Goal: Communication & Community: Connect with others

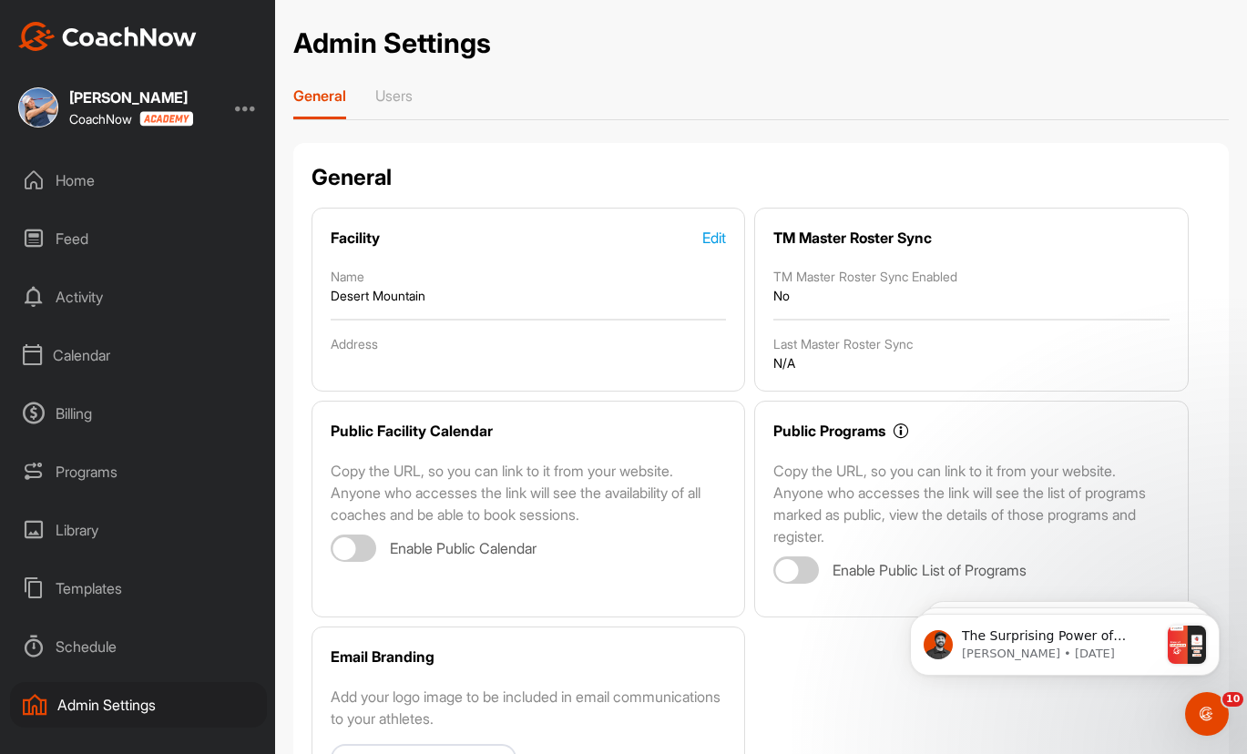
click at [94, 183] on div "Home" at bounding box center [138, 181] width 257 height 46
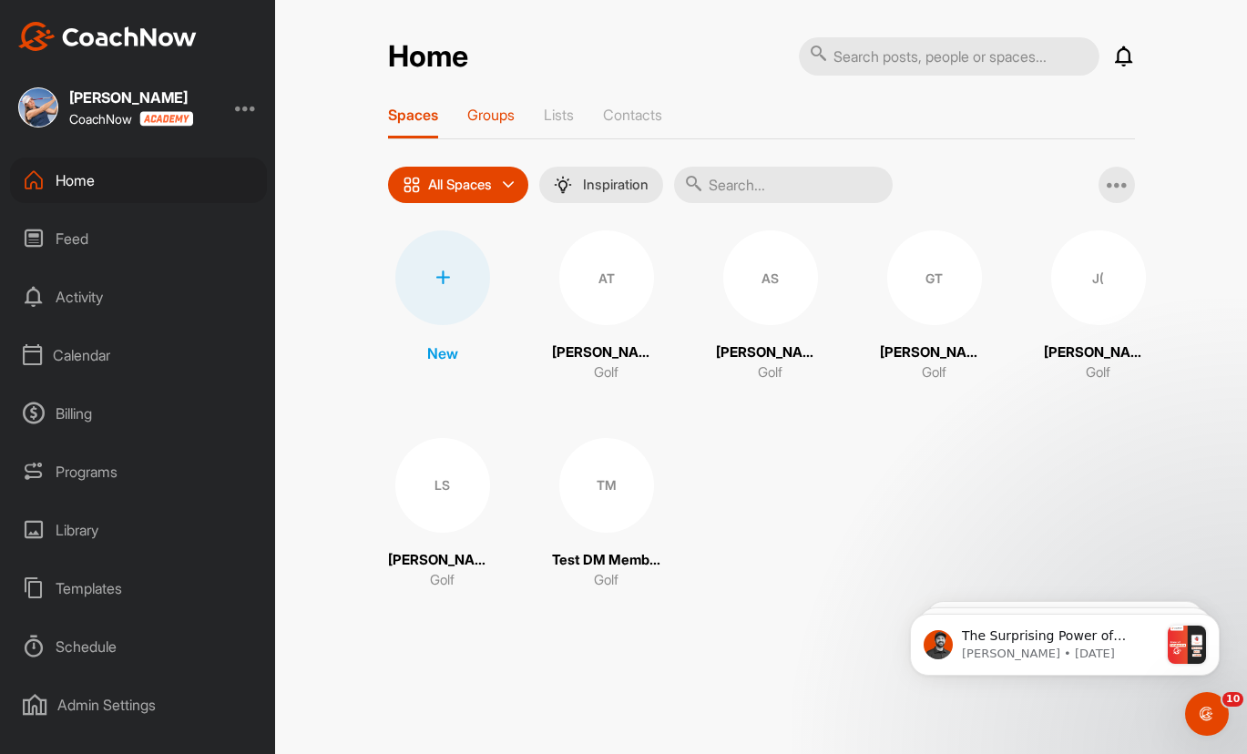
click at [507, 112] on p "Groups" at bounding box center [490, 115] width 47 height 18
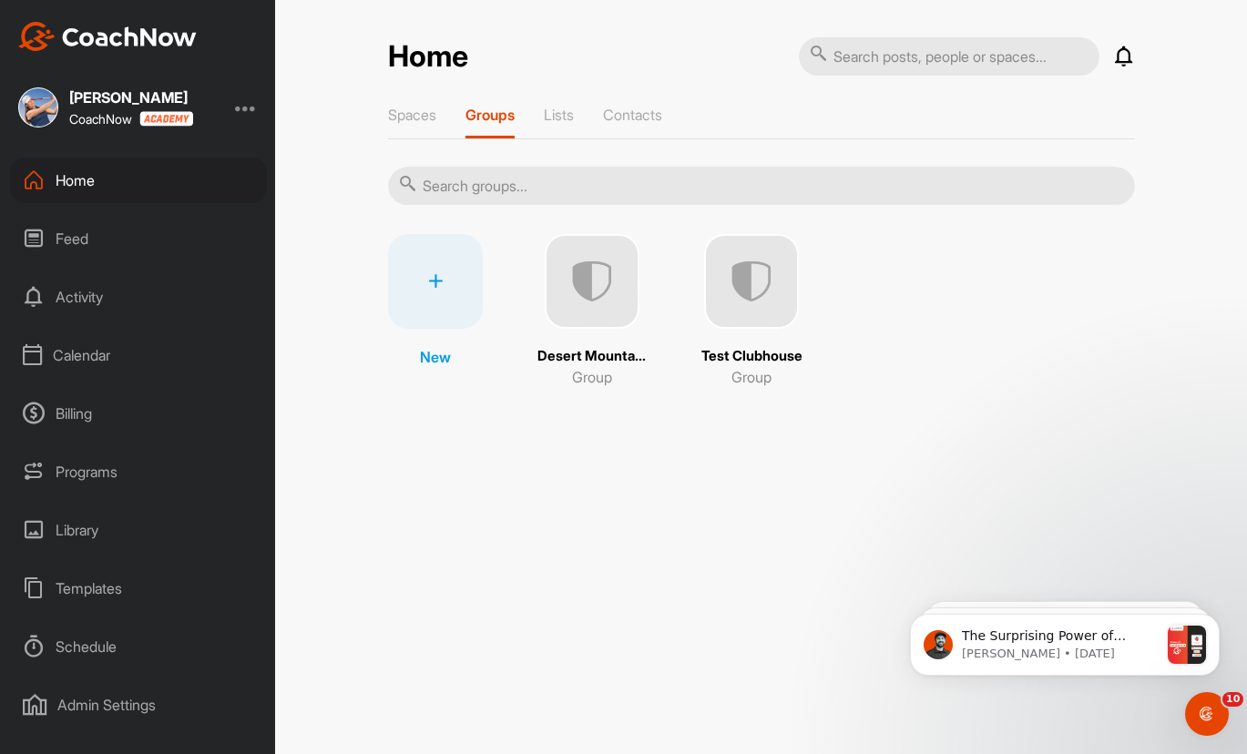
click at [578, 283] on img at bounding box center [592, 281] width 95 height 95
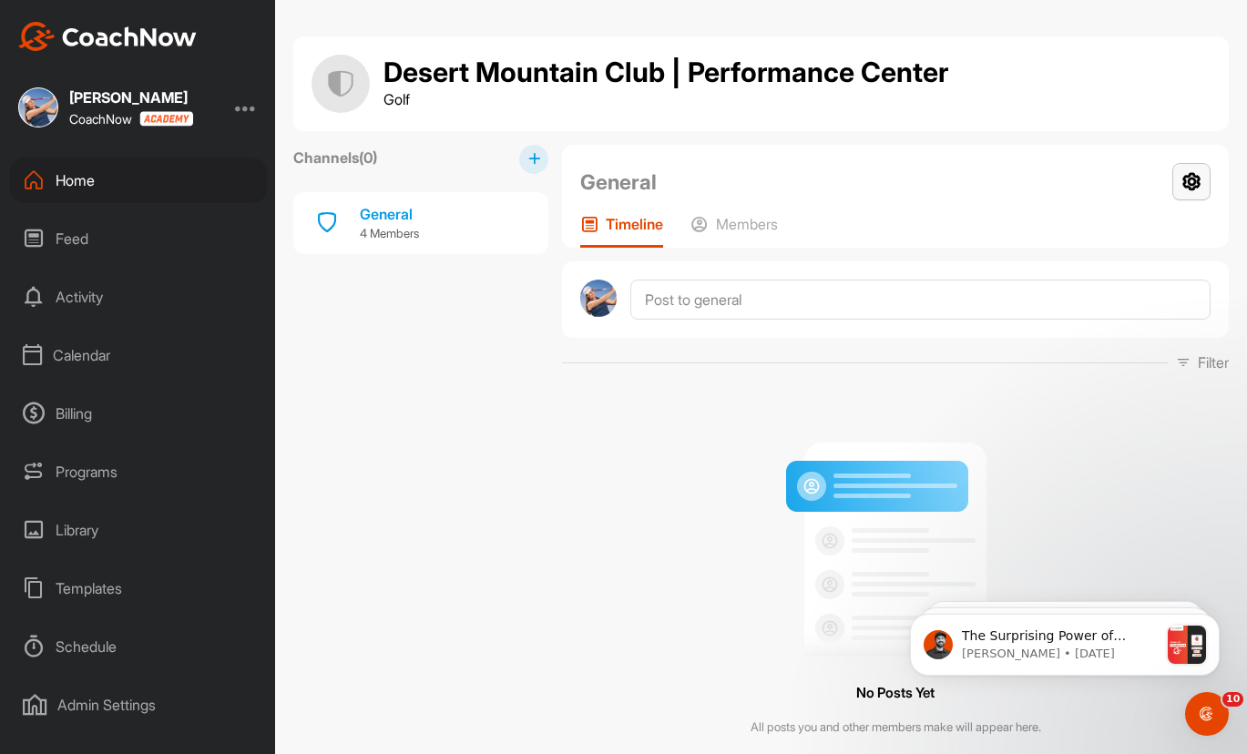
click at [1180, 189] on icon at bounding box center [1191, 181] width 38 height 37
click at [91, 588] on div "Templates" at bounding box center [138, 589] width 257 height 46
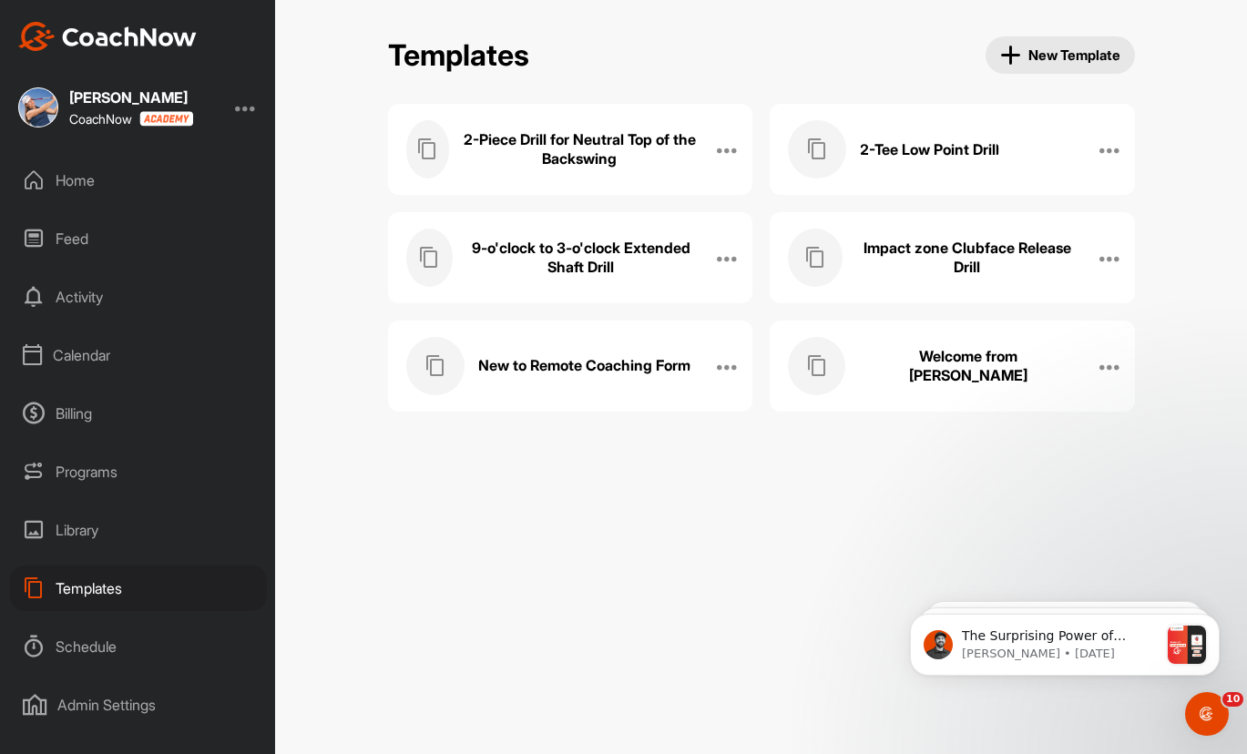
click at [92, 174] on div "Home" at bounding box center [138, 181] width 257 height 46
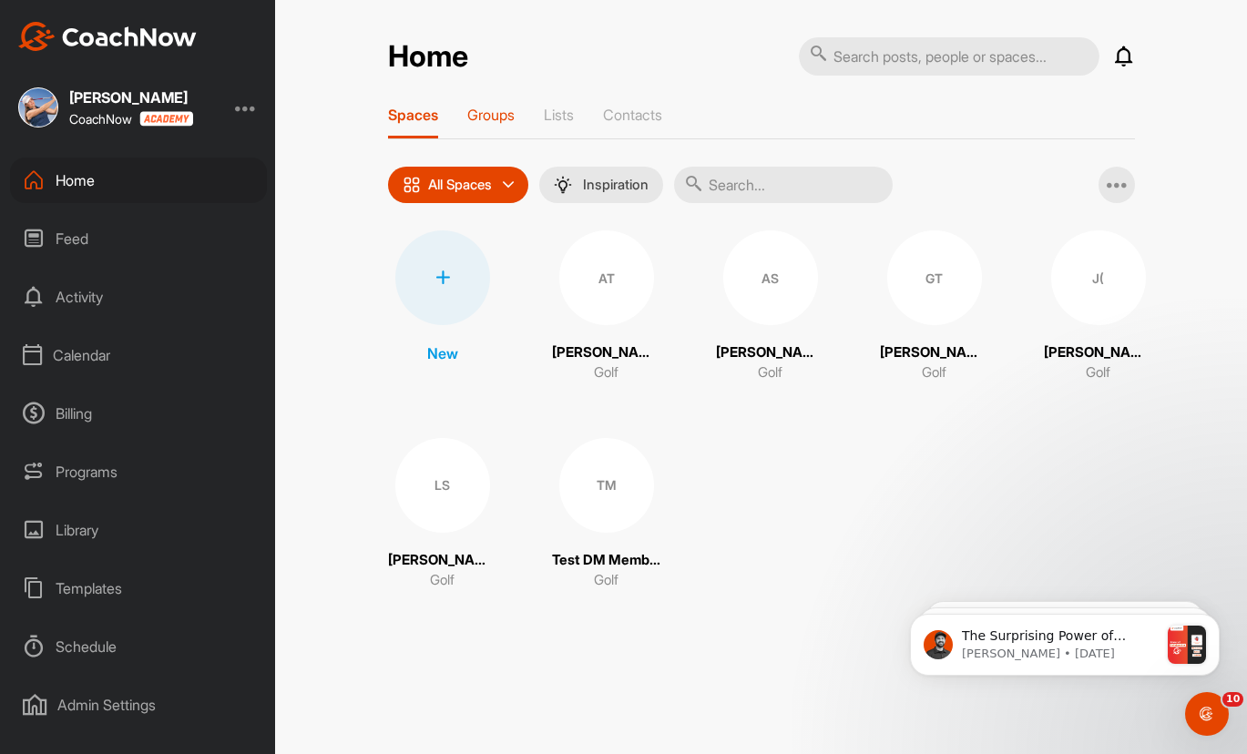
click at [509, 117] on p "Groups" at bounding box center [490, 115] width 47 height 18
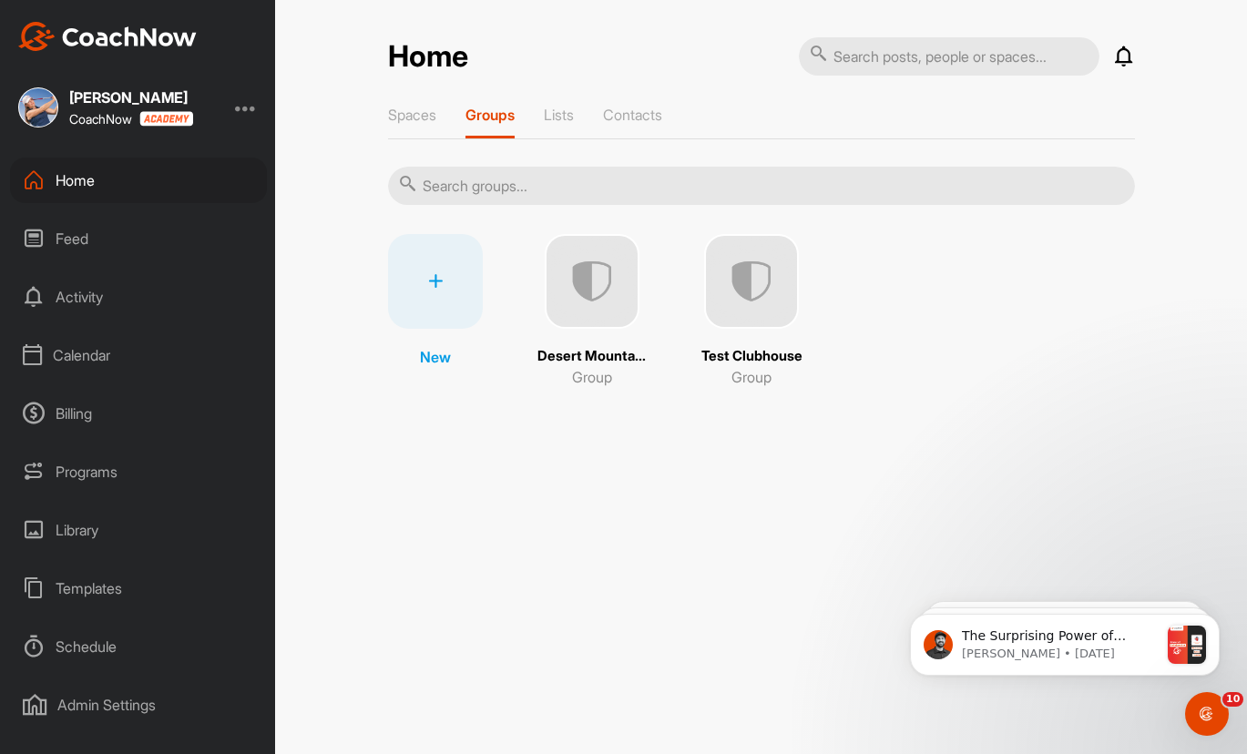
click at [757, 285] on img at bounding box center [751, 281] width 95 height 95
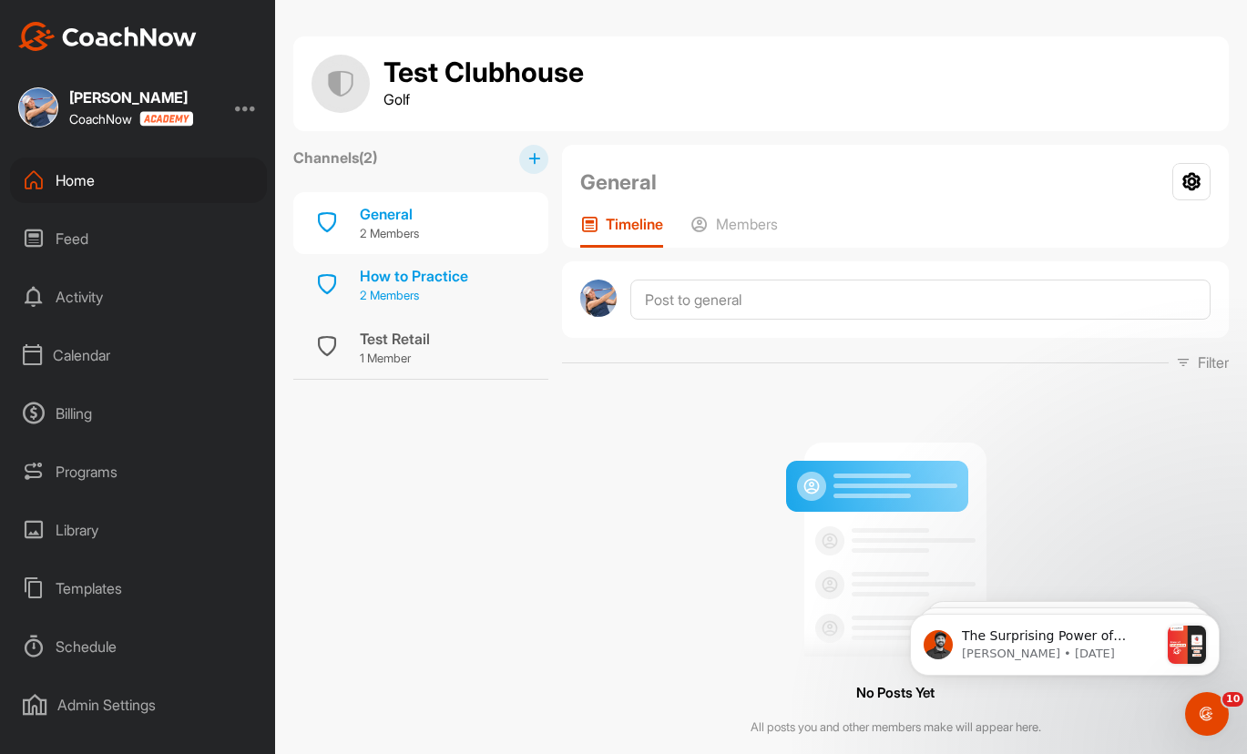
click at [414, 280] on div "How to Practice" at bounding box center [414, 276] width 108 height 22
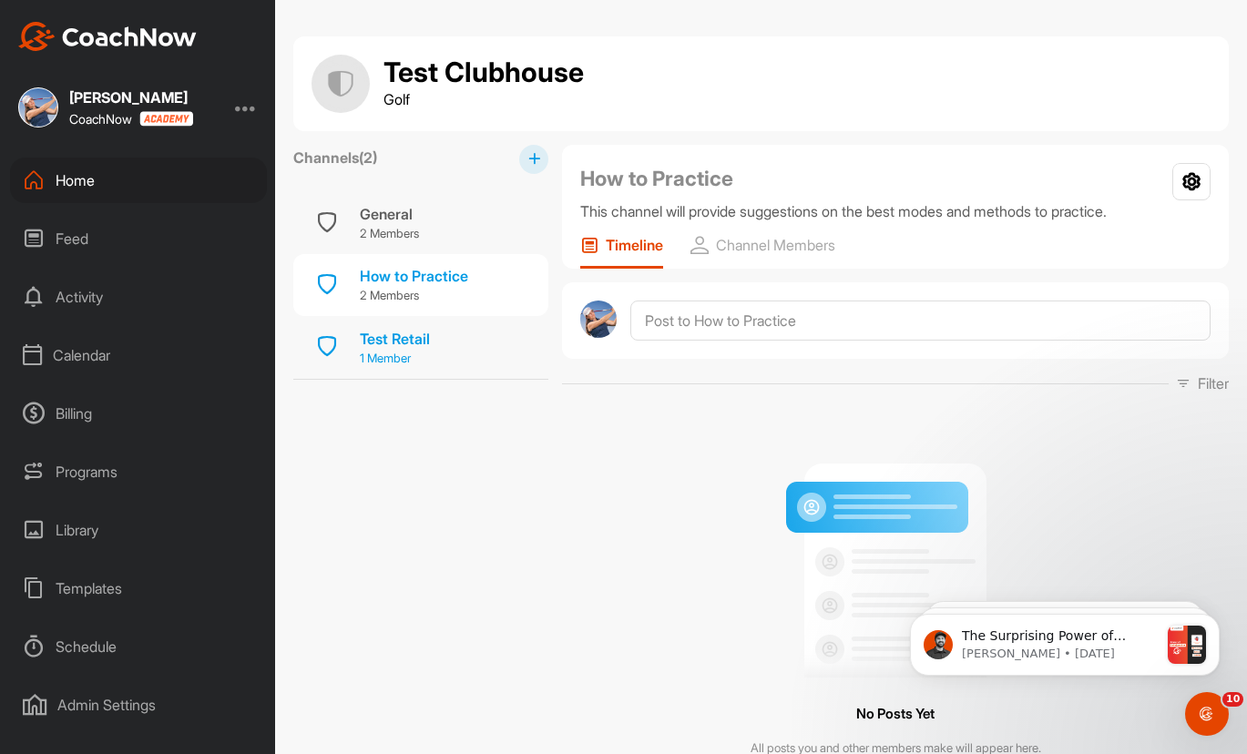
click at [410, 343] on div "Test Retail" at bounding box center [395, 339] width 70 height 22
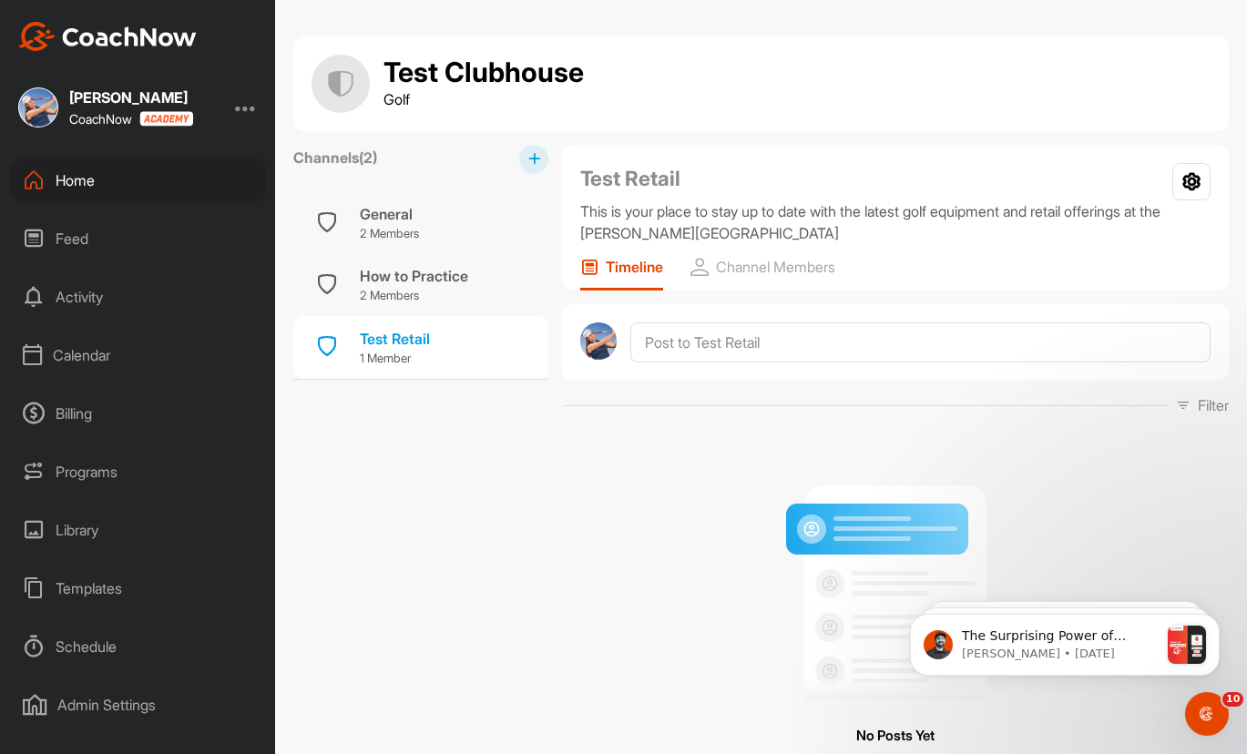
click at [141, 588] on div "Templates" at bounding box center [138, 589] width 257 height 46
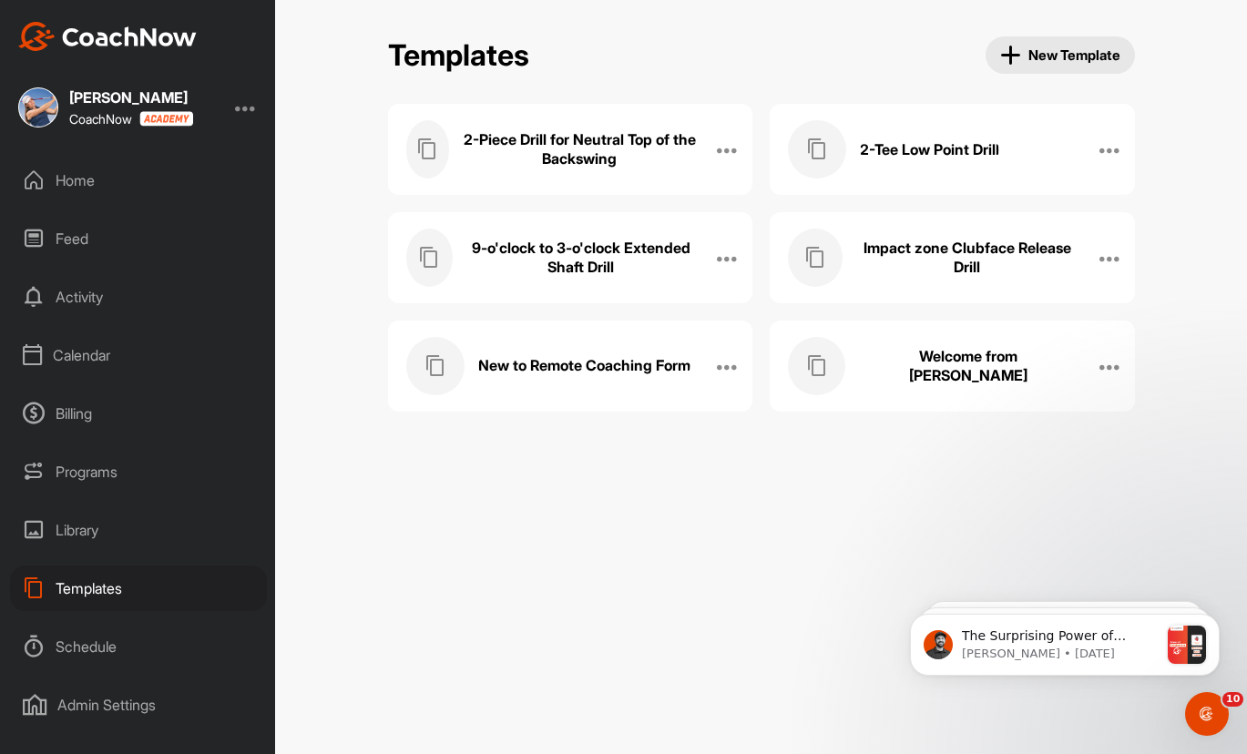
click at [690, 367] on h3 "New to Remote Coaching Form" at bounding box center [584, 365] width 212 height 19
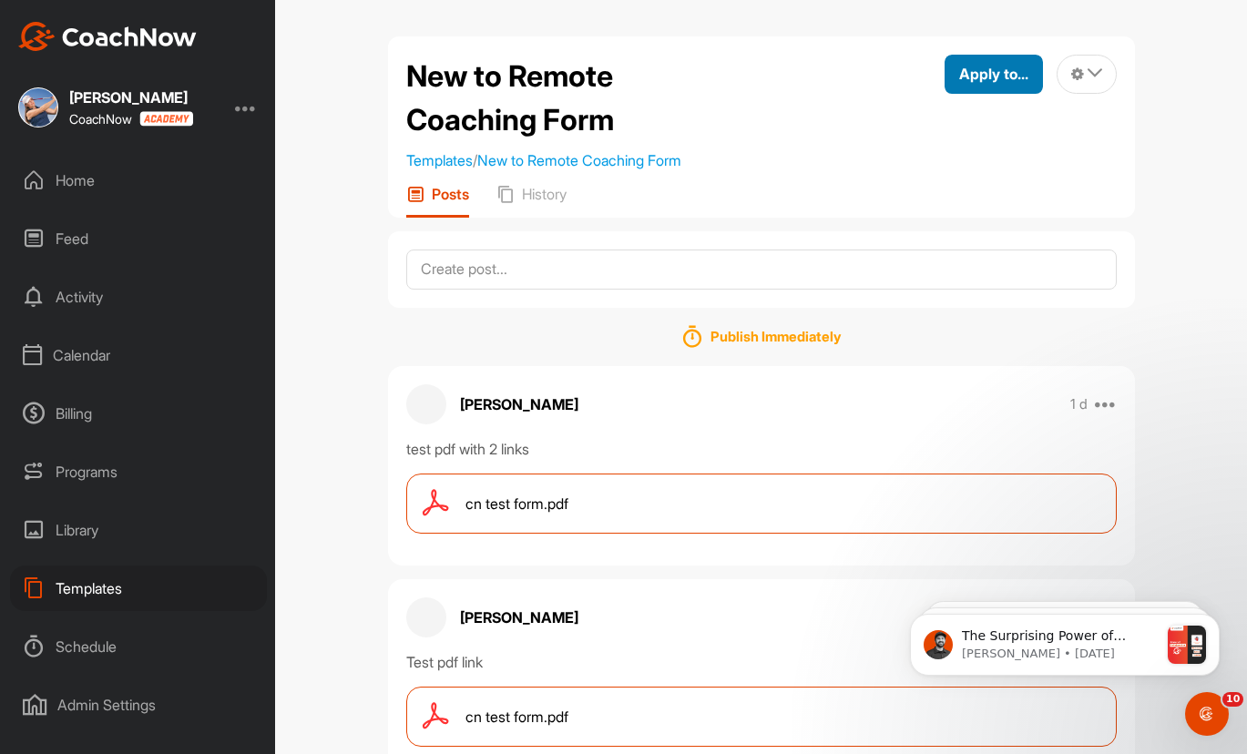
click at [1016, 77] on span "Apply to..." at bounding box center [993, 74] width 69 height 18
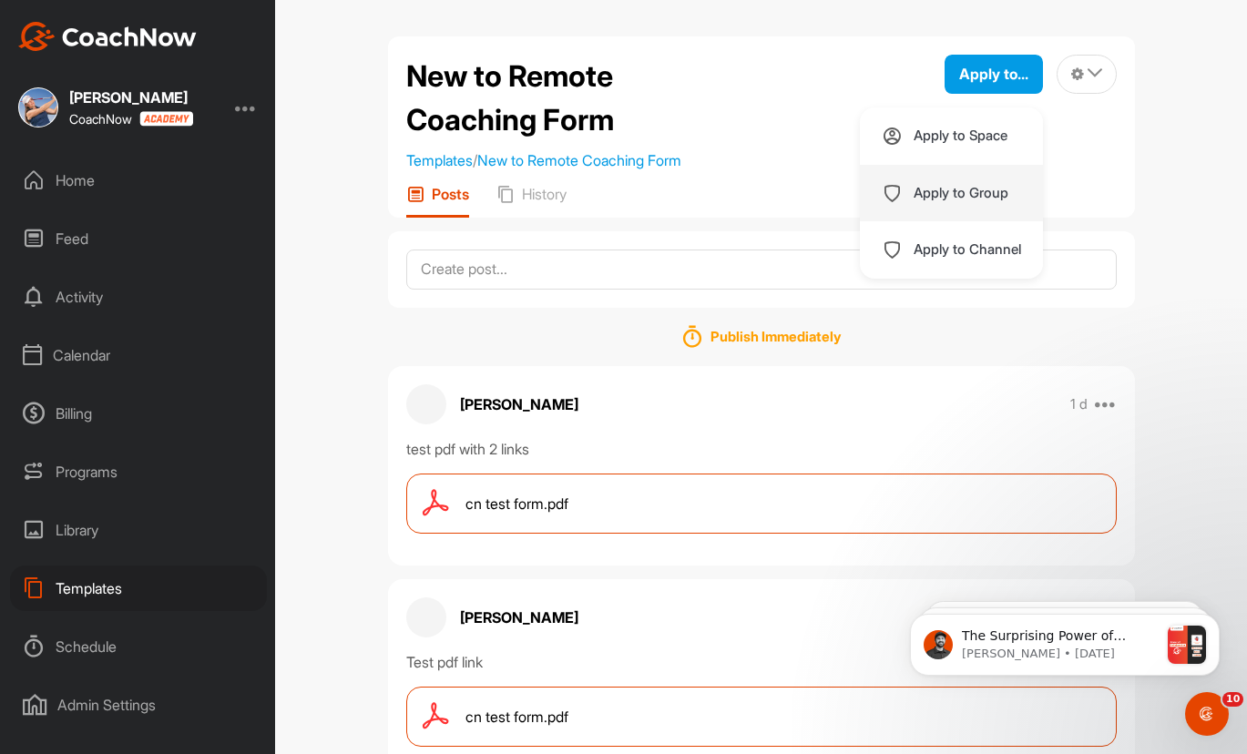
click at [965, 199] on p "Apply to Group" at bounding box center [961, 193] width 95 height 15
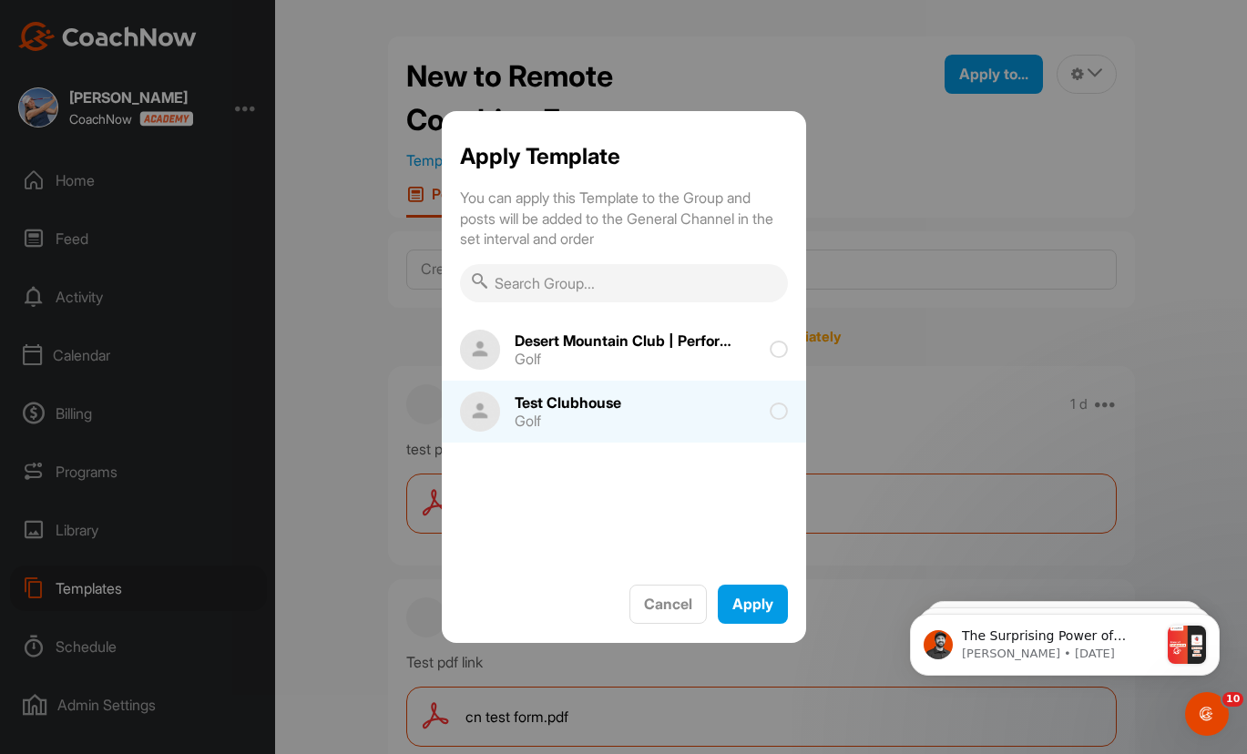
click at [583, 405] on div "Test Clubhouse" at bounding box center [568, 402] width 107 height 15
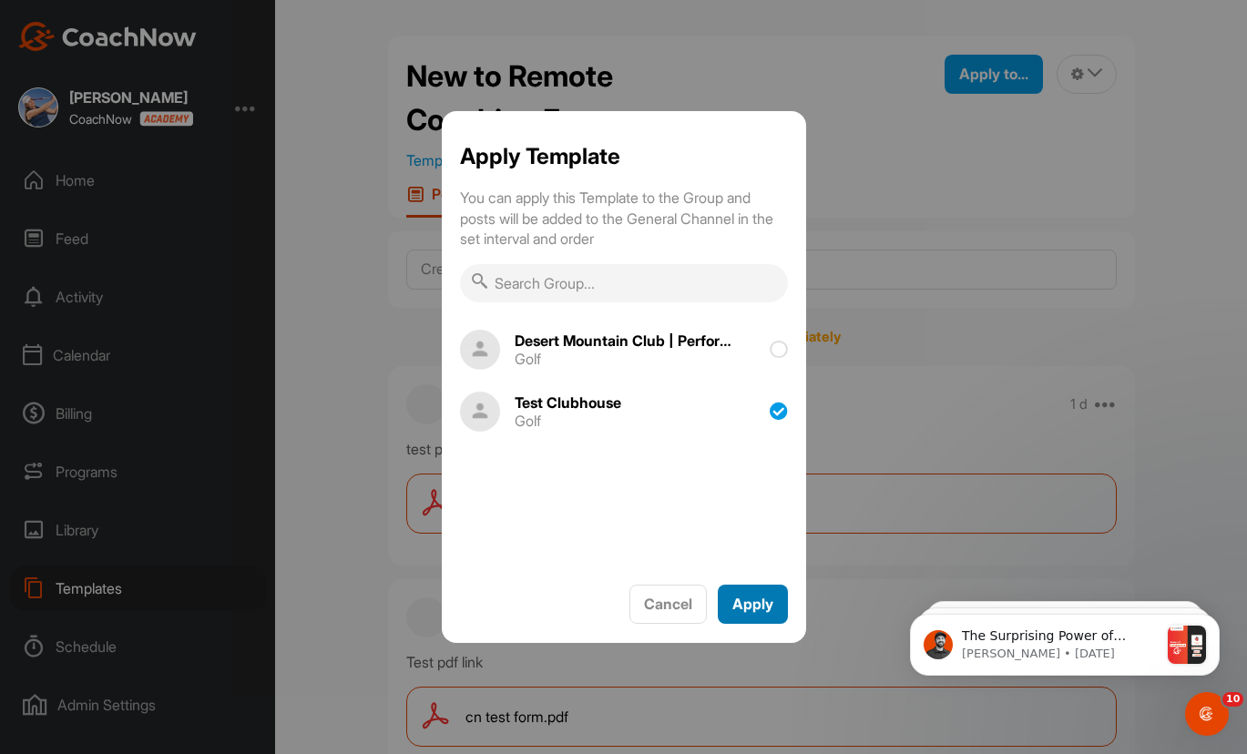
click at [756, 613] on span "Apply" at bounding box center [752, 604] width 41 height 18
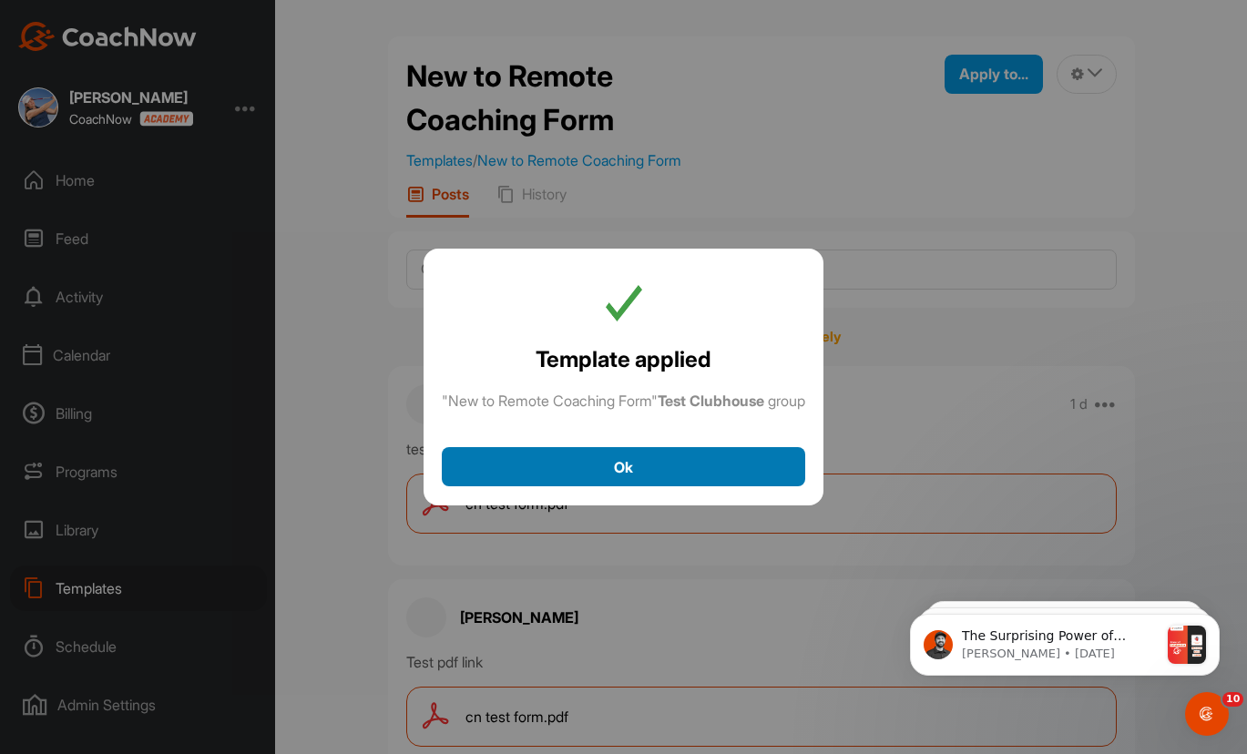
click at [625, 472] on span "Ok" at bounding box center [623, 467] width 19 height 18
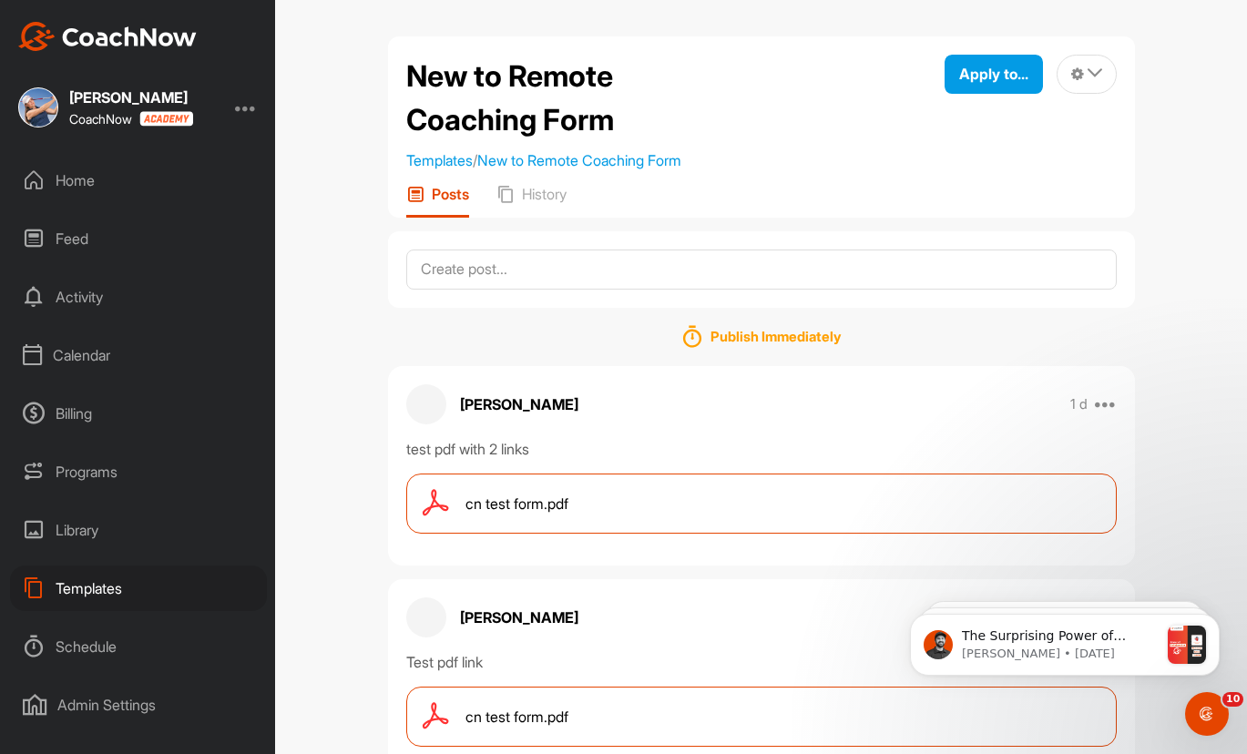
click at [86, 176] on div "Home" at bounding box center [138, 181] width 257 height 46
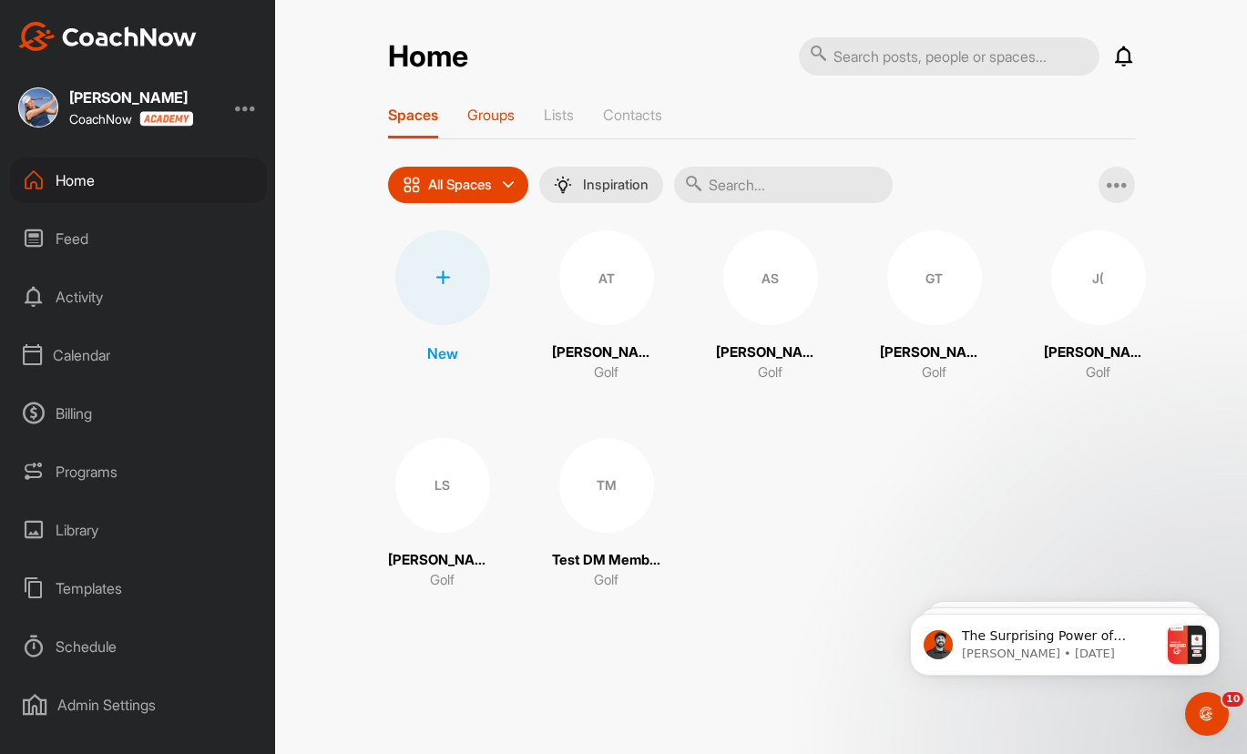
click at [487, 107] on p "Groups" at bounding box center [490, 115] width 47 height 18
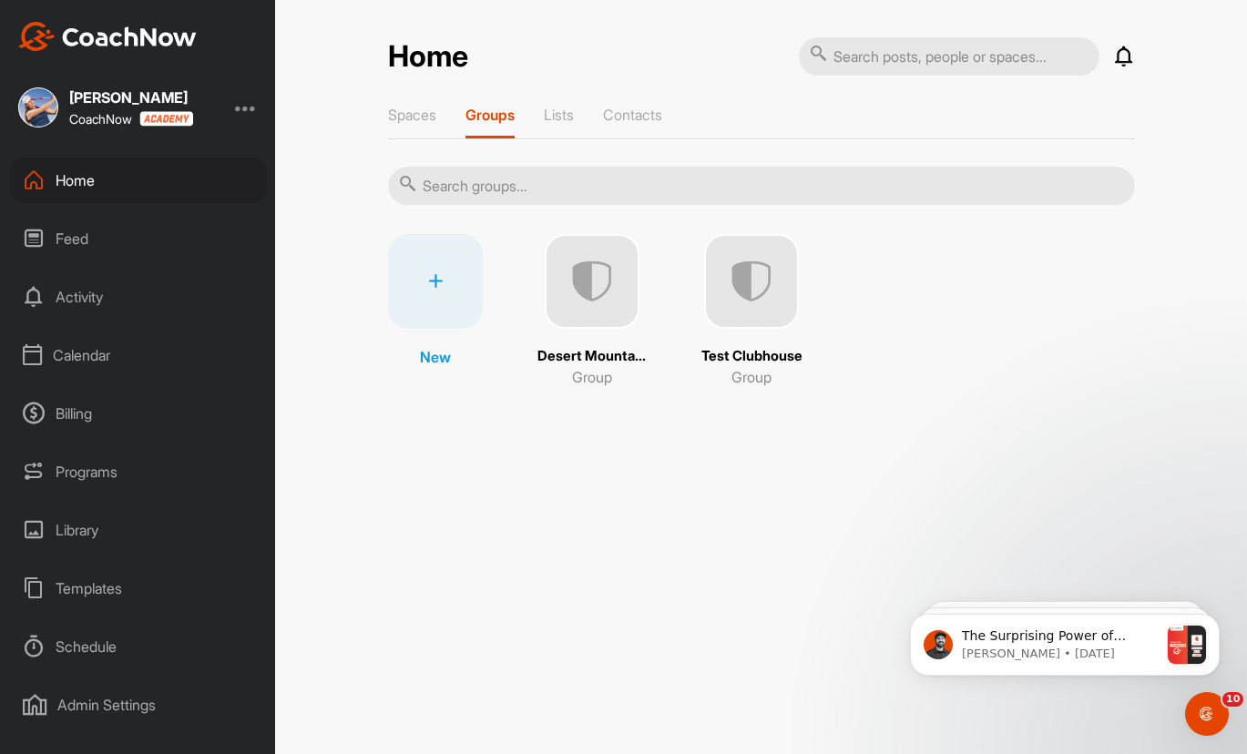
click at [776, 304] on img at bounding box center [751, 281] width 95 height 95
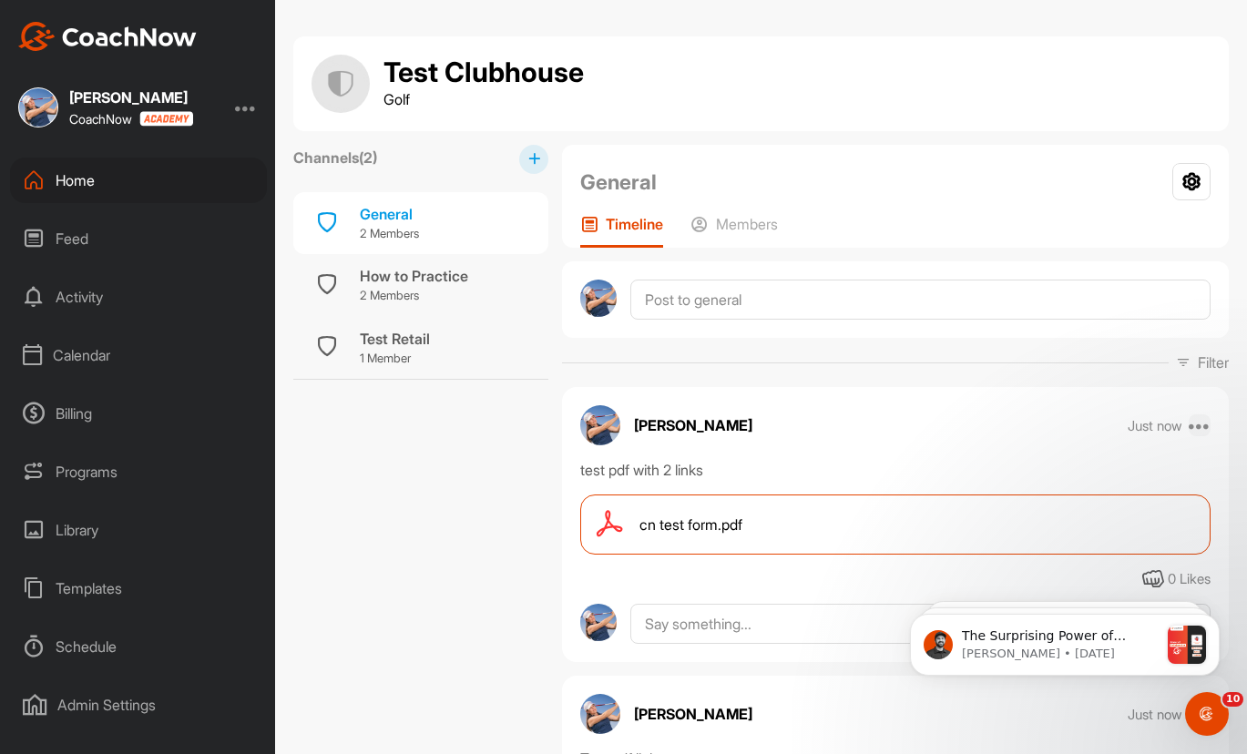
click at [1189, 422] on icon at bounding box center [1200, 425] width 22 height 22
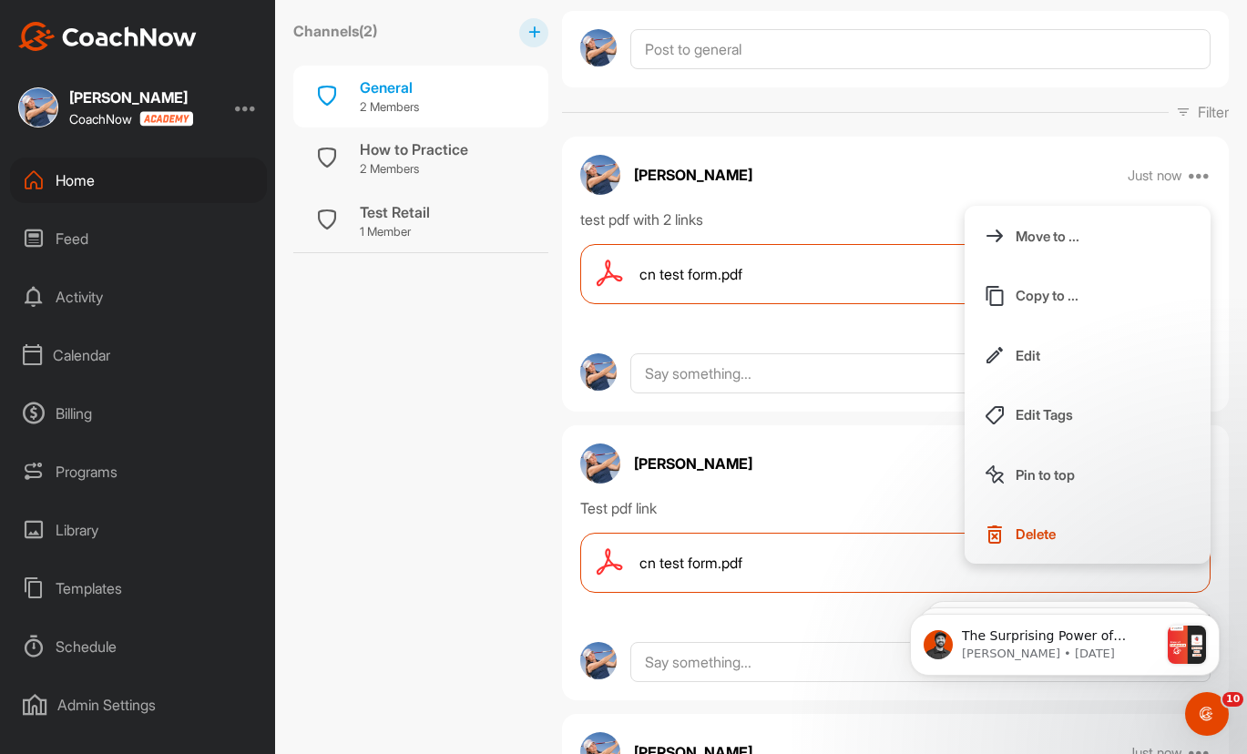
scroll to position [273, 0]
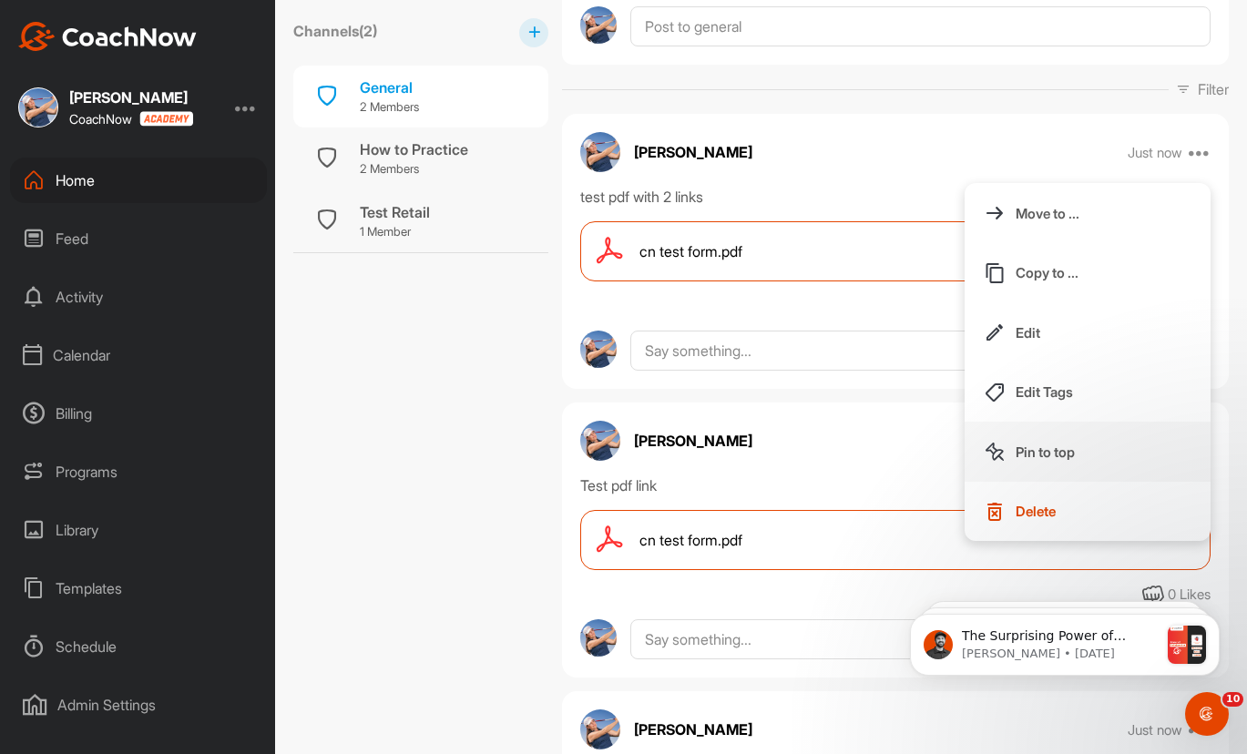
click at [1042, 452] on p "Pin to top" at bounding box center [1045, 452] width 59 height 19
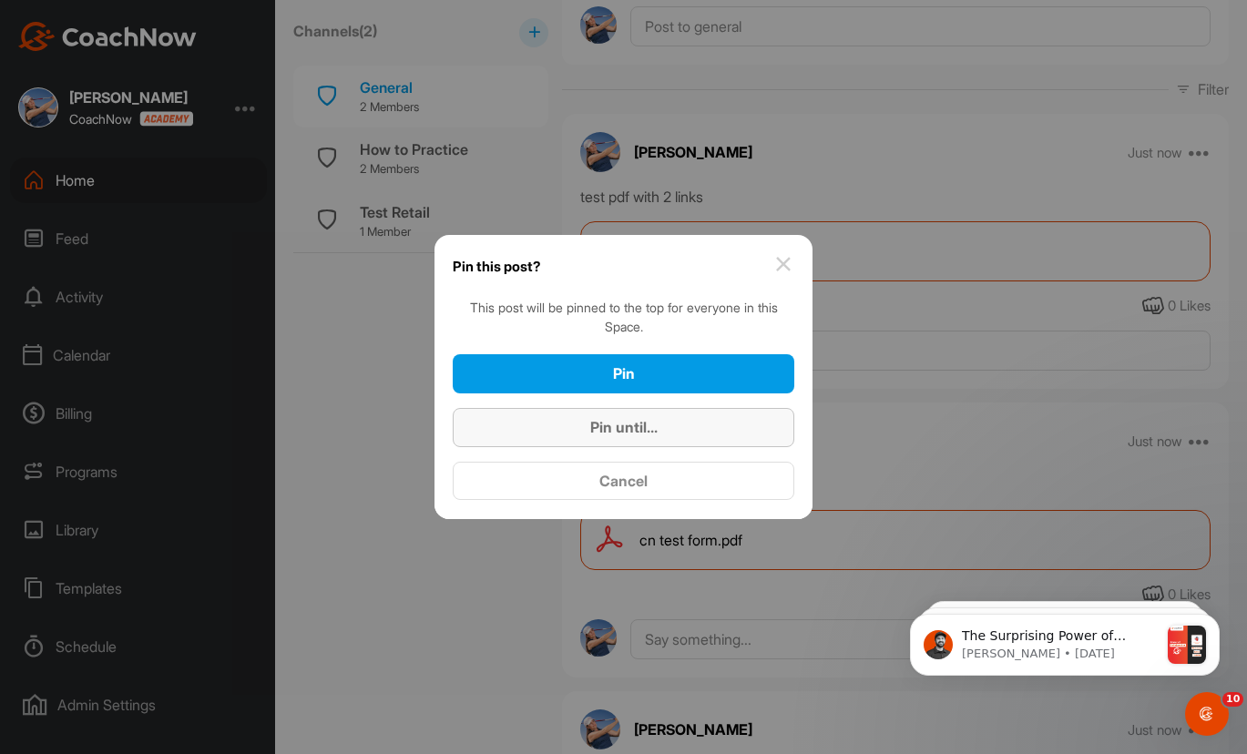
click at [672, 427] on div "Pin until..." at bounding box center [623, 427] width 312 height 22
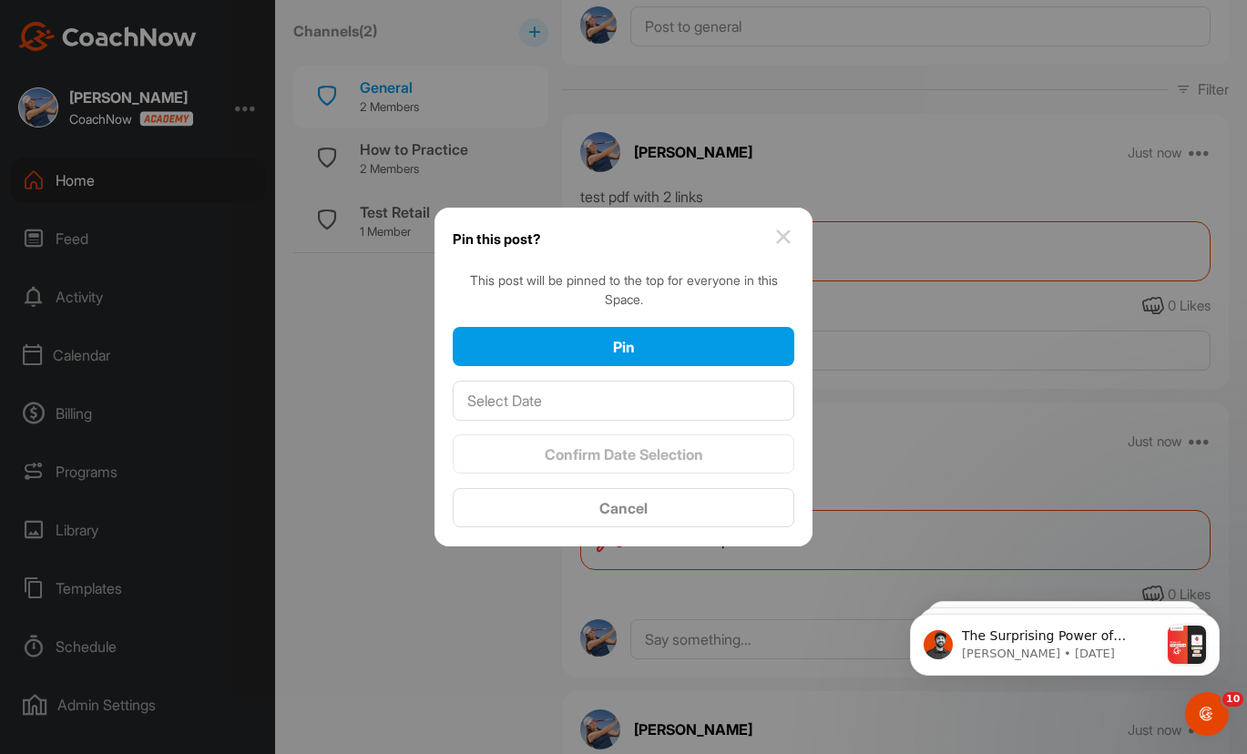
click at [777, 236] on img at bounding box center [783, 237] width 22 height 22
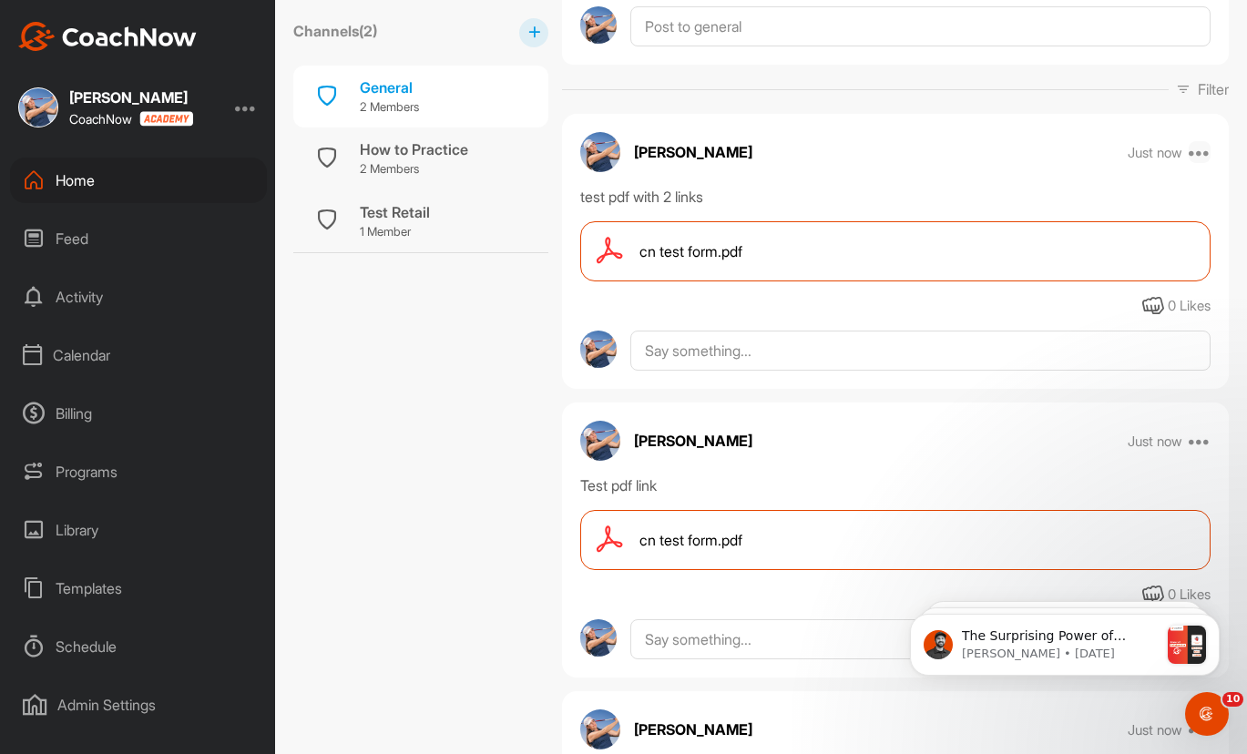
click at [1196, 157] on icon at bounding box center [1200, 152] width 22 height 22
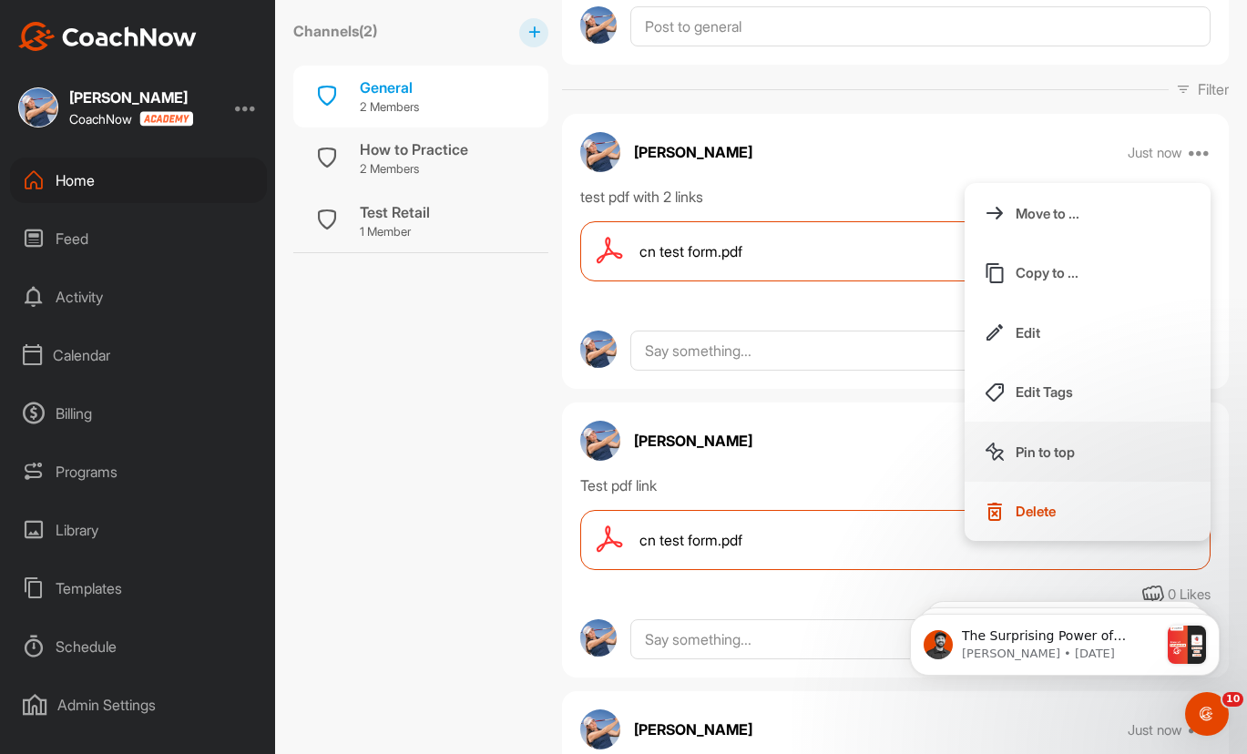
click at [1046, 453] on p "Pin to top" at bounding box center [1045, 452] width 59 height 19
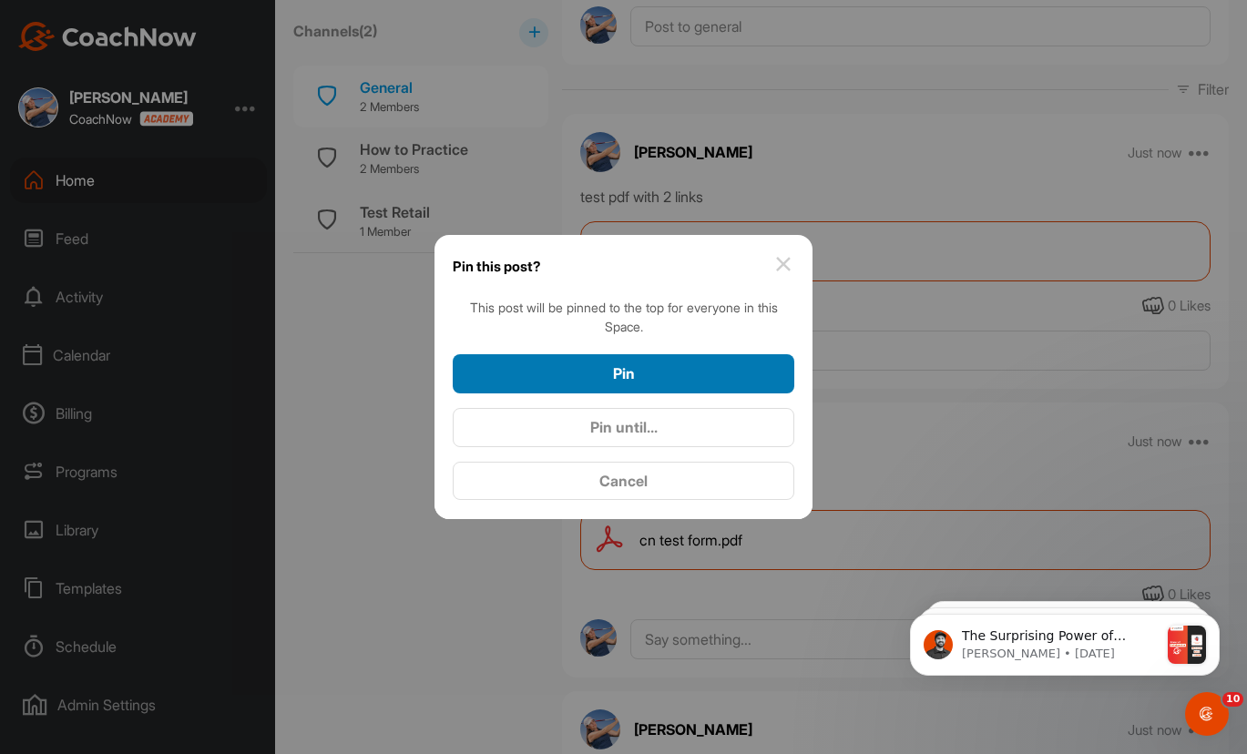
click at [635, 376] on div "Pin" at bounding box center [623, 374] width 312 height 22
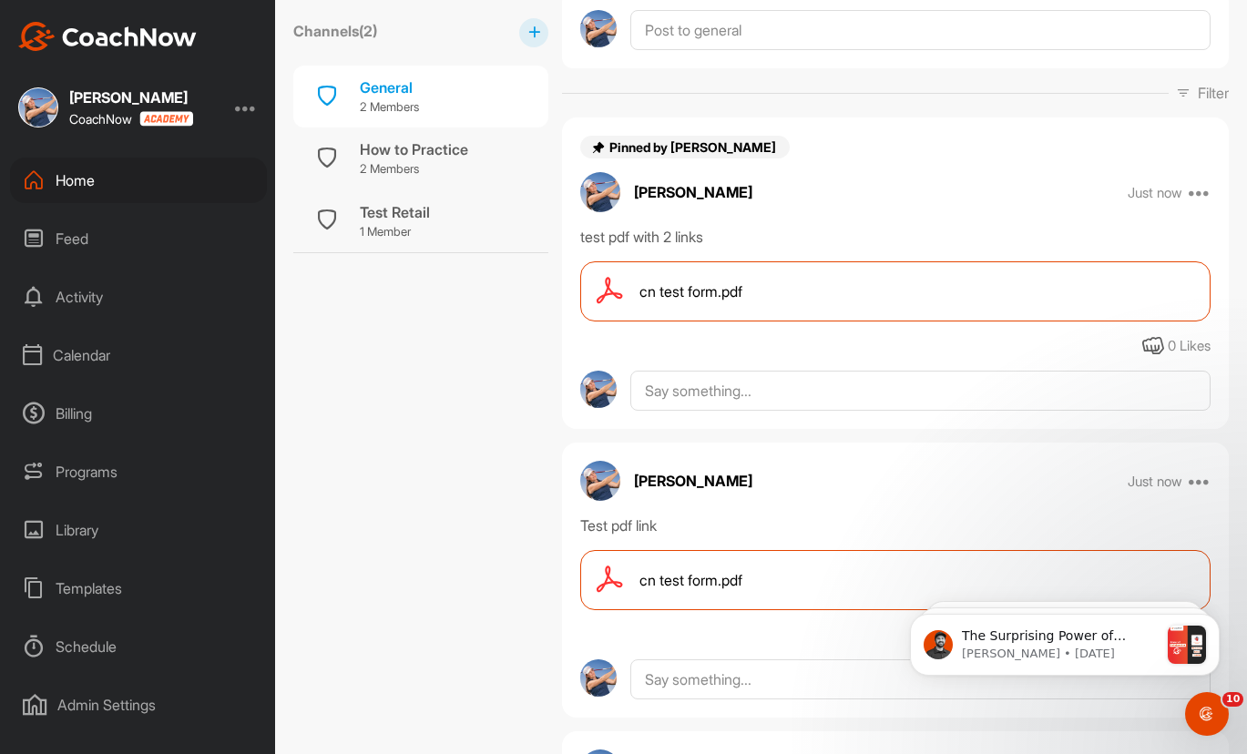
scroll to position [364, 0]
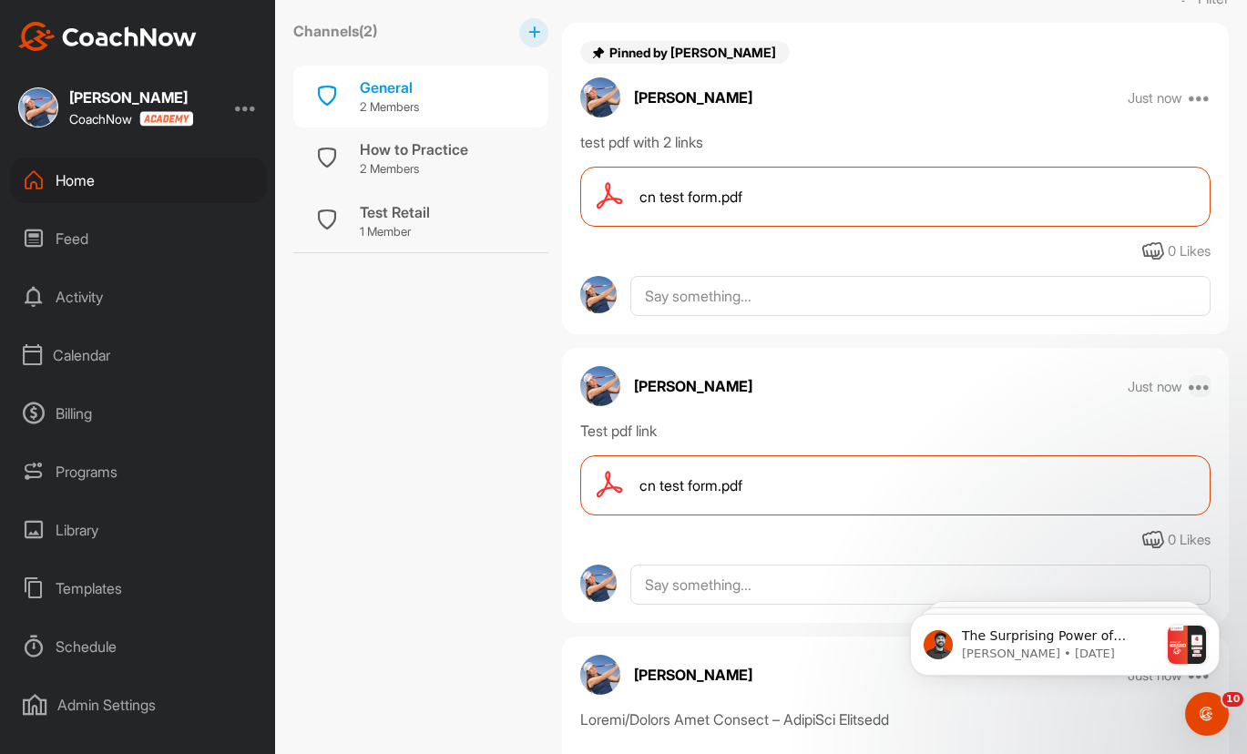
click at [1189, 387] on icon at bounding box center [1200, 386] width 22 height 22
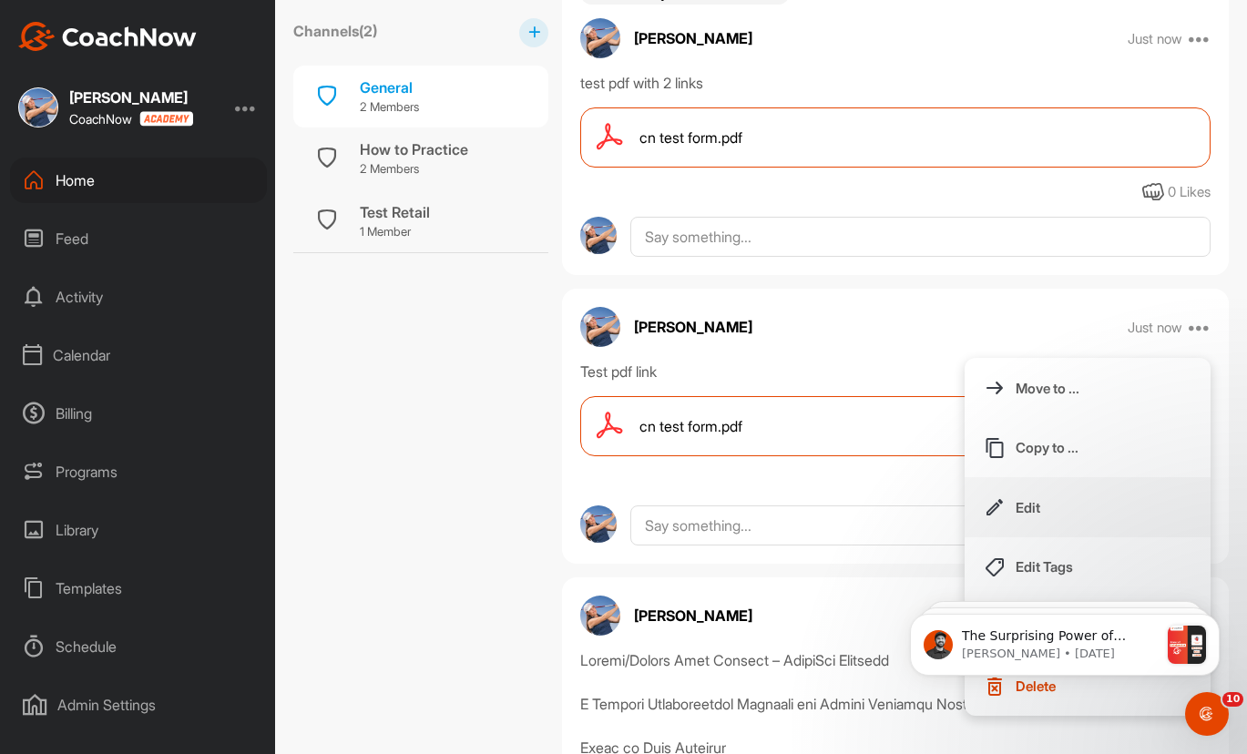
scroll to position [455, 0]
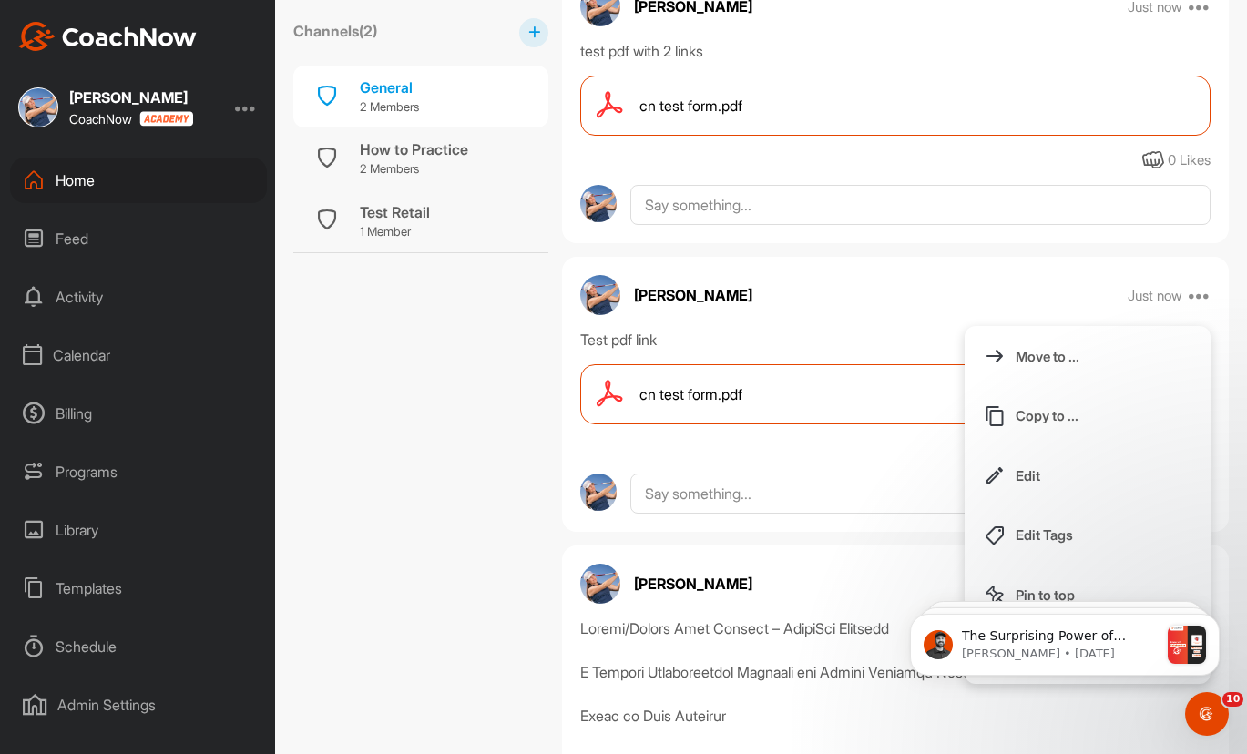
click at [1023, 586] on body "The Surprising Power of Collaboration ​ In this post, I want to focus on collab…" at bounding box center [1065, 641] width 350 height 113
click at [1003, 586] on body "The Surprising Power of Collaboration ​ In this post, I want to focus on collab…" at bounding box center [1065, 641] width 350 height 113
click at [967, 590] on body "The Surprising Power of Collaboration ​ In this post, I want to focus on collab…" at bounding box center [1065, 641] width 350 height 113
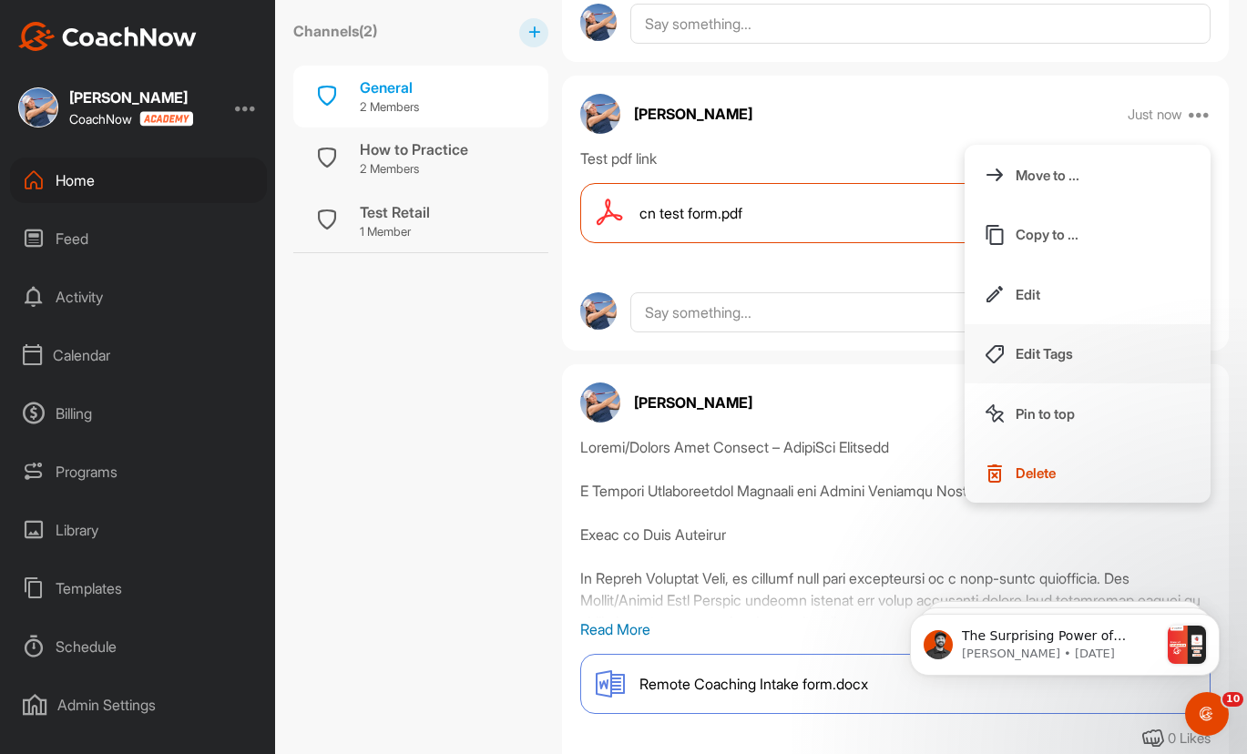
scroll to position [638, 0]
click at [1022, 417] on p "Pin to top" at bounding box center [1045, 412] width 59 height 19
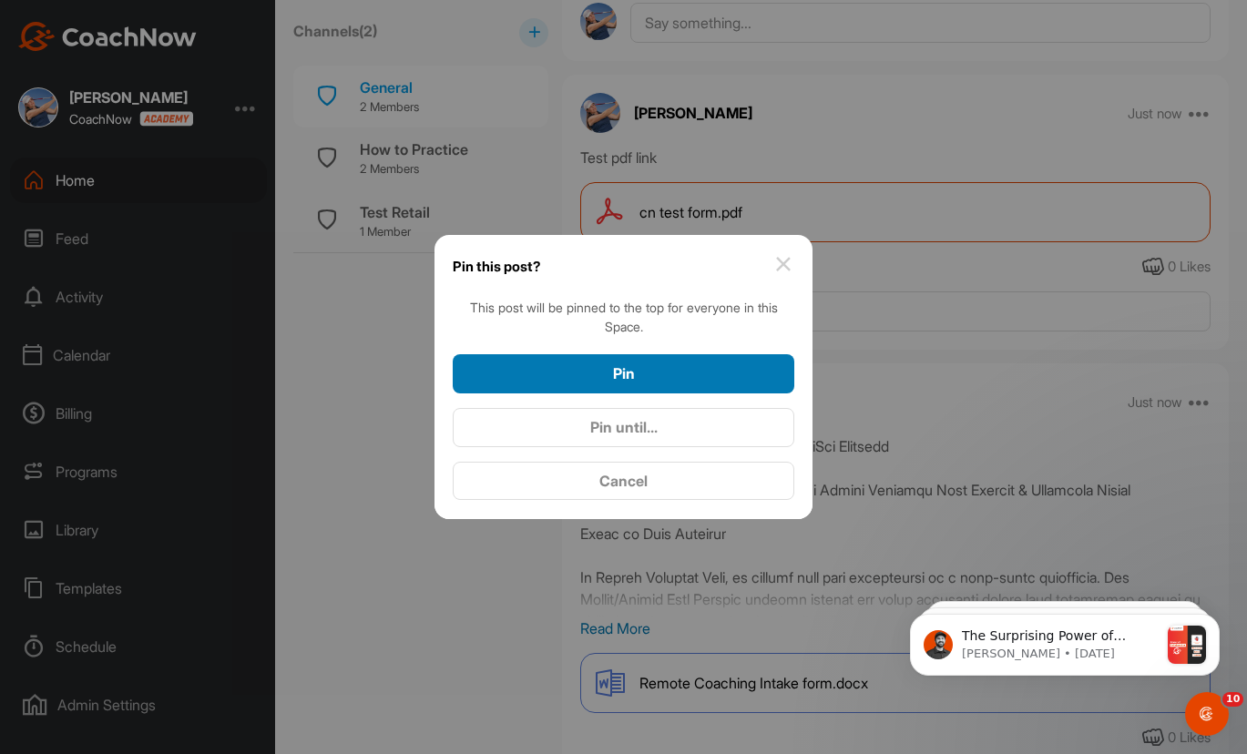
click at [629, 368] on span "Pin" at bounding box center [624, 373] width 22 height 18
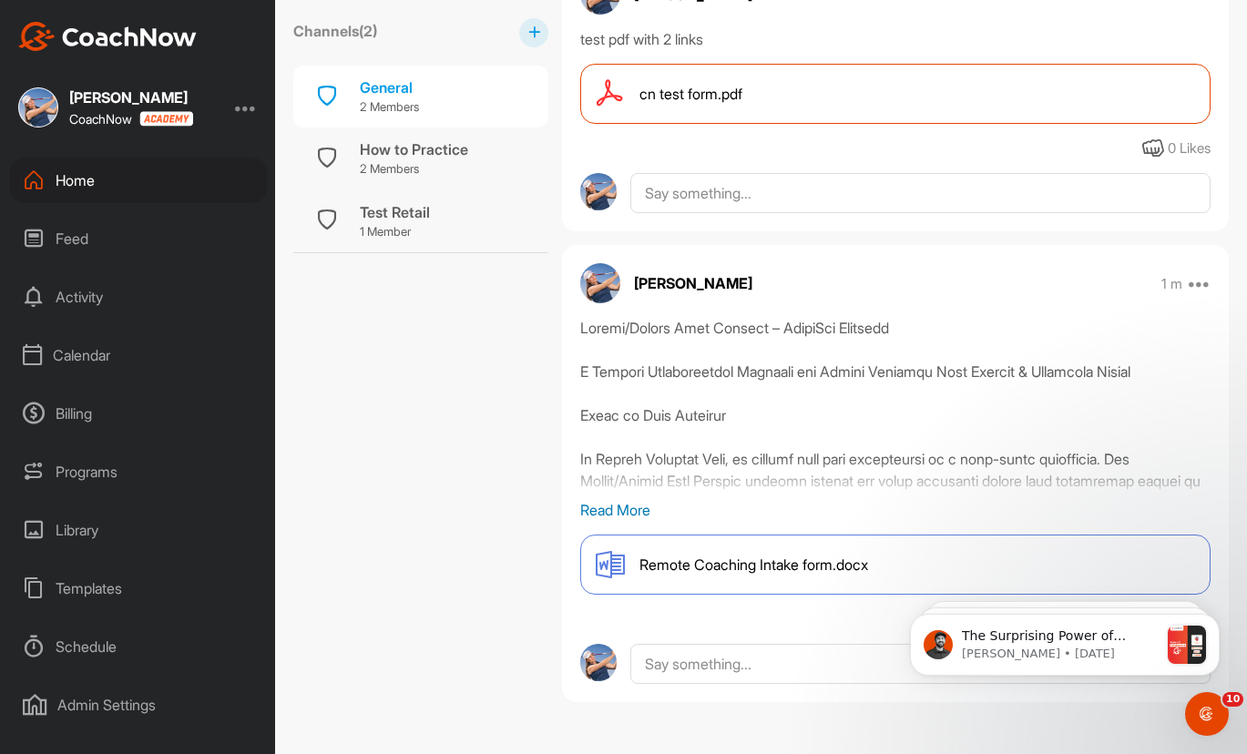
scroll to position [760, 0]
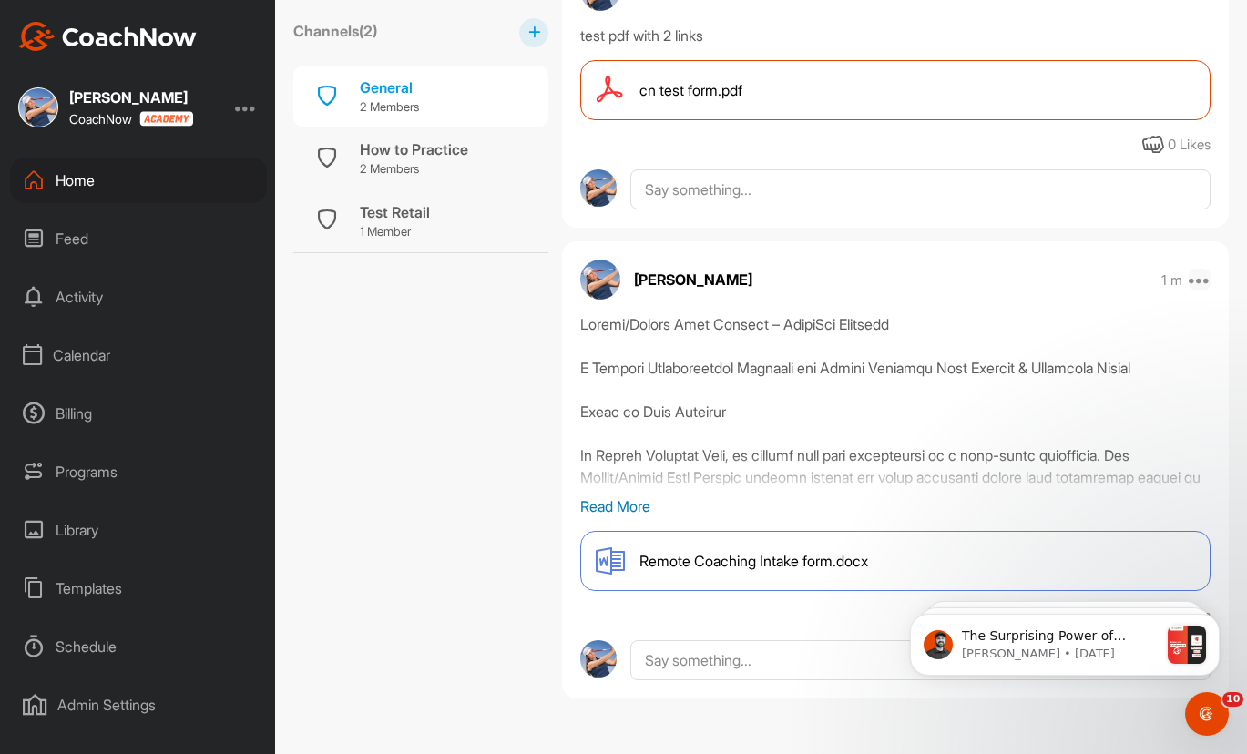
click at [1189, 285] on icon at bounding box center [1200, 280] width 22 height 22
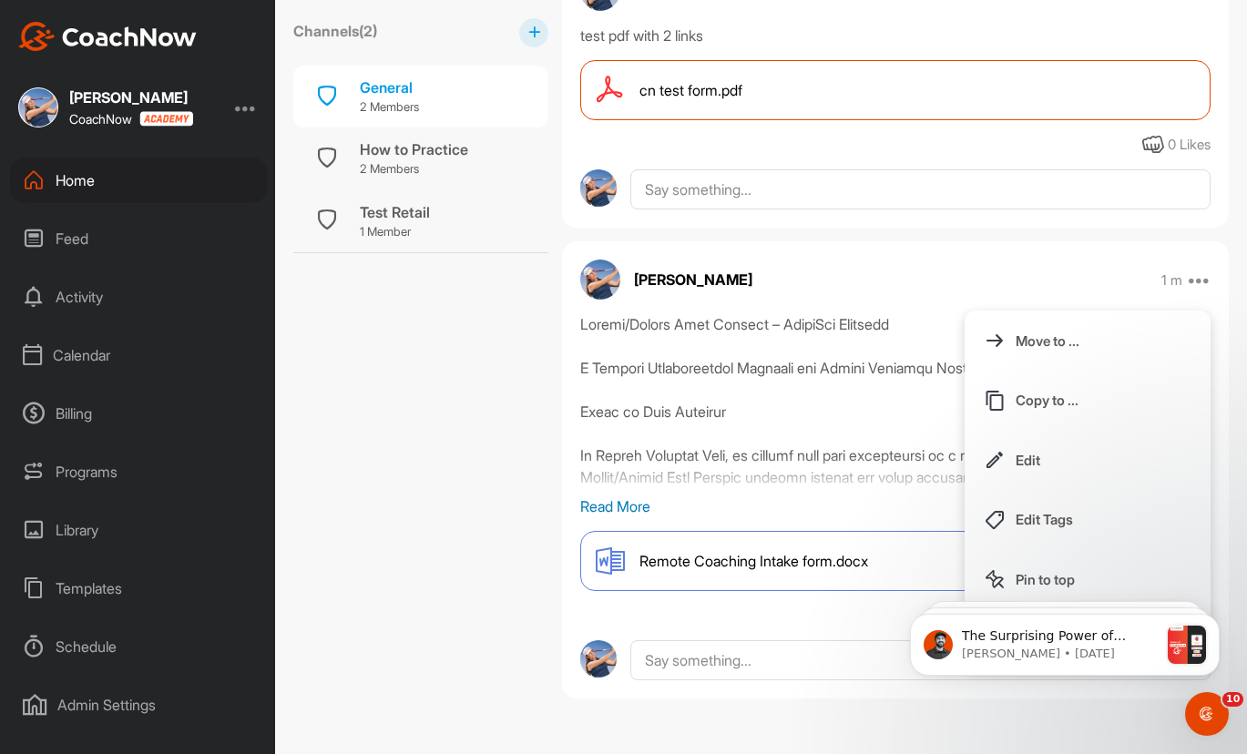
click at [995, 586] on body "The Surprising Power of Collaboration ​ In this post, I want to focus on collab…" at bounding box center [1065, 641] width 350 height 113
click at [969, 579] on html "The Surprising Power of Collaboration ​ In this post, I want to focus on collab…" at bounding box center [1065, 641] width 364 height 128
click at [976, 580] on html "The Surprising Power of Collaboration ​ In this post, I want to focus on collab…" at bounding box center [1065, 641] width 364 height 128
click at [1016, 576] on p "Pin to top" at bounding box center [1045, 579] width 59 height 19
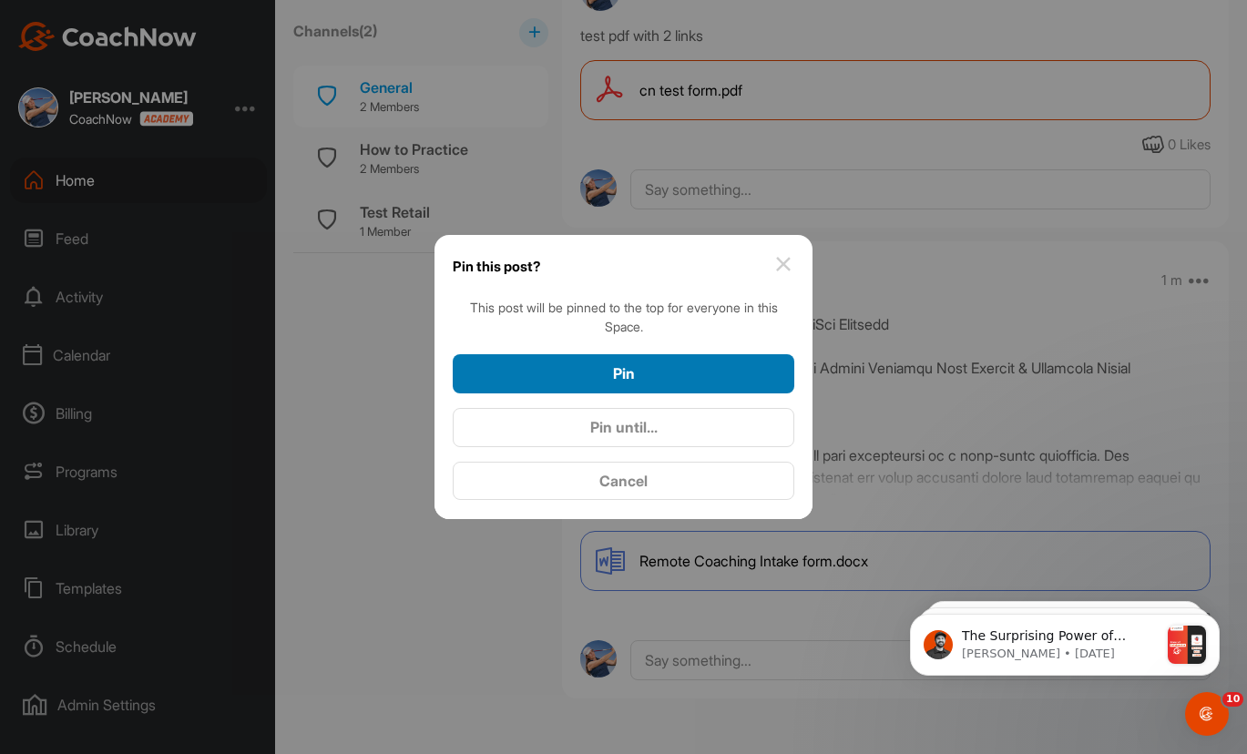
click at [682, 363] on div "Pin" at bounding box center [623, 374] width 312 height 22
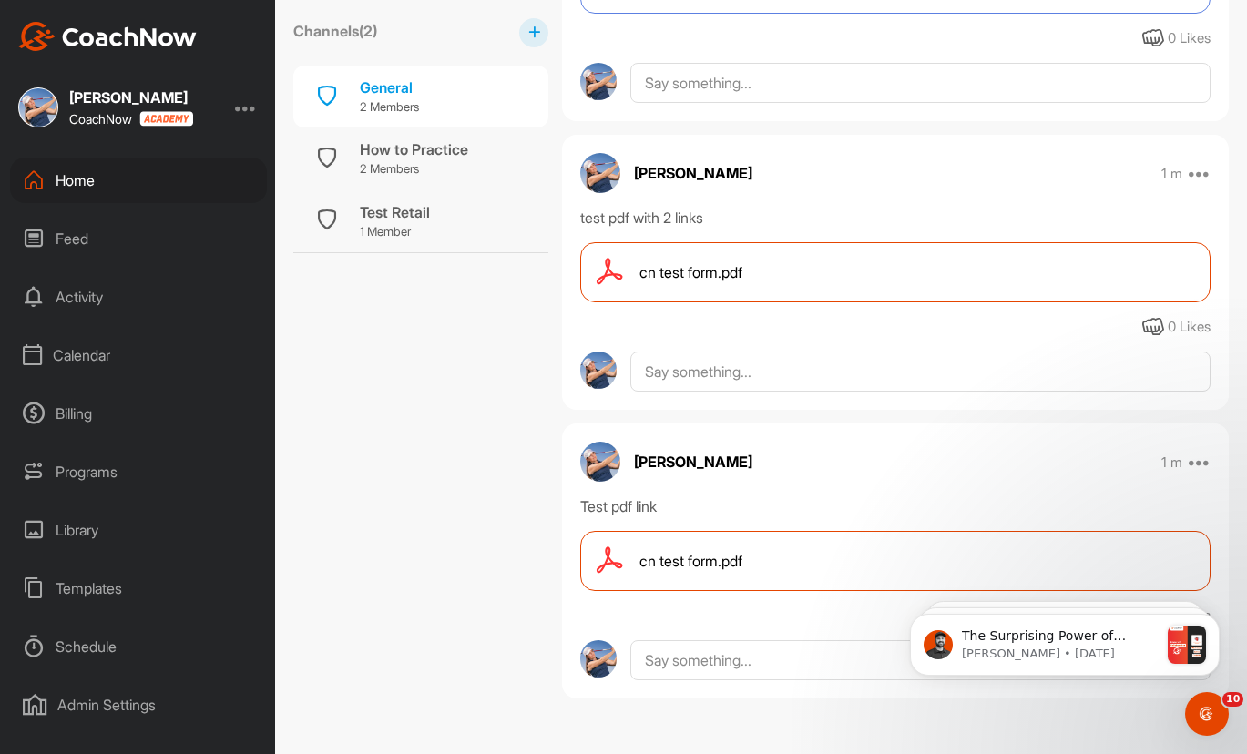
click at [700, 170] on p "[PERSON_NAME]" at bounding box center [693, 173] width 118 height 22
click at [678, 197] on div "[PERSON_NAME] 1 m Move to ... Copy to ... Edit Edit Tags Pin to top Delete test…" at bounding box center [895, 272] width 667 height 275
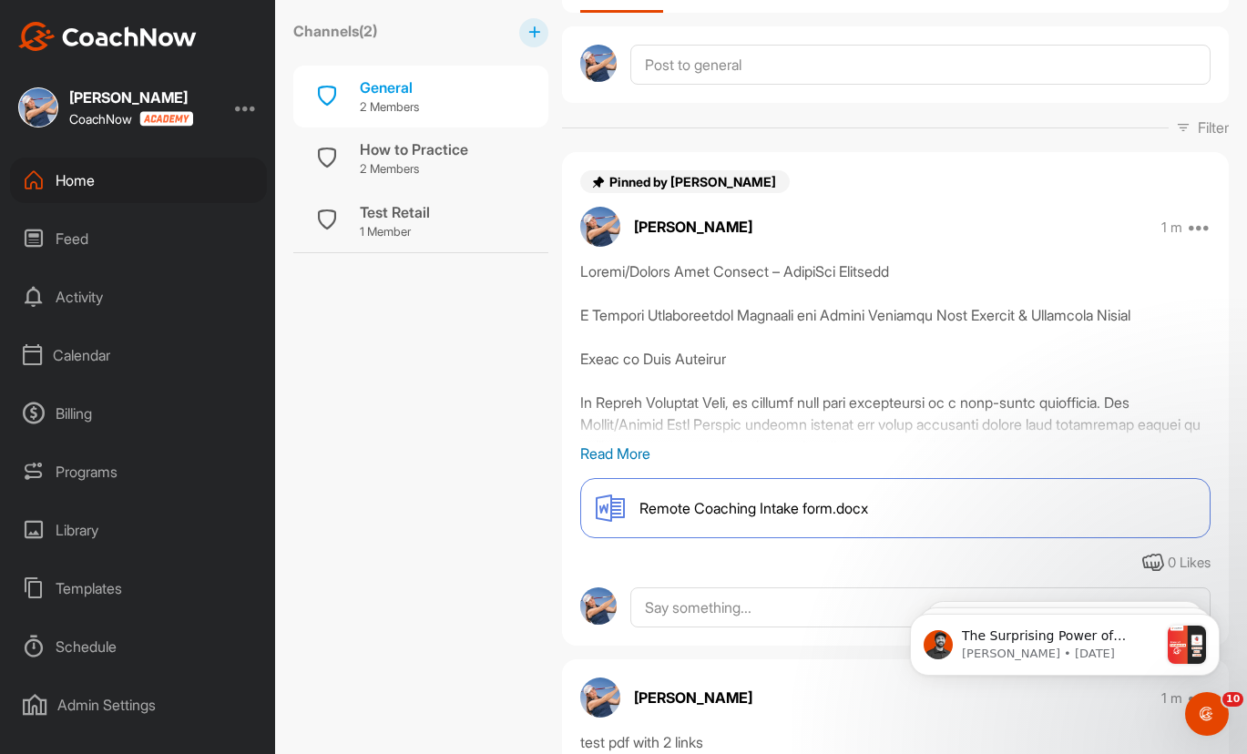
scroll to position [455, 0]
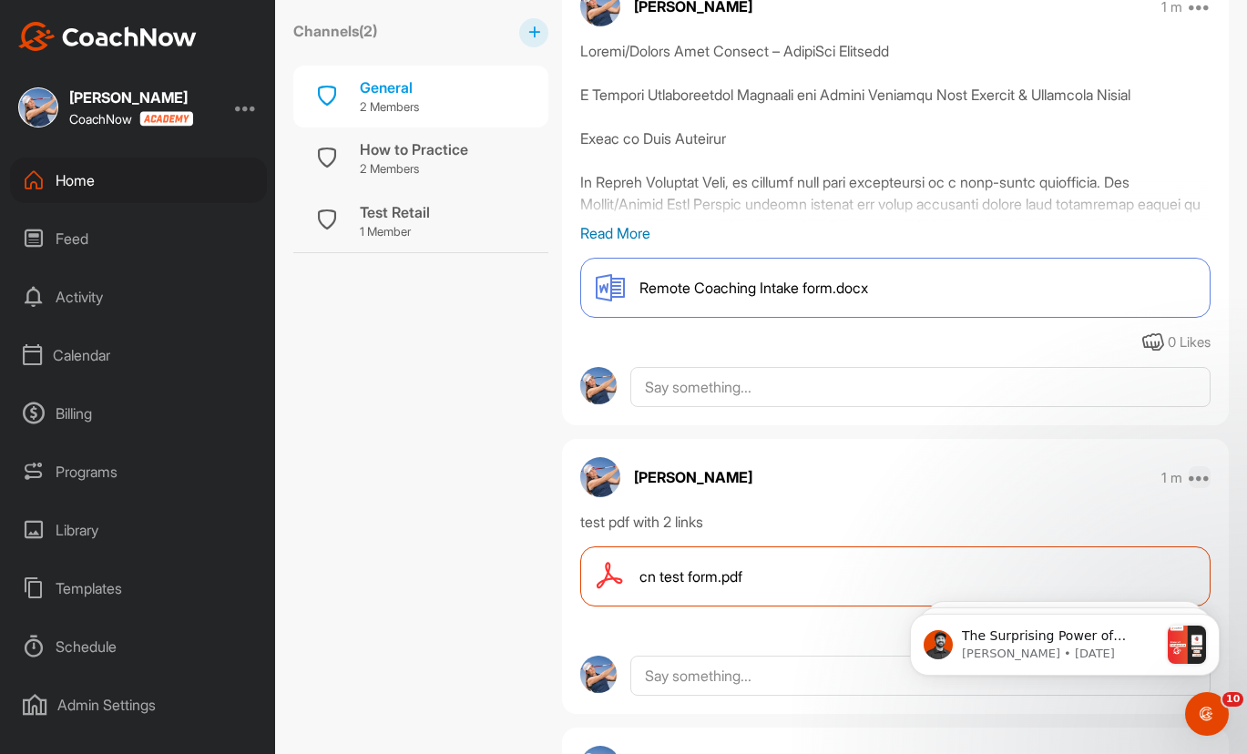
click at [1189, 478] on icon at bounding box center [1200, 477] width 22 height 22
click at [1036, 534] on p "Move to ..." at bounding box center [1048, 538] width 64 height 19
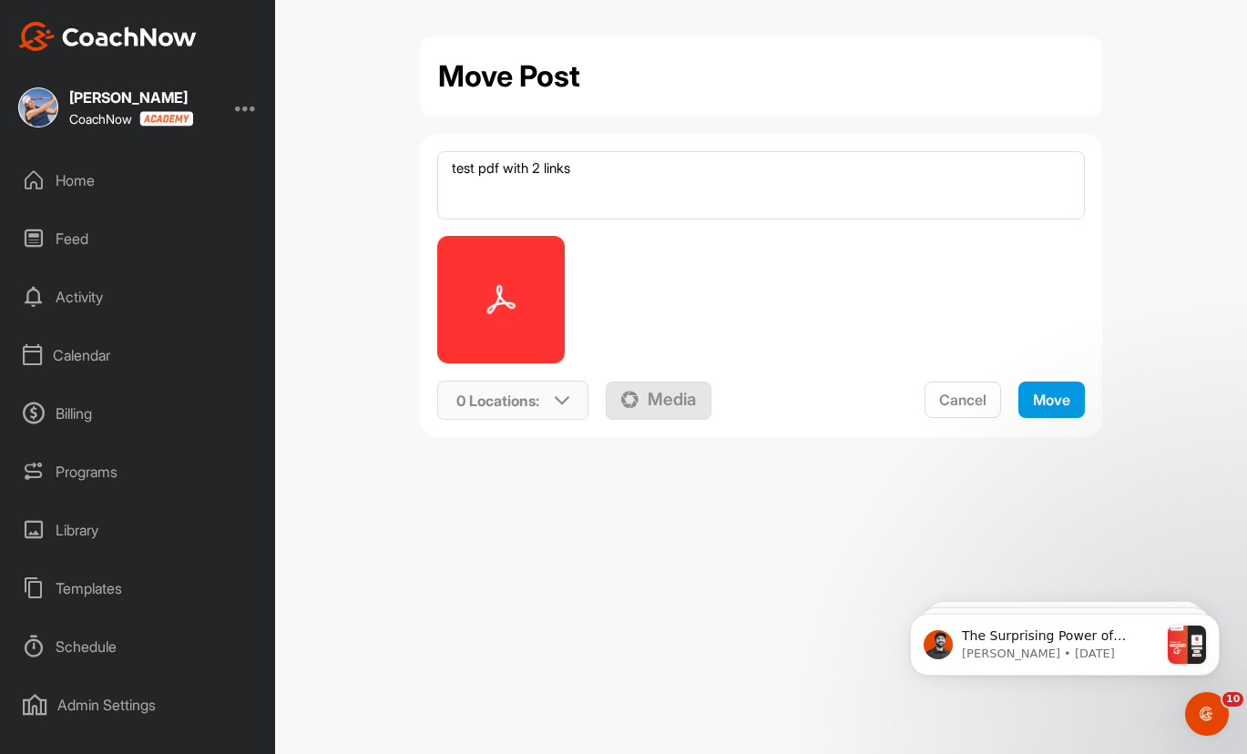
click at [548, 394] on div "0 Locations :" at bounding box center [512, 401] width 149 height 42
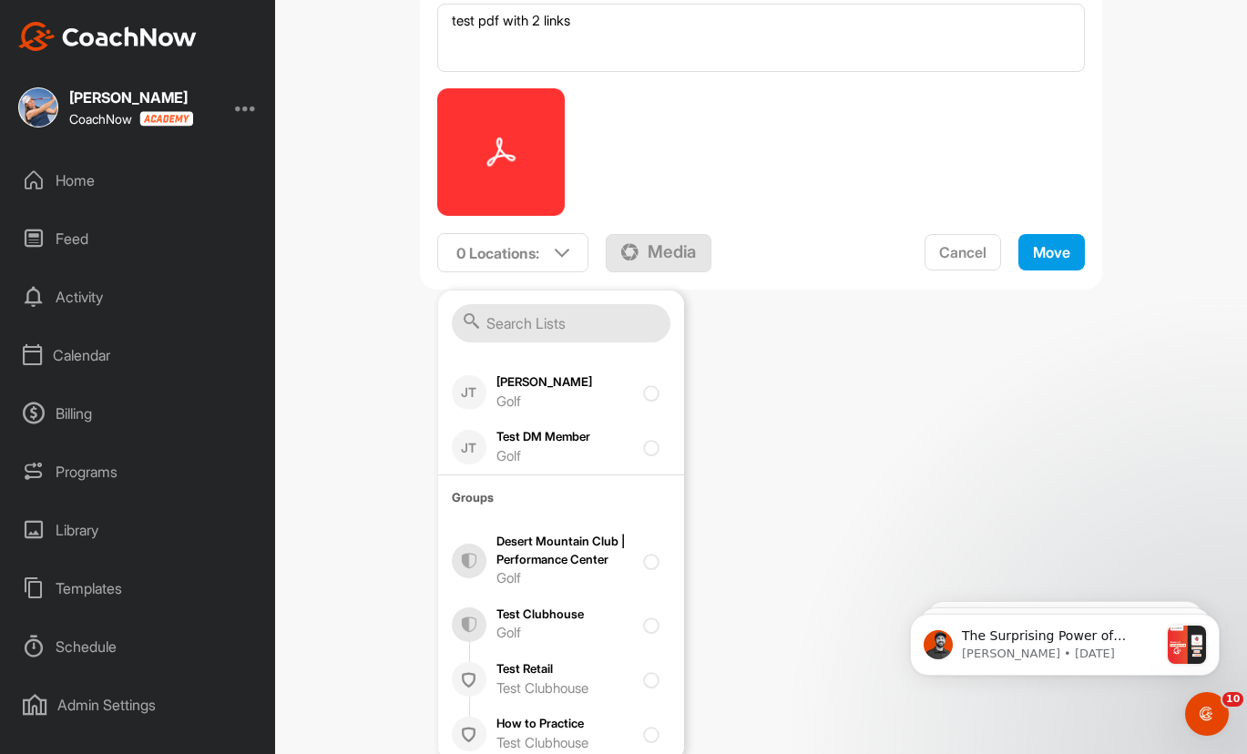
scroll to position [155, 0]
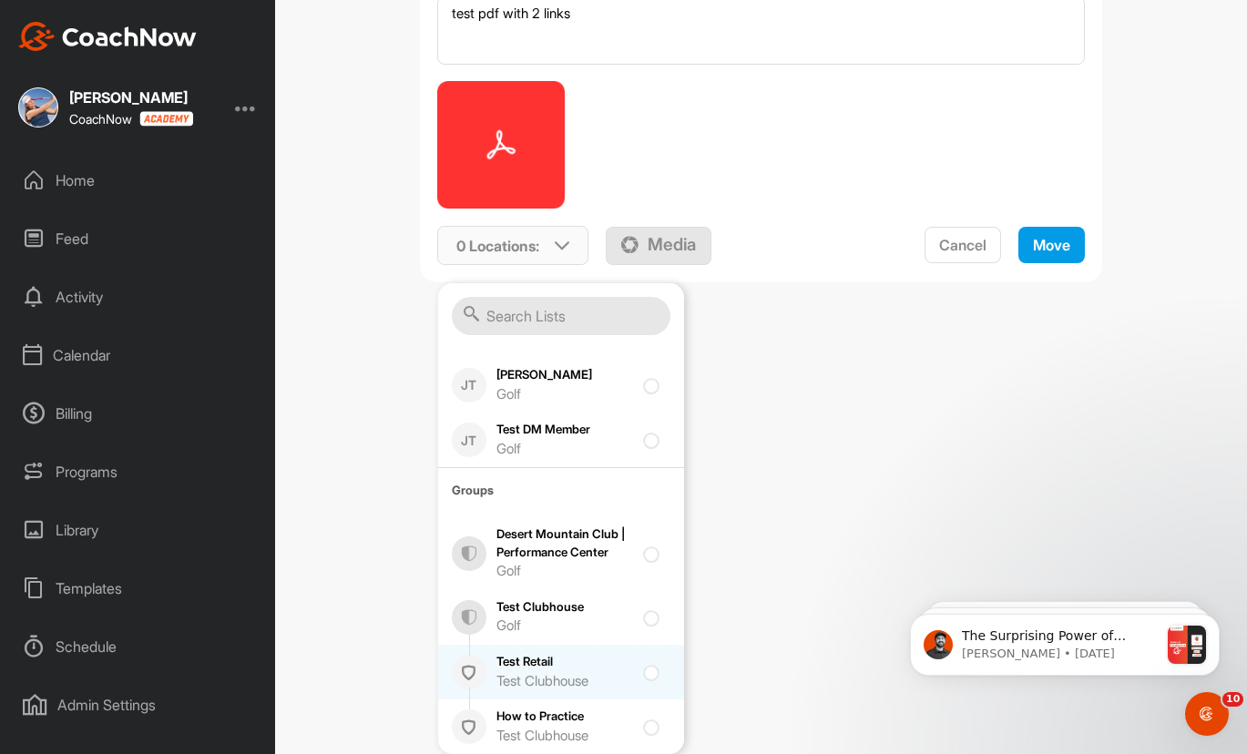
click at [530, 673] on div "Test Clubhouse" at bounding box center [564, 681] width 137 height 21
checkbox input "true"
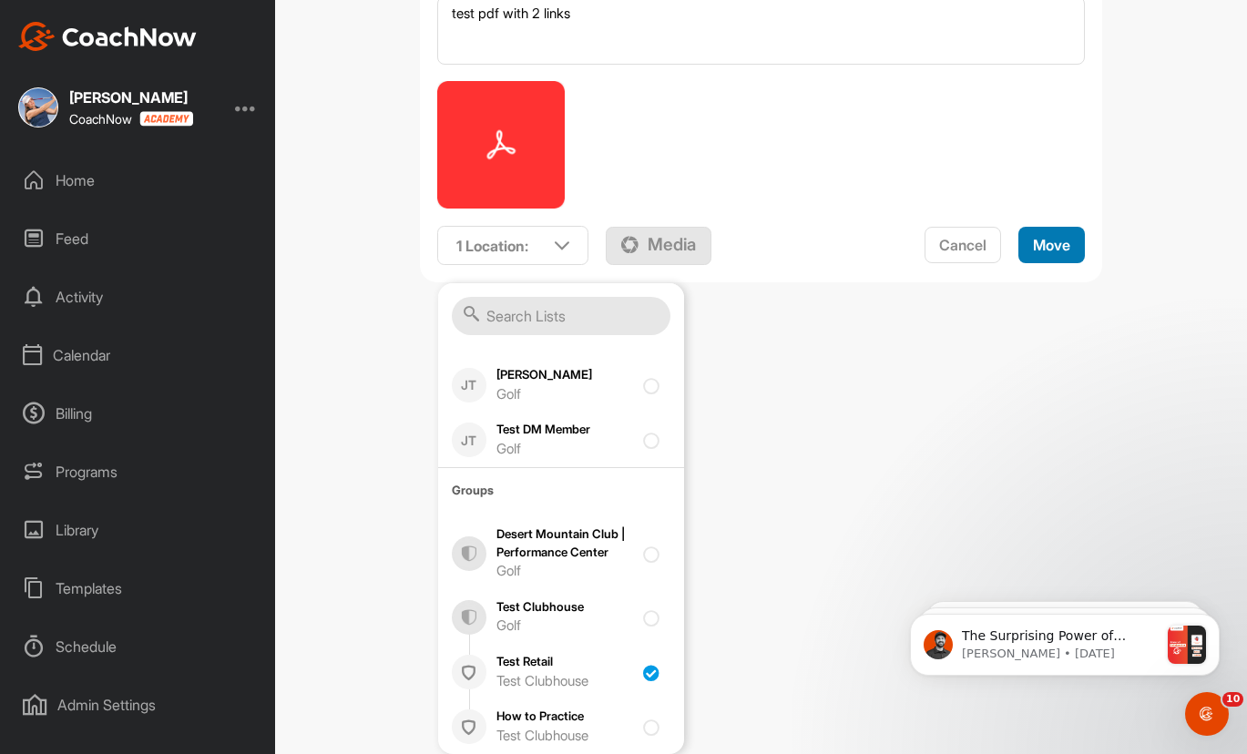
click at [1041, 247] on span "Move" at bounding box center [1051, 245] width 37 height 18
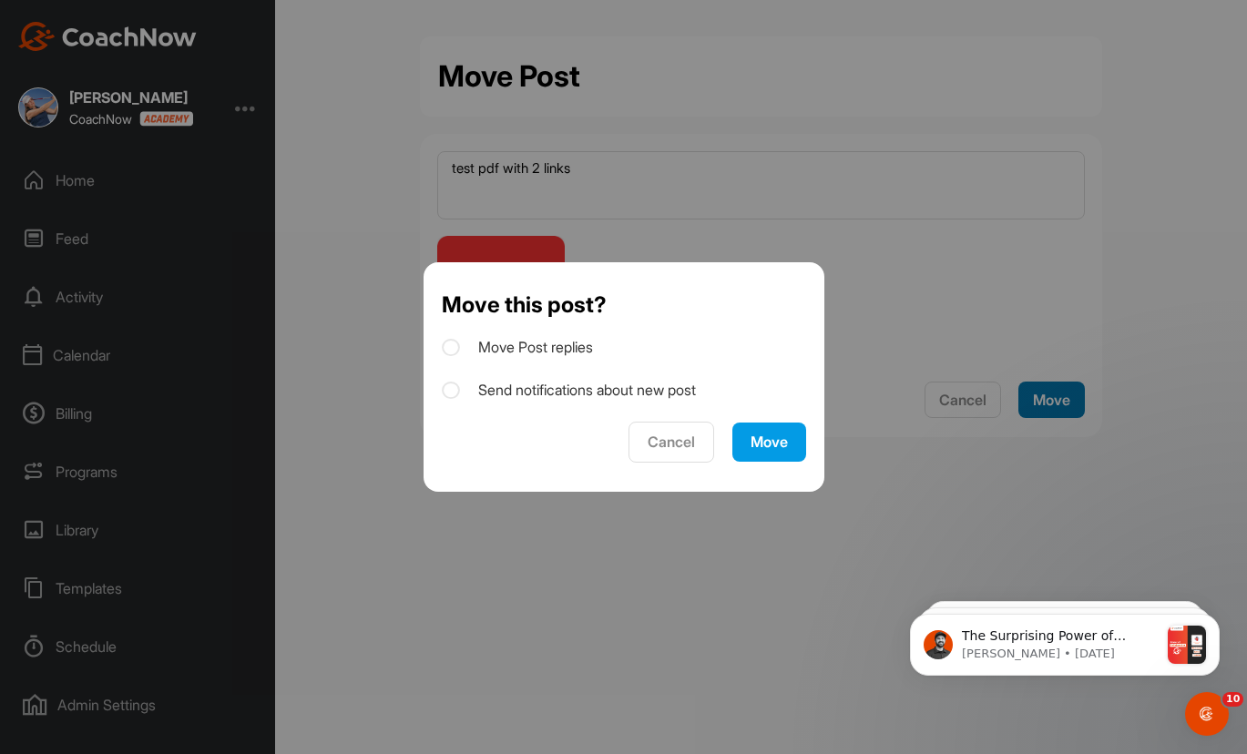
scroll to position [0, 0]
click at [774, 452] on button "Move" at bounding box center [769, 442] width 74 height 39
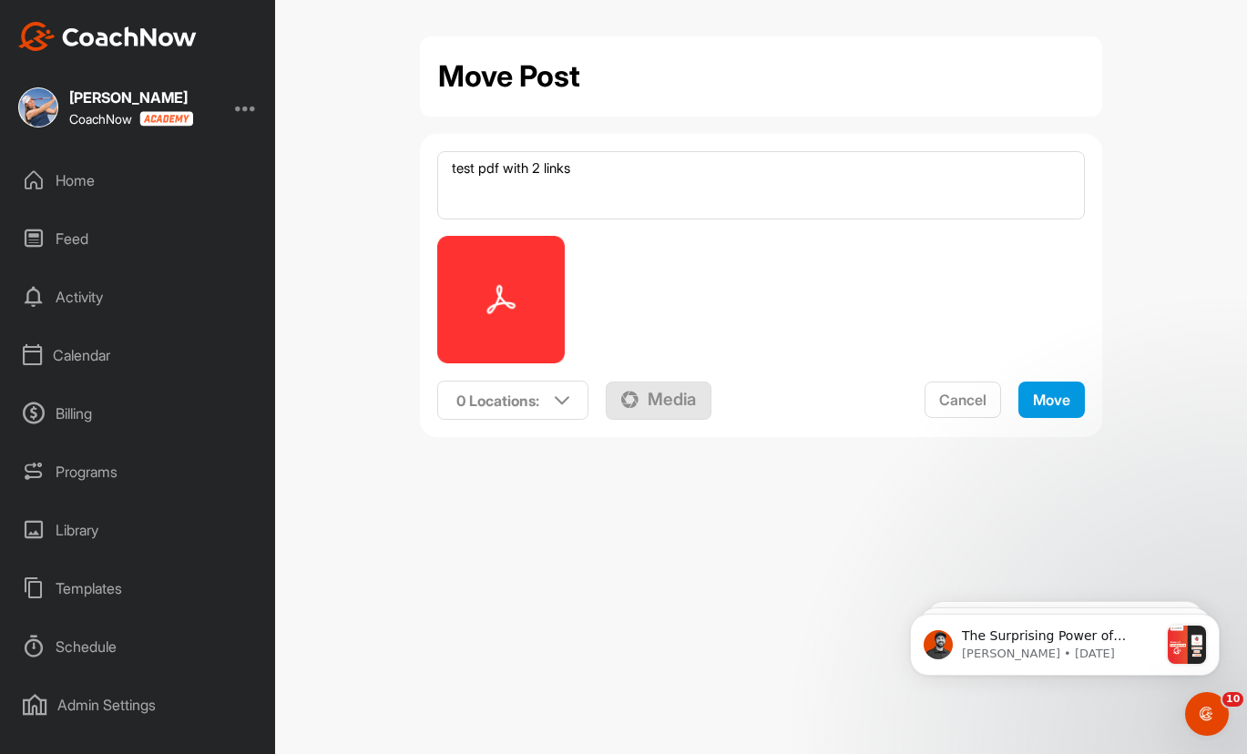
click at [75, 234] on div "Feed" at bounding box center [138, 239] width 257 height 46
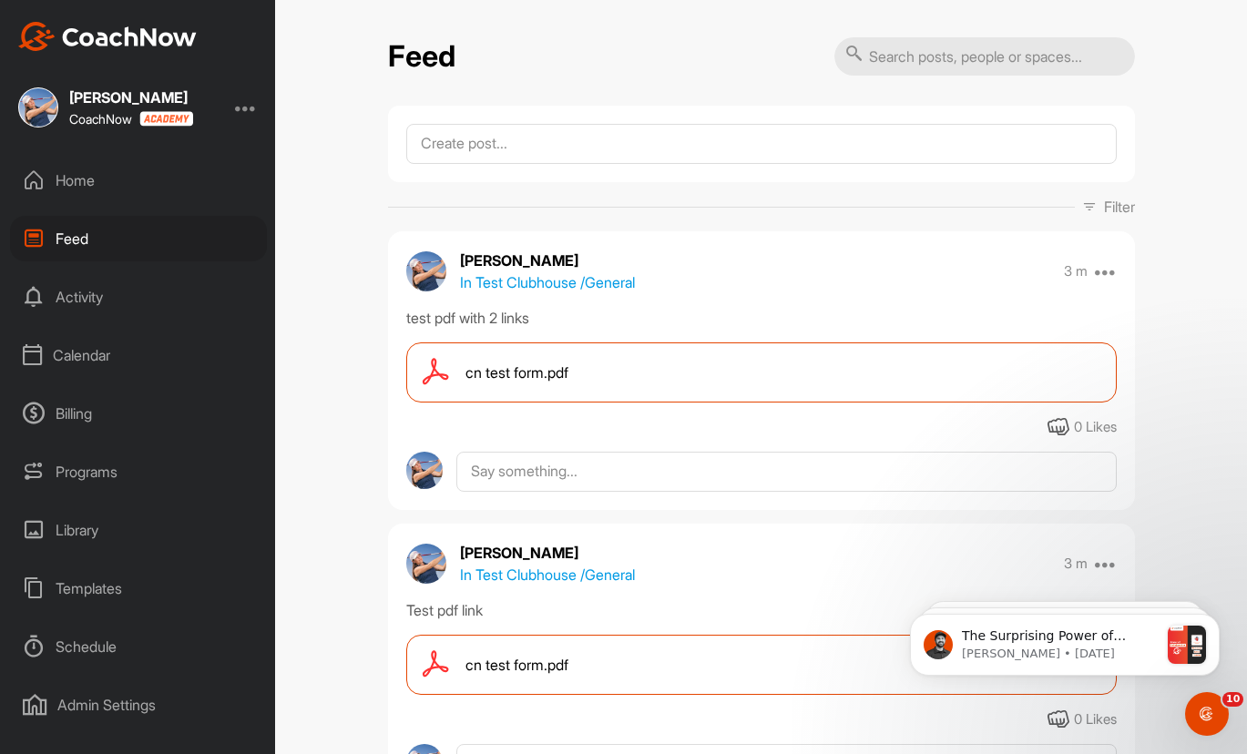
click at [83, 179] on div "Home" at bounding box center [138, 181] width 257 height 46
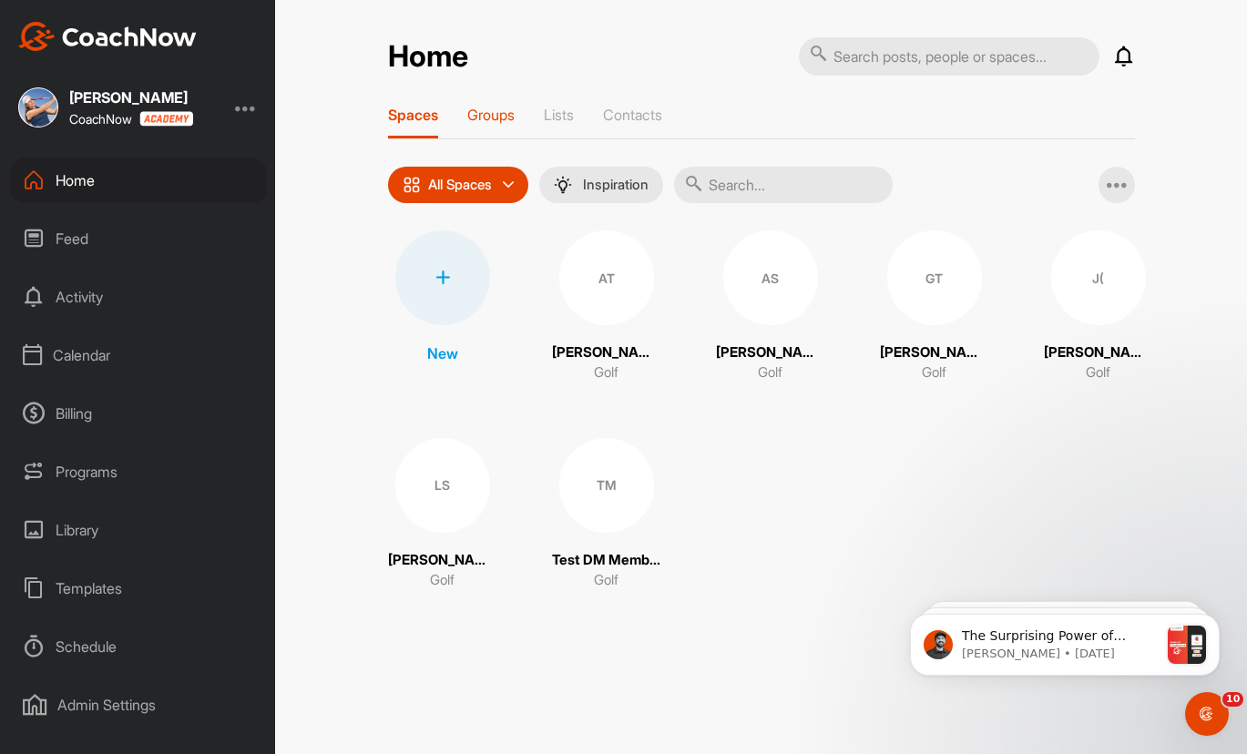
click at [474, 107] on p "Groups" at bounding box center [490, 115] width 47 height 18
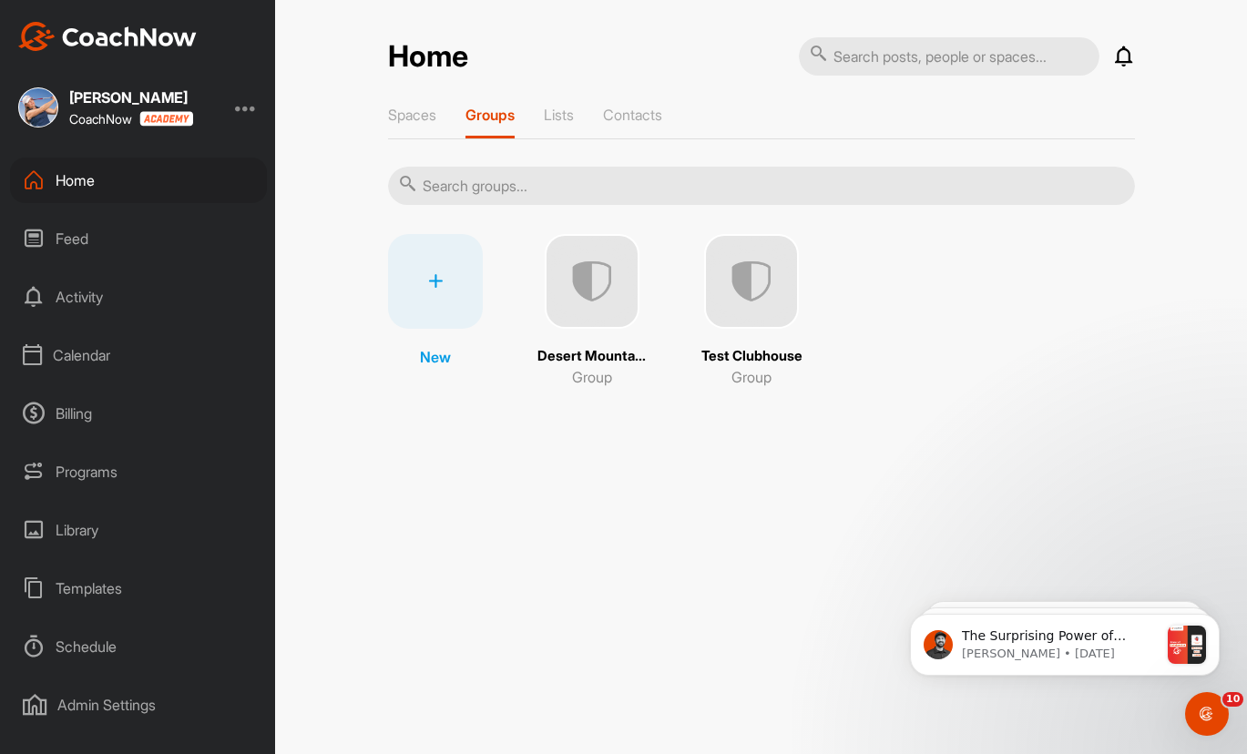
click at [751, 290] on img at bounding box center [751, 281] width 95 height 95
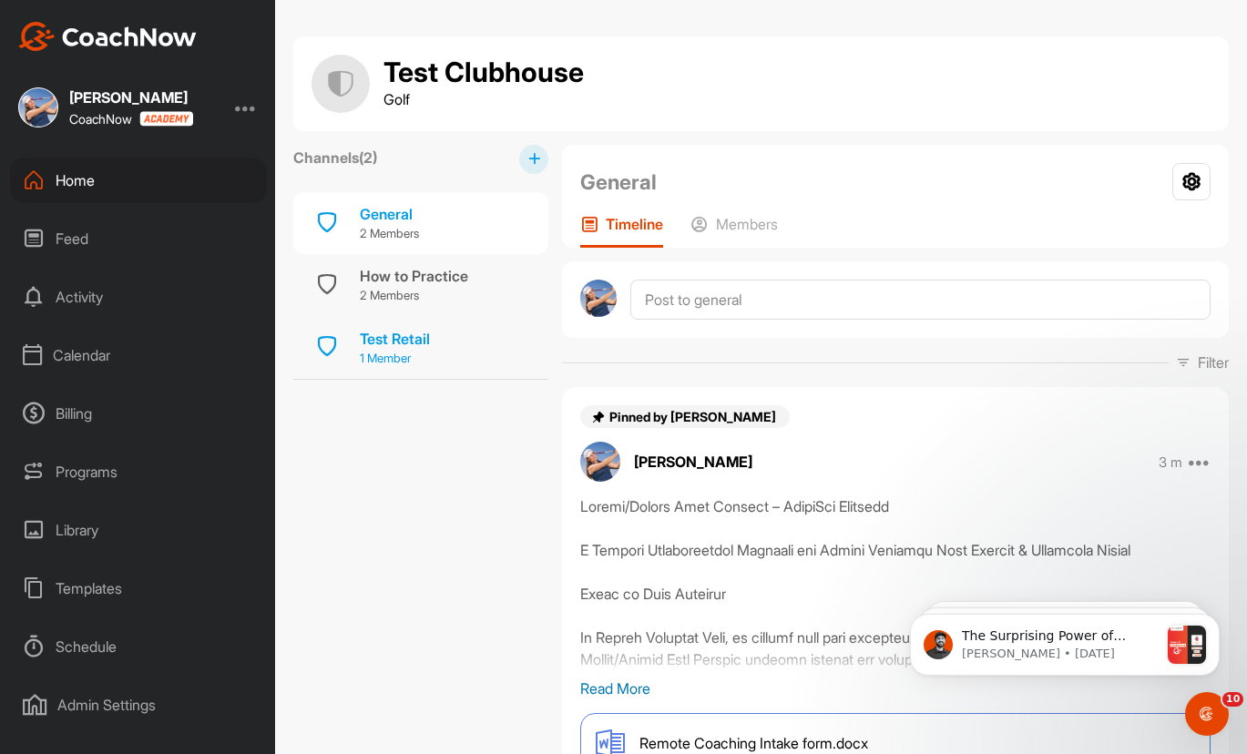
click at [394, 342] on div "Test Retail" at bounding box center [395, 339] width 70 height 22
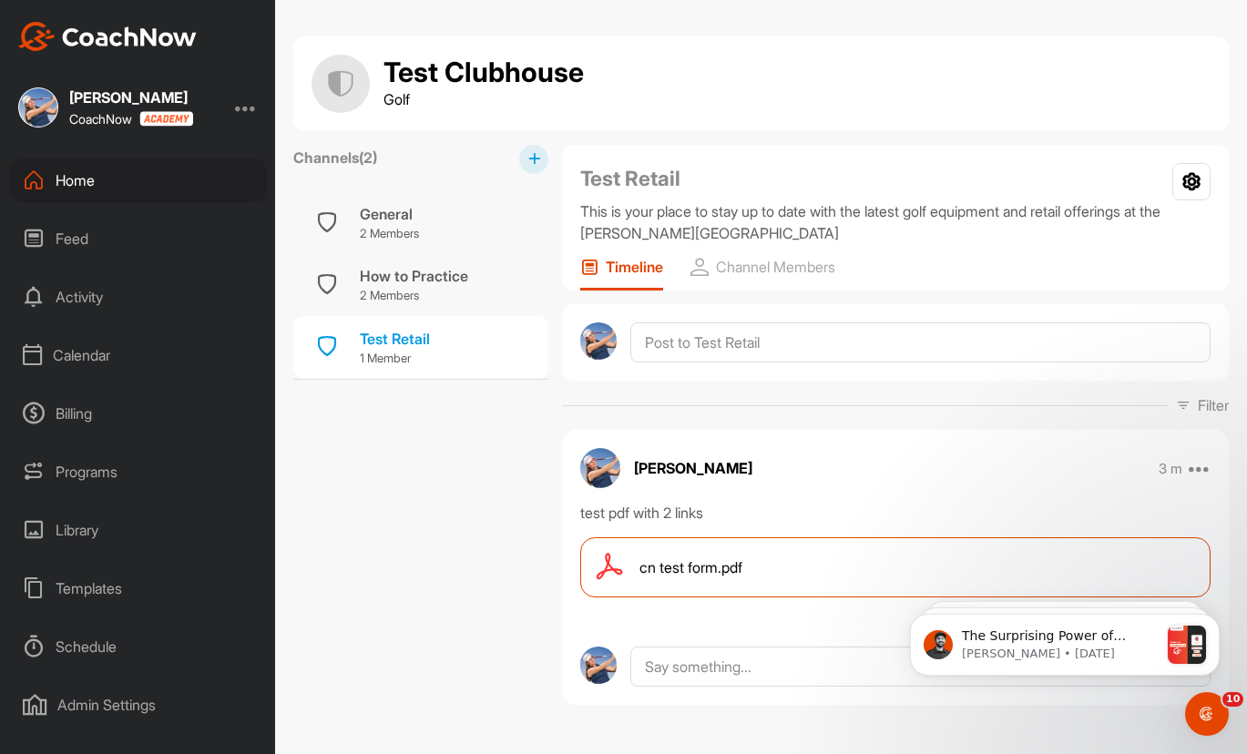
scroll to position [6, 0]
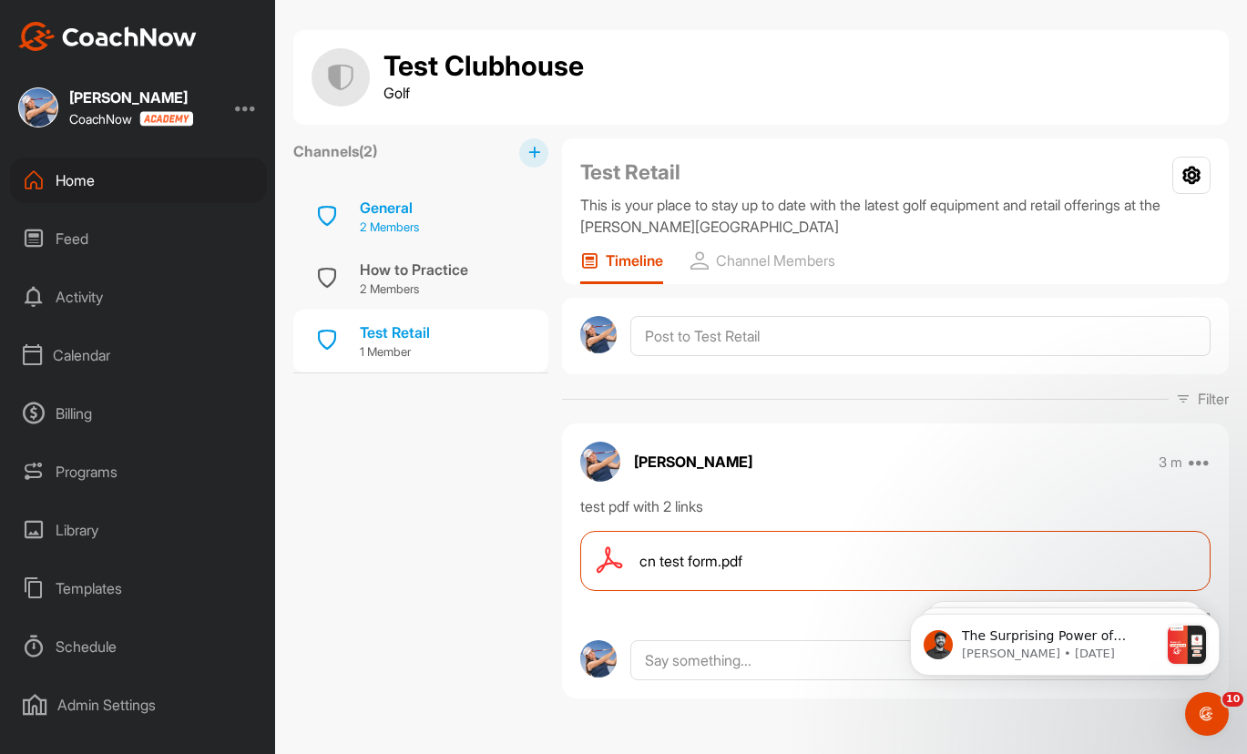
click at [429, 216] on div "General 2 Members" at bounding box center [420, 217] width 255 height 62
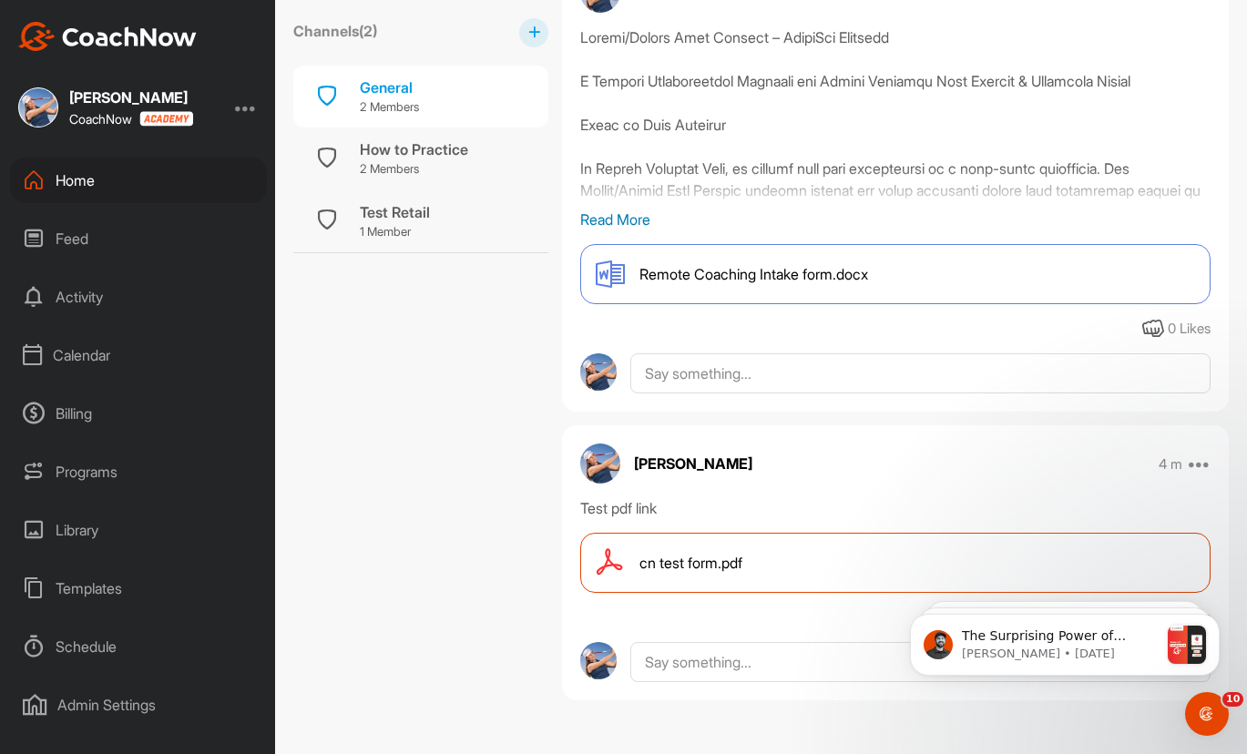
scroll to position [471, 0]
click at [1189, 459] on icon at bounding box center [1200, 462] width 22 height 22
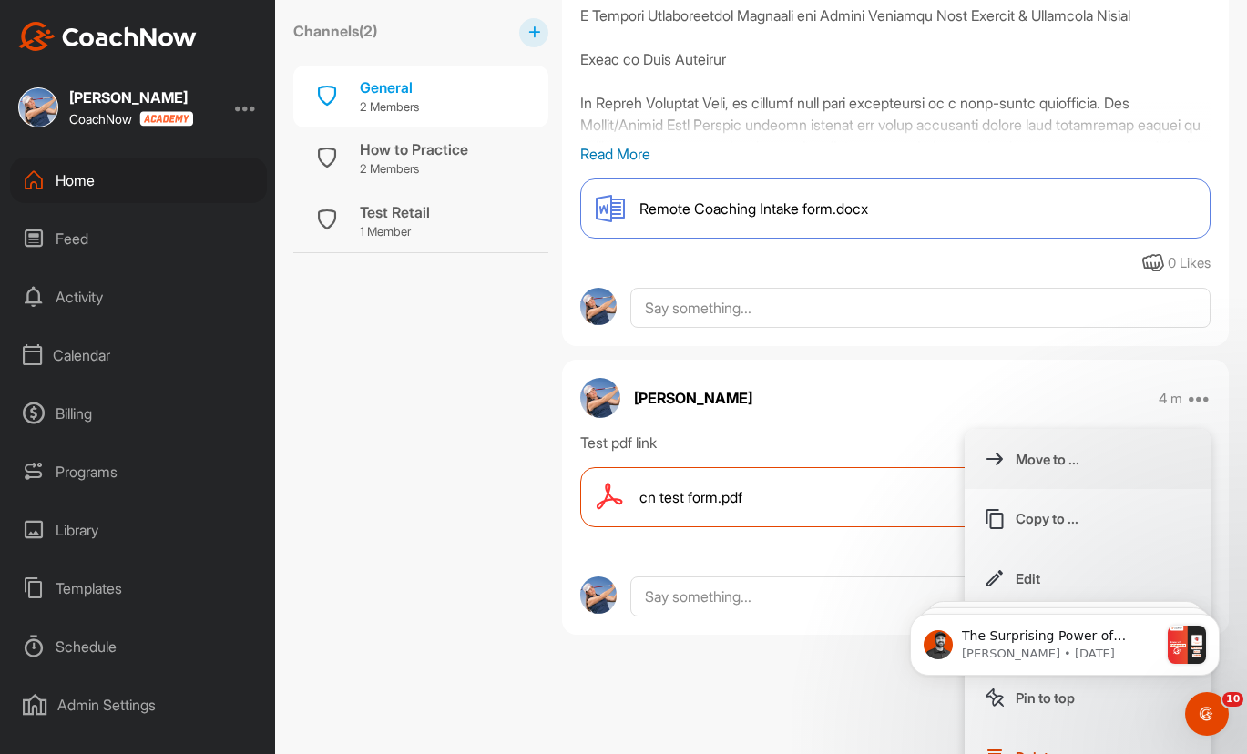
scroll to position [567, 0]
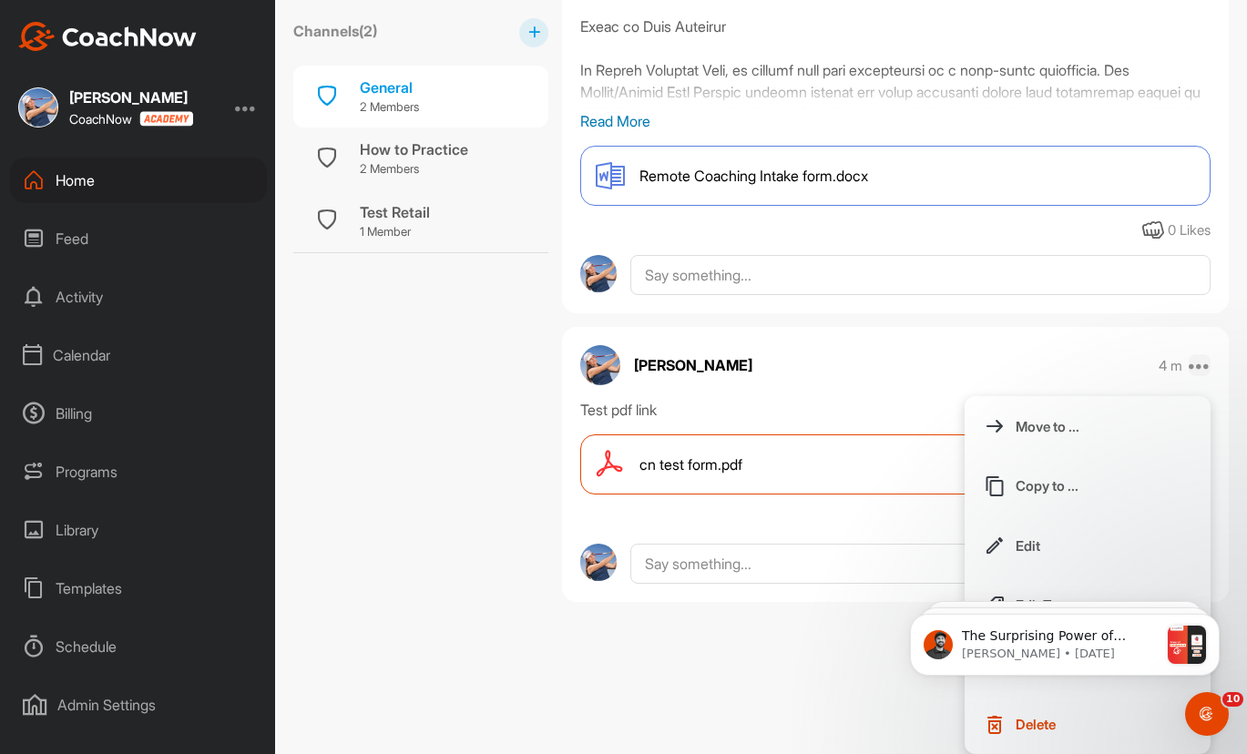
click at [1189, 364] on icon at bounding box center [1200, 365] width 22 height 22
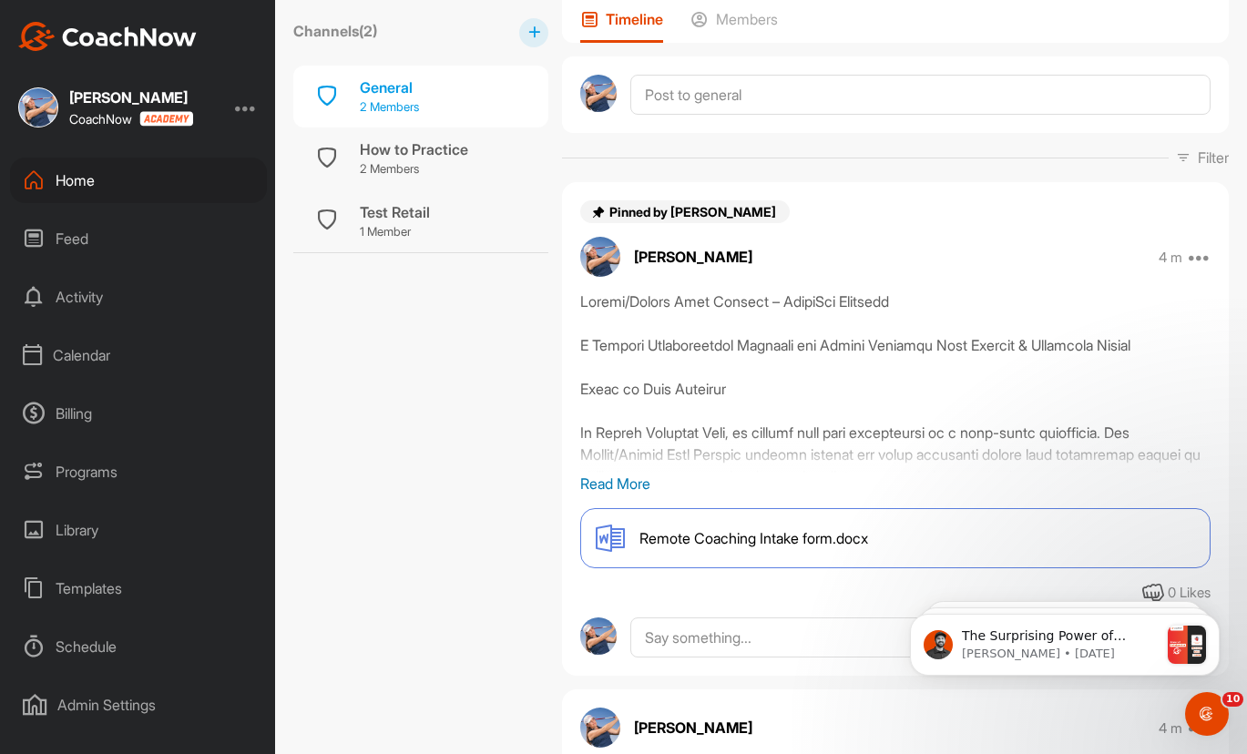
scroll to position [198, 0]
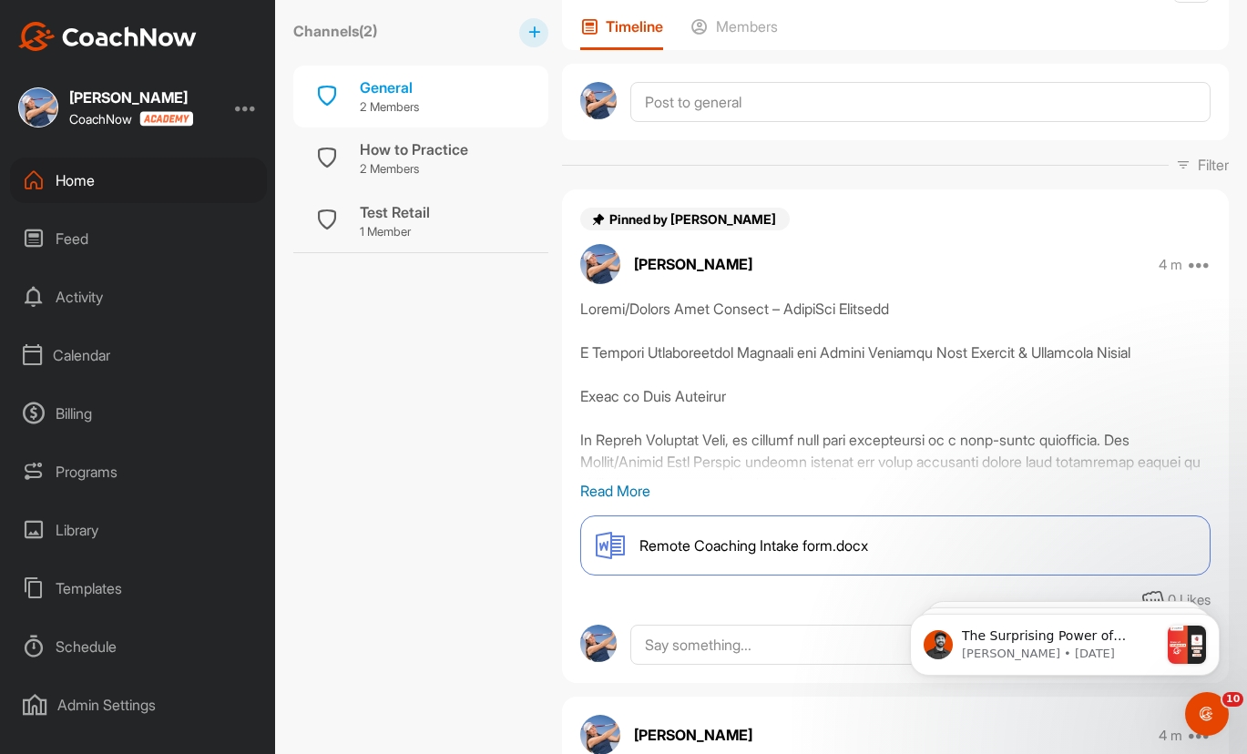
click at [63, 179] on div "Home" at bounding box center [138, 181] width 257 height 46
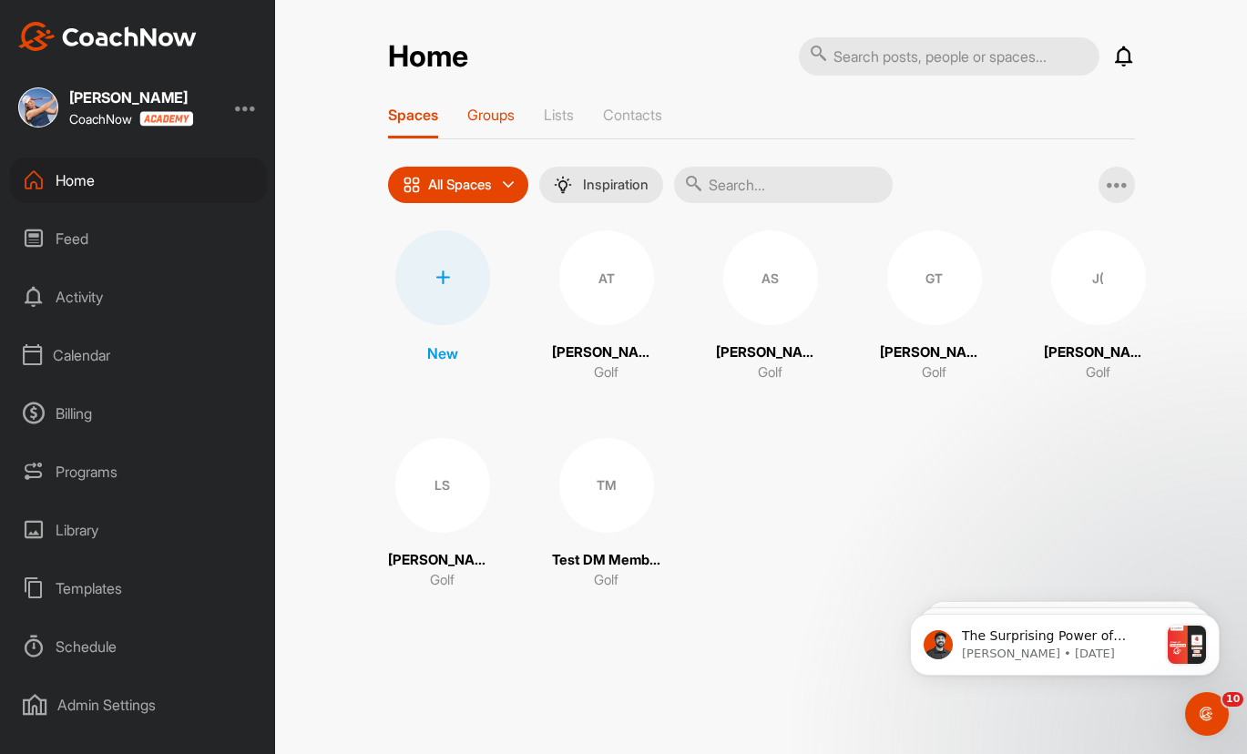
click at [496, 120] on p "Groups" at bounding box center [490, 115] width 47 height 18
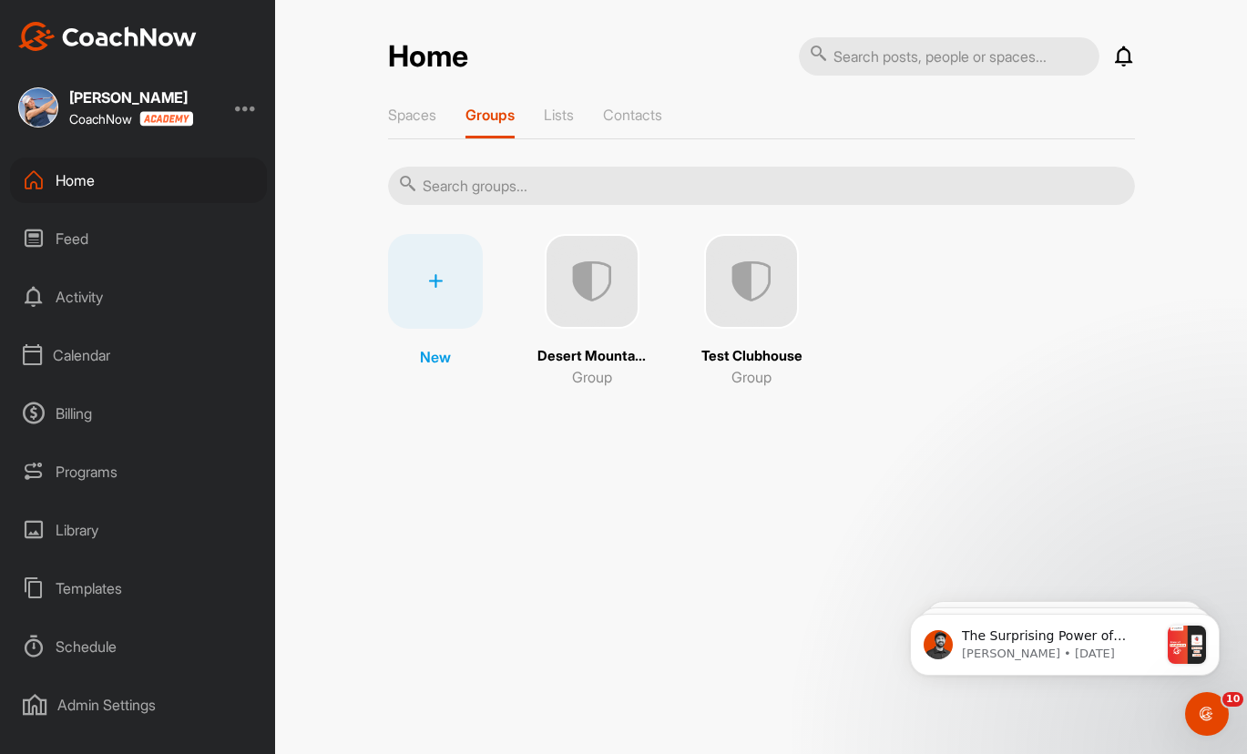
click at [597, 298] on img at bounding box center [592, 281] width 95 height 95
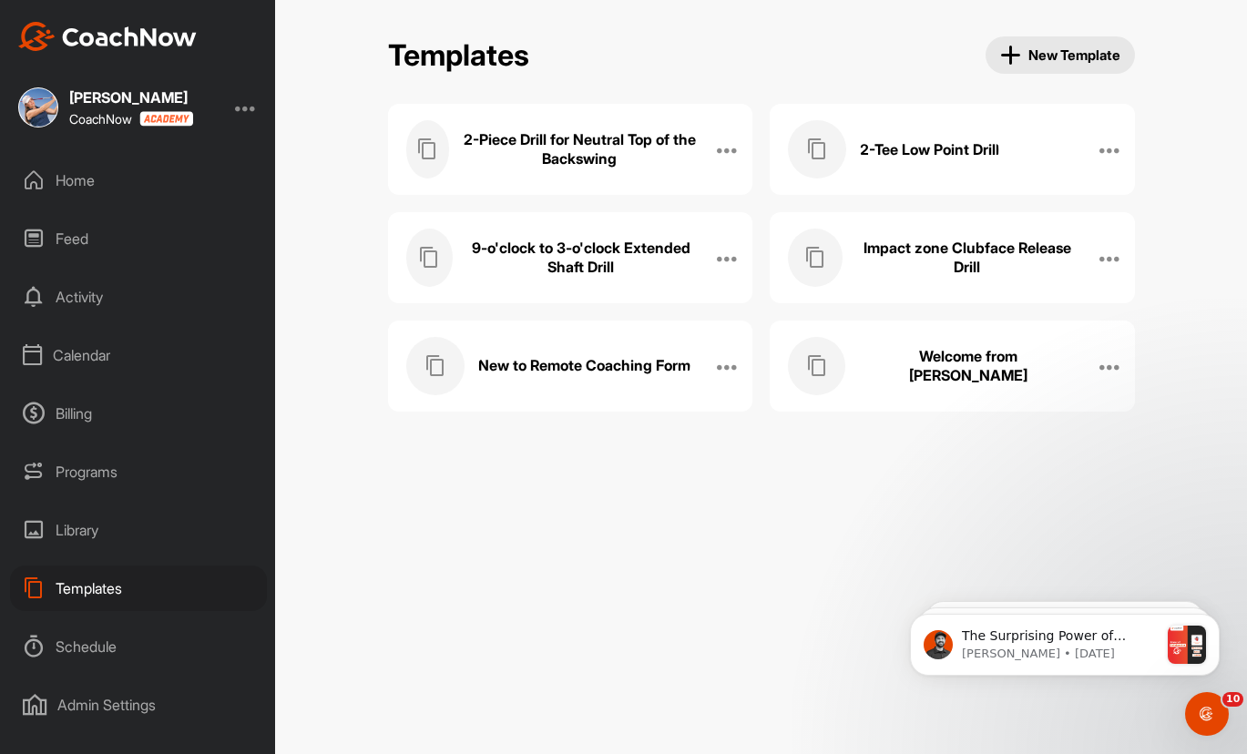
click at [93, 181] on div "Home" at bounding box center [138, 181] width 257 height 46
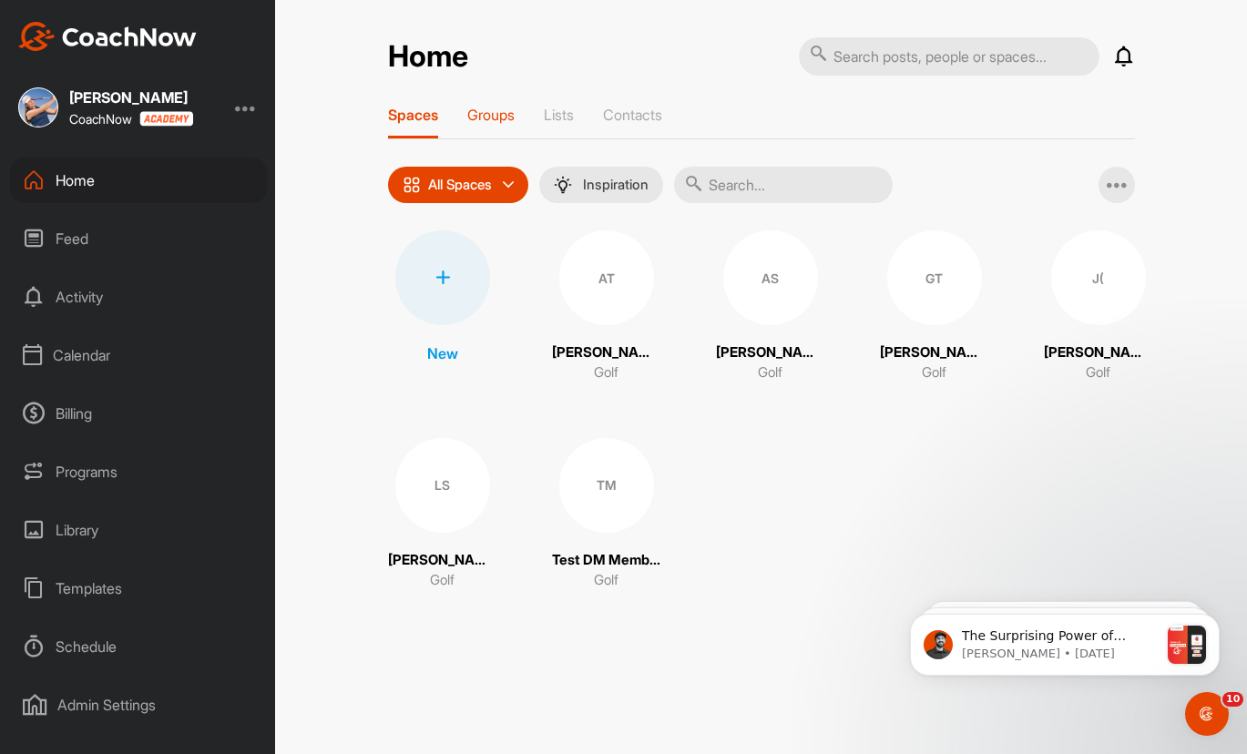
click at [495, 117] on p "Groups" at bounding box center [490, 115] width 47 height 18
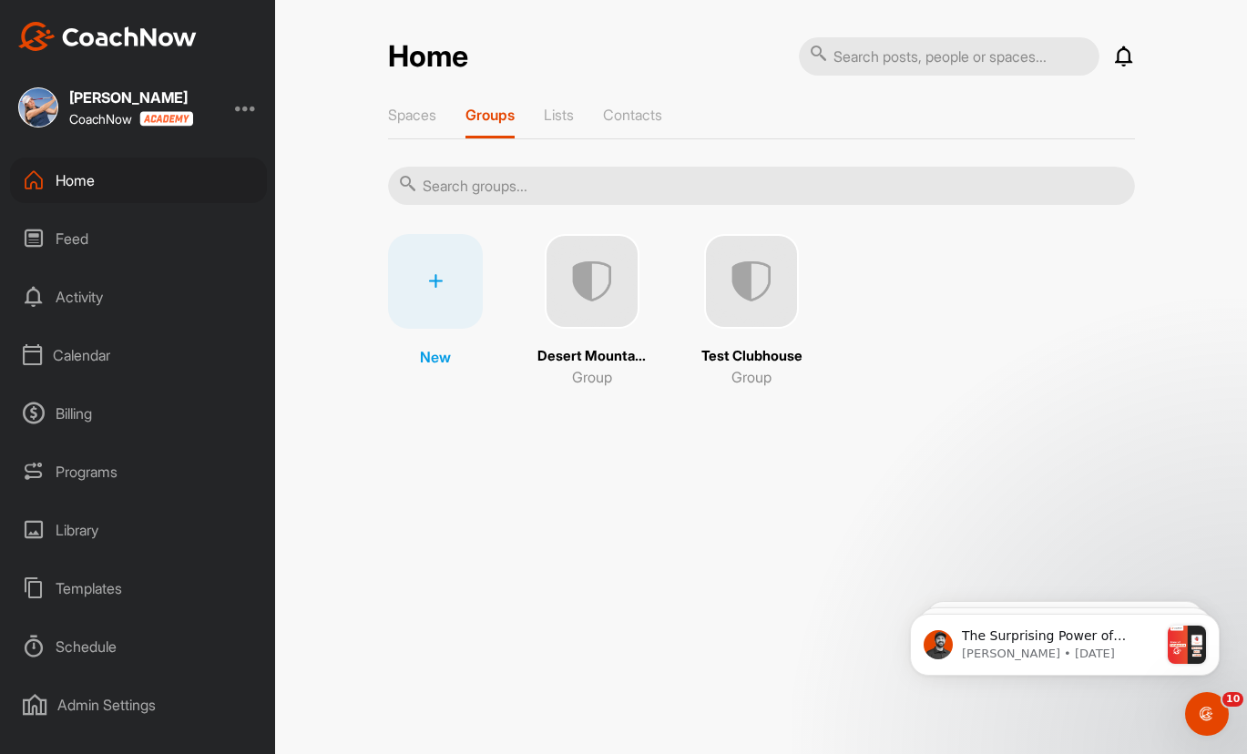
click at [606, 316] on img at bounding box center [592, 281] width 95 height 95
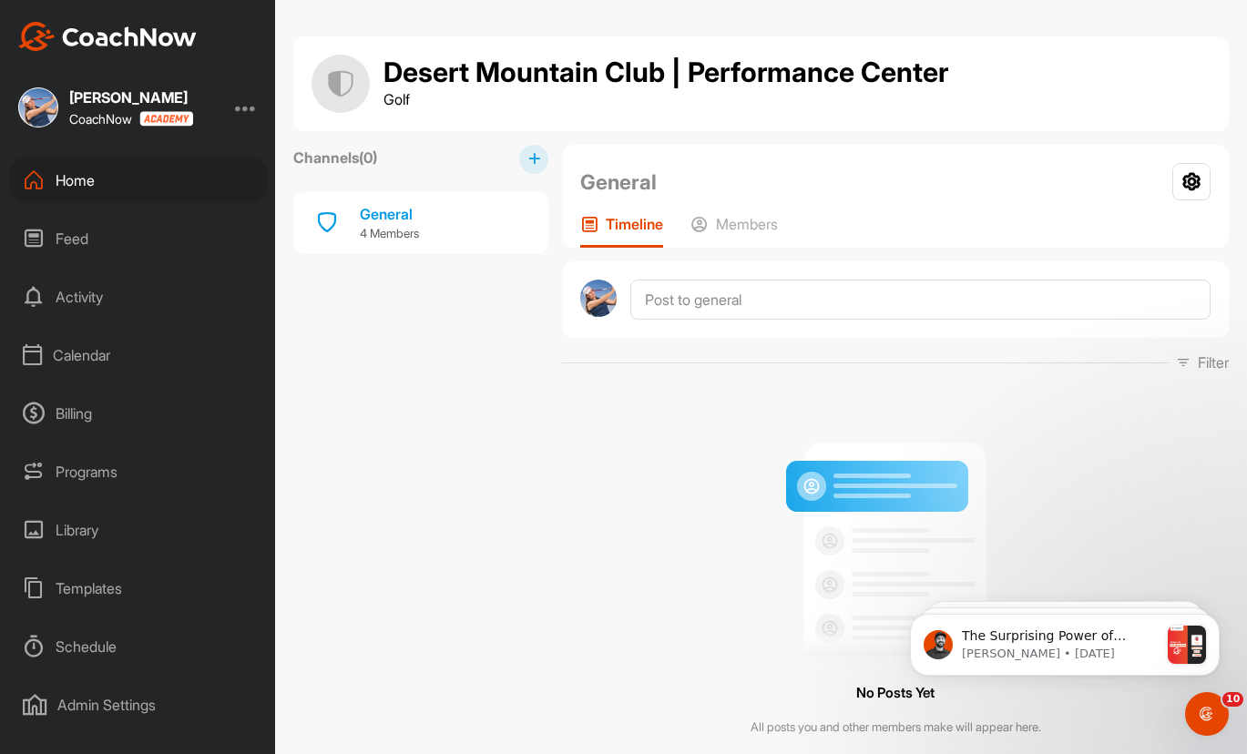
click at [90, 180] on div "Home" at bounding box center [138, 181] width 257 height 46
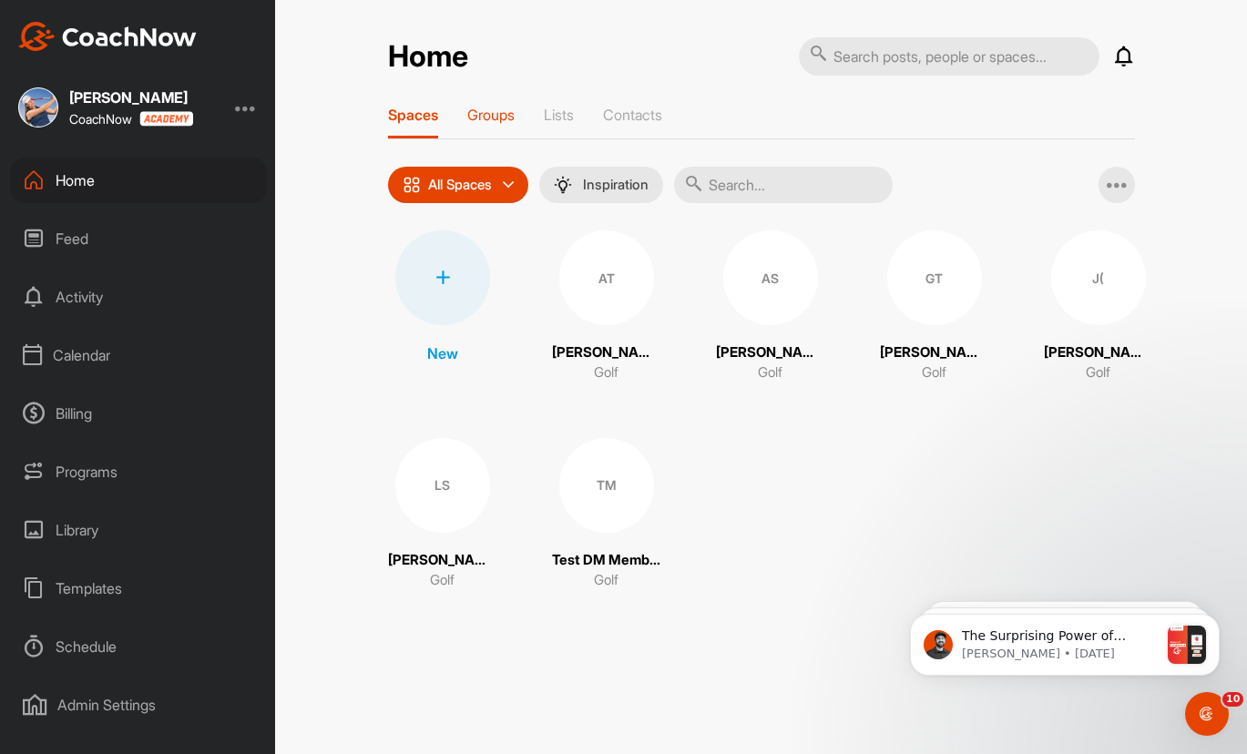
click at [488, 115] on p "Groups" at bounding box center [490, 115] width 47 height 18
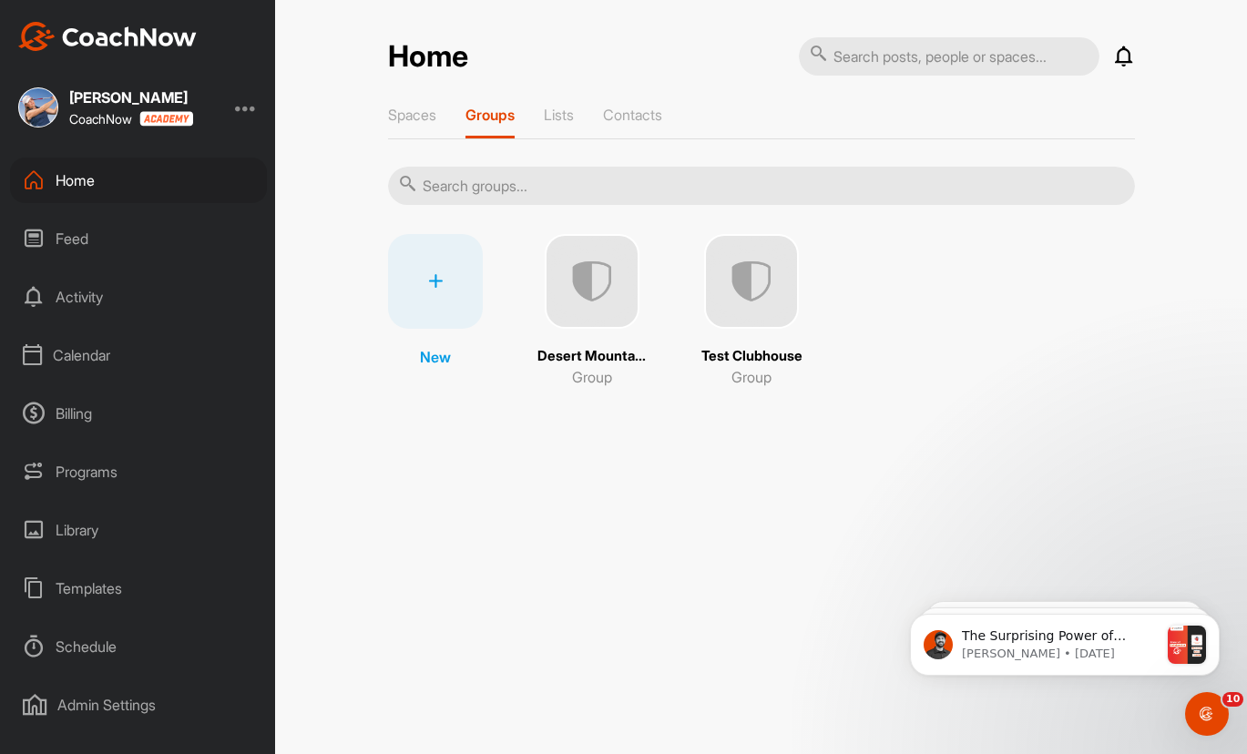
click at [747, 312] on img at bounding box center [751, 281] width 95 height 95
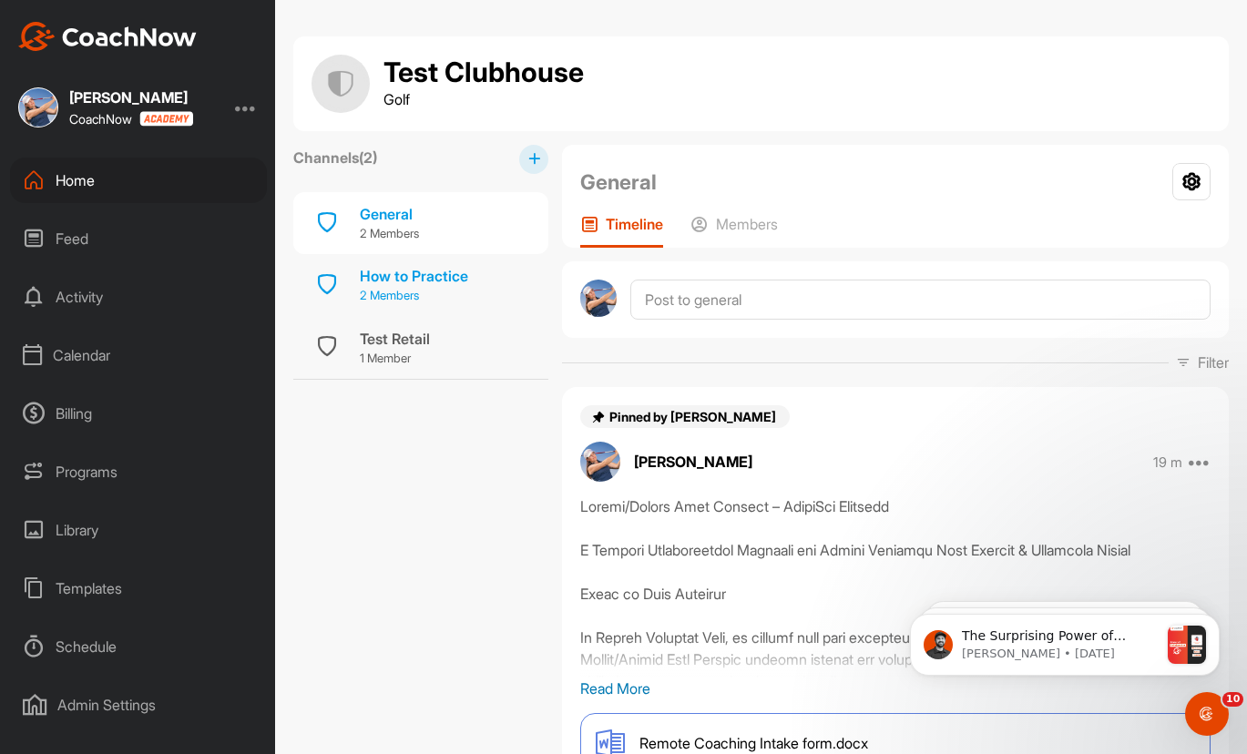
click at [424, 263] on div "How to Practice 2 Members" at bounding box center [420, 285] width 255 height 62
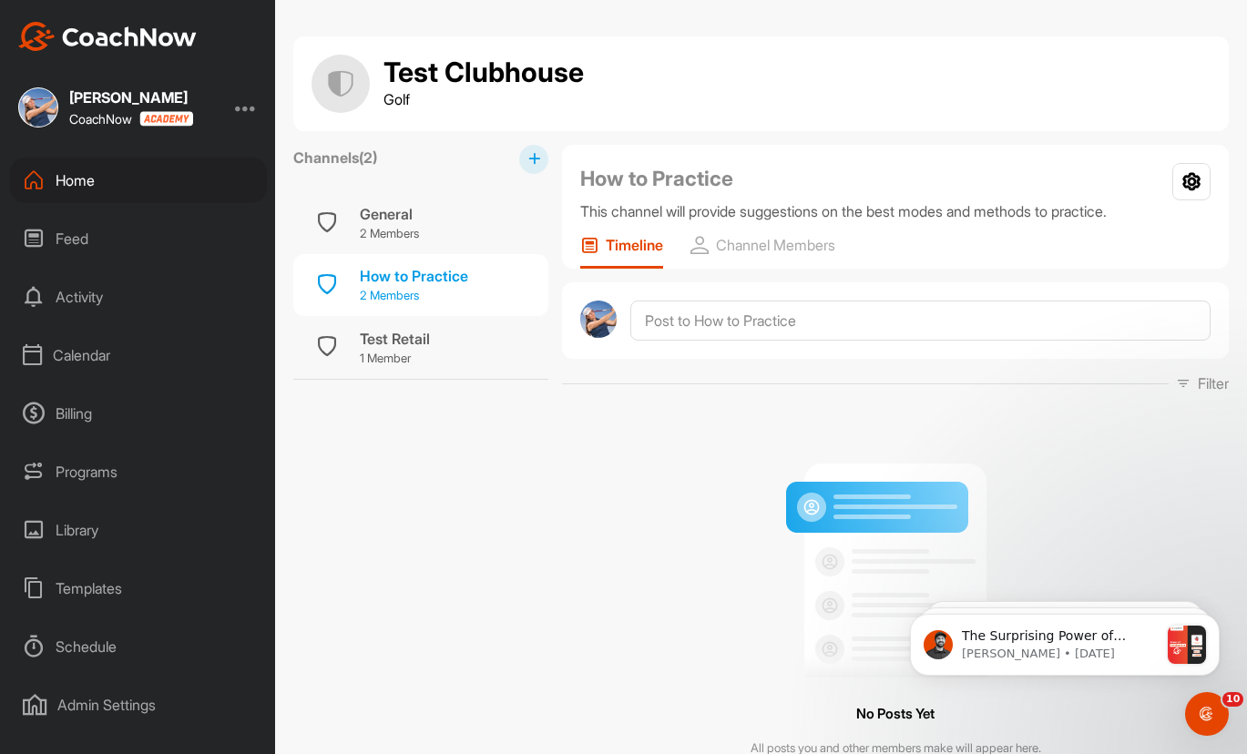
click at [383, 278] on div "How to Practice" at bounding box center [414, 276] width 108 height 22
click at [389, 229] on p "2 Members" at bounding box center [389, 234] width 59 height 18
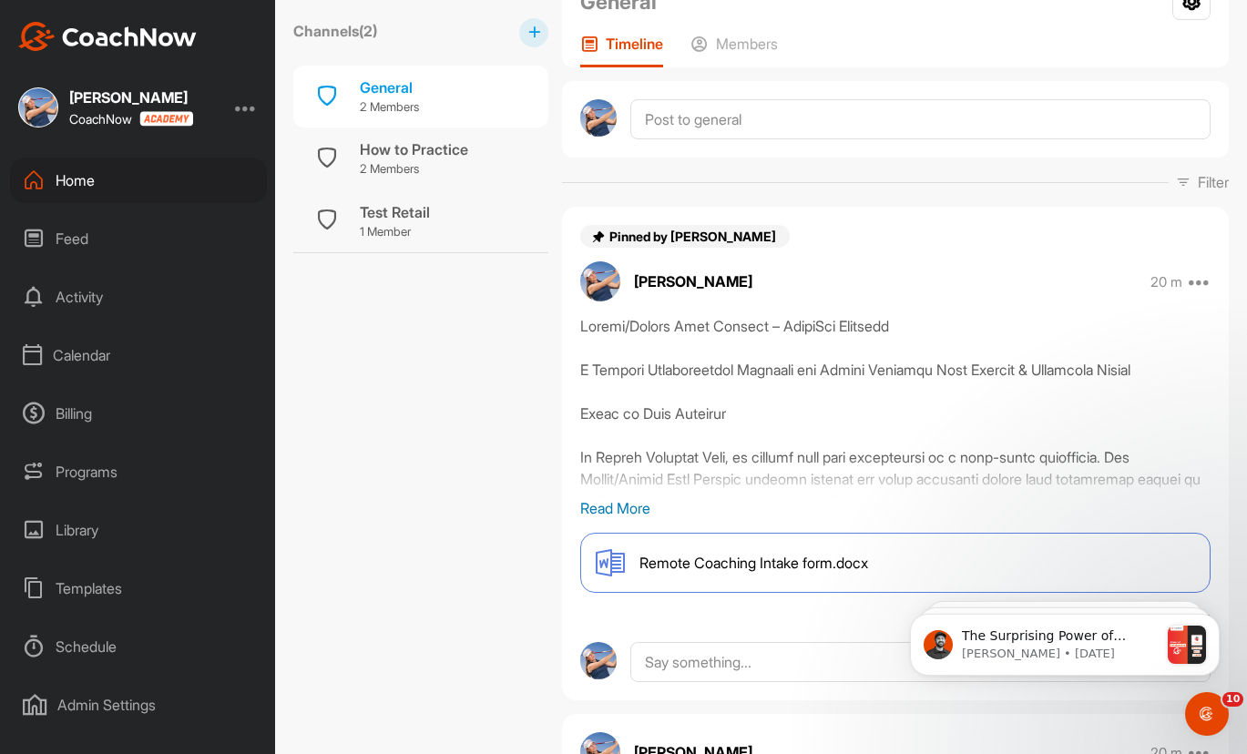
scroll to position [273, 0]
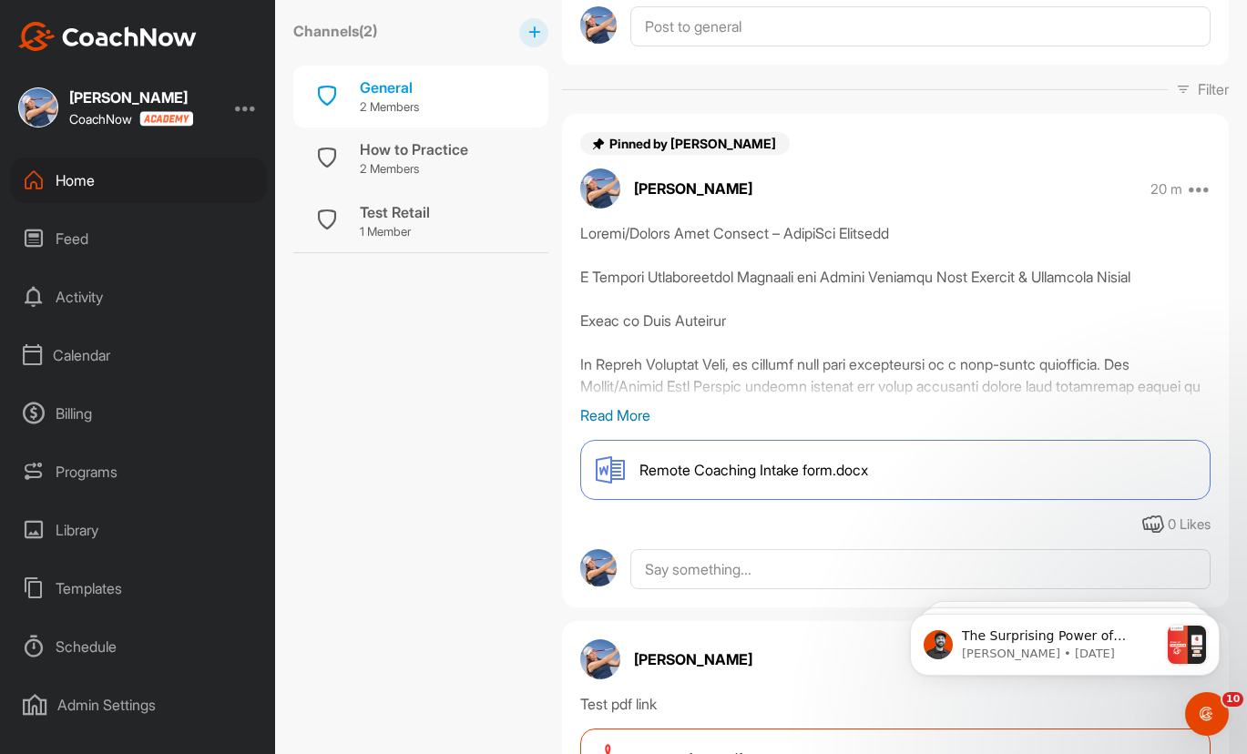
click at [634, 416] on p "Read More" at bounding box center [895, 415] width 630 height 22
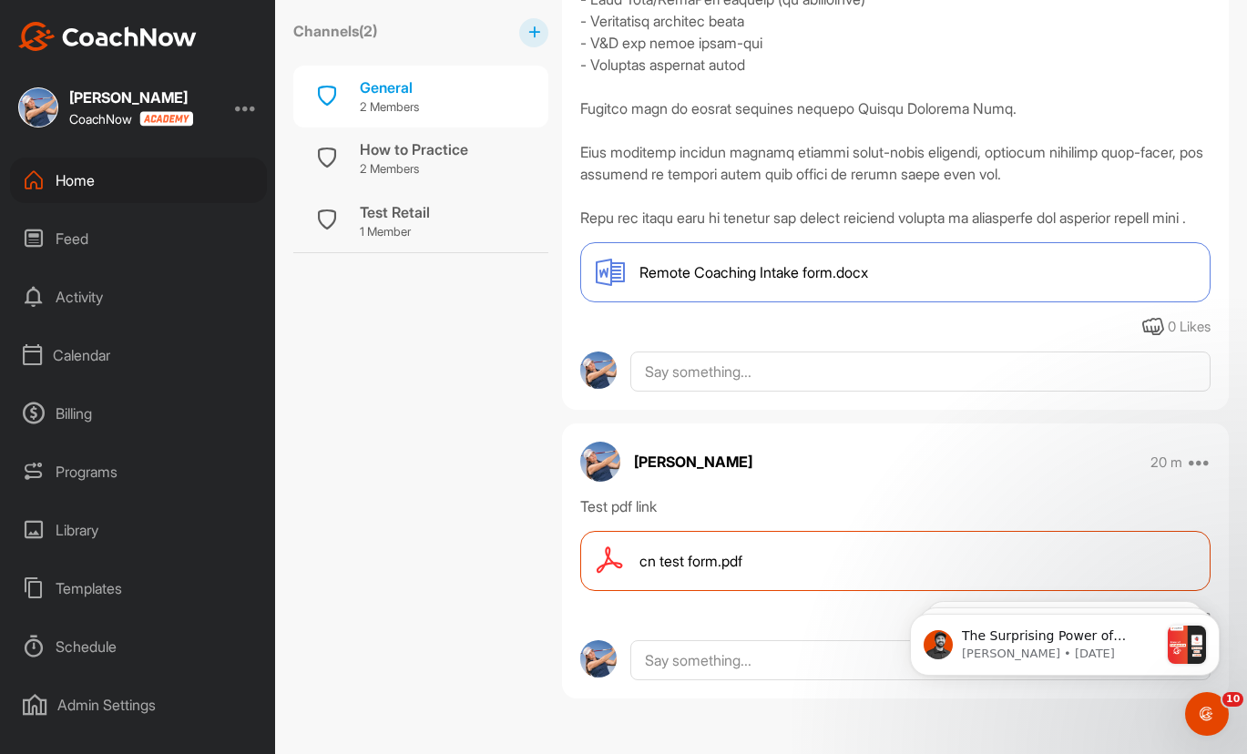
scroll to position [1819, 0]
click at [816, 268] on span "Remote Coaching Intake form.docx" at bounding box center [753, 272] width 229 height 22
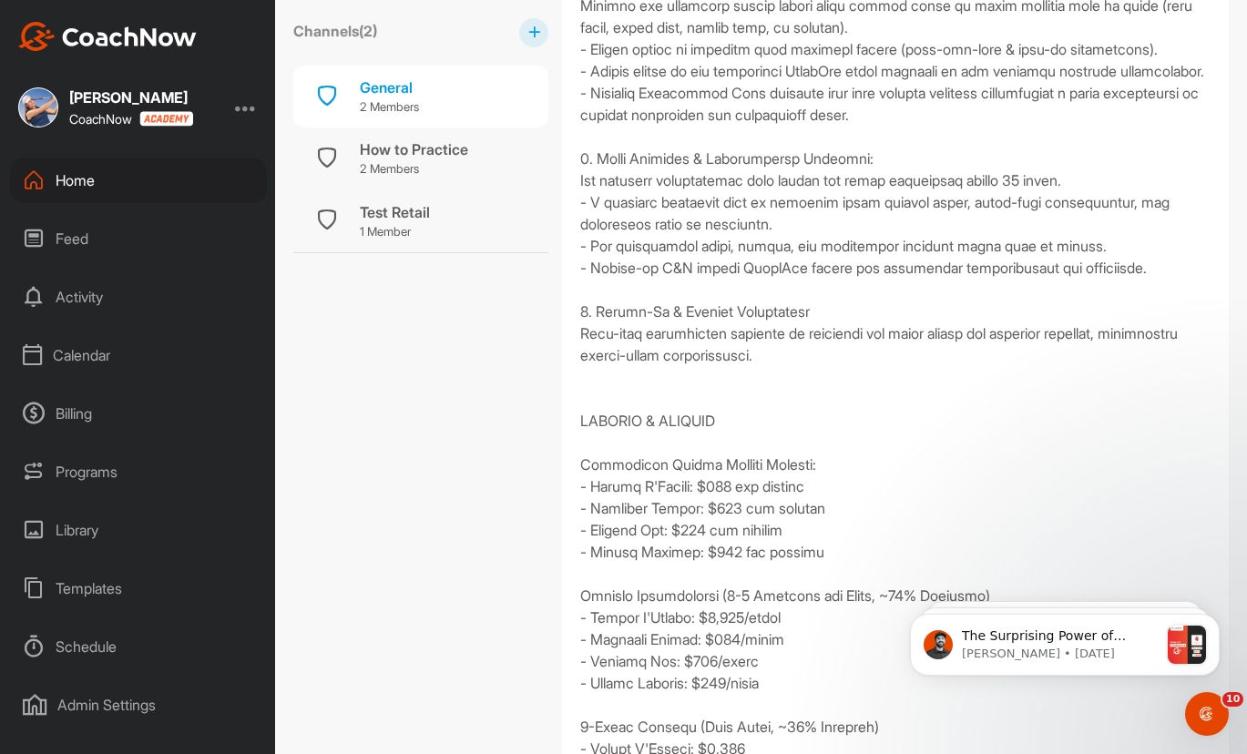
scroll to position [453, 0]
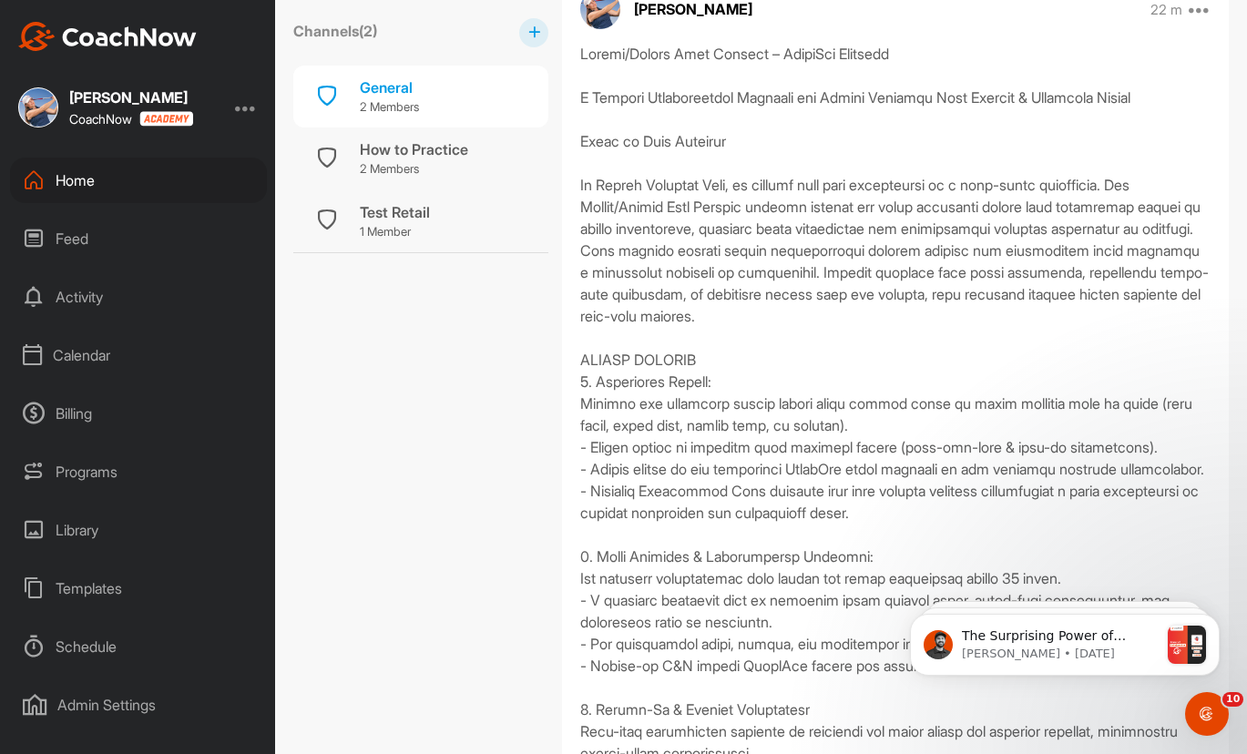
click at [67, 188] on div "Home" at bounding box center [138, 181] width 257 height 46
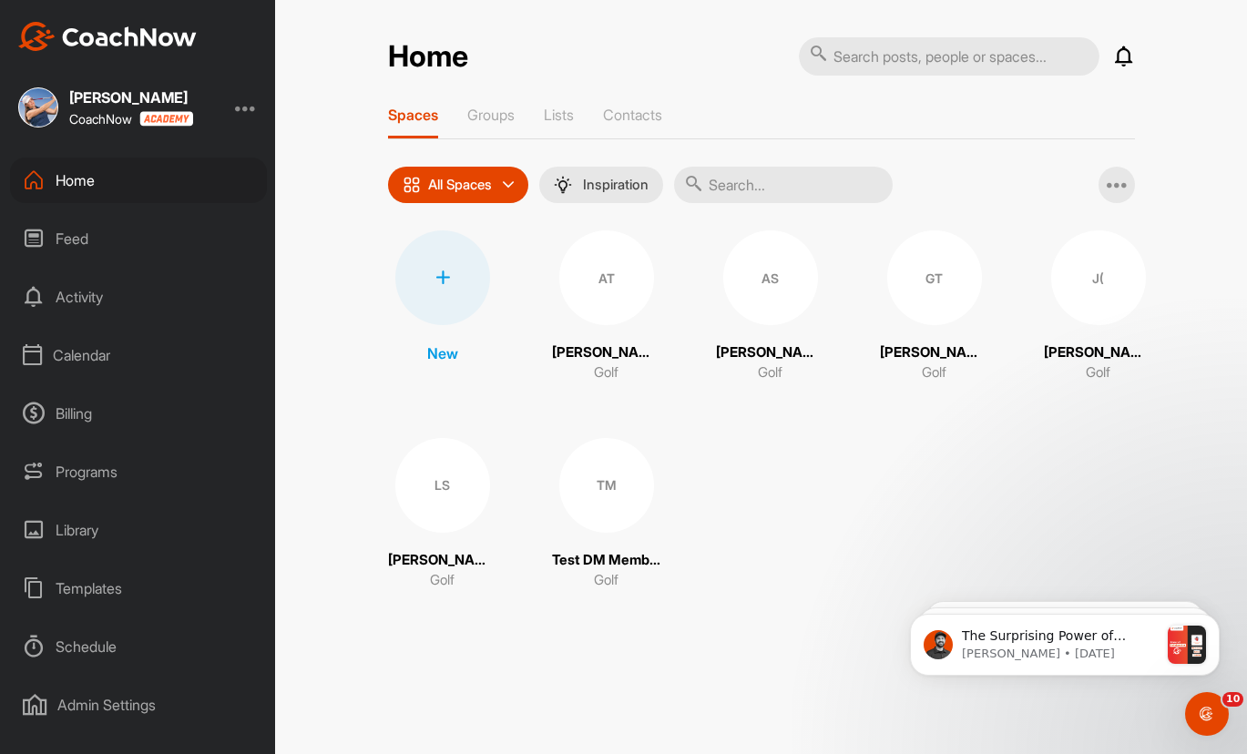
click at [1071, 297] on div "J(" at bounding box center [1098, 277] width 95 height 95
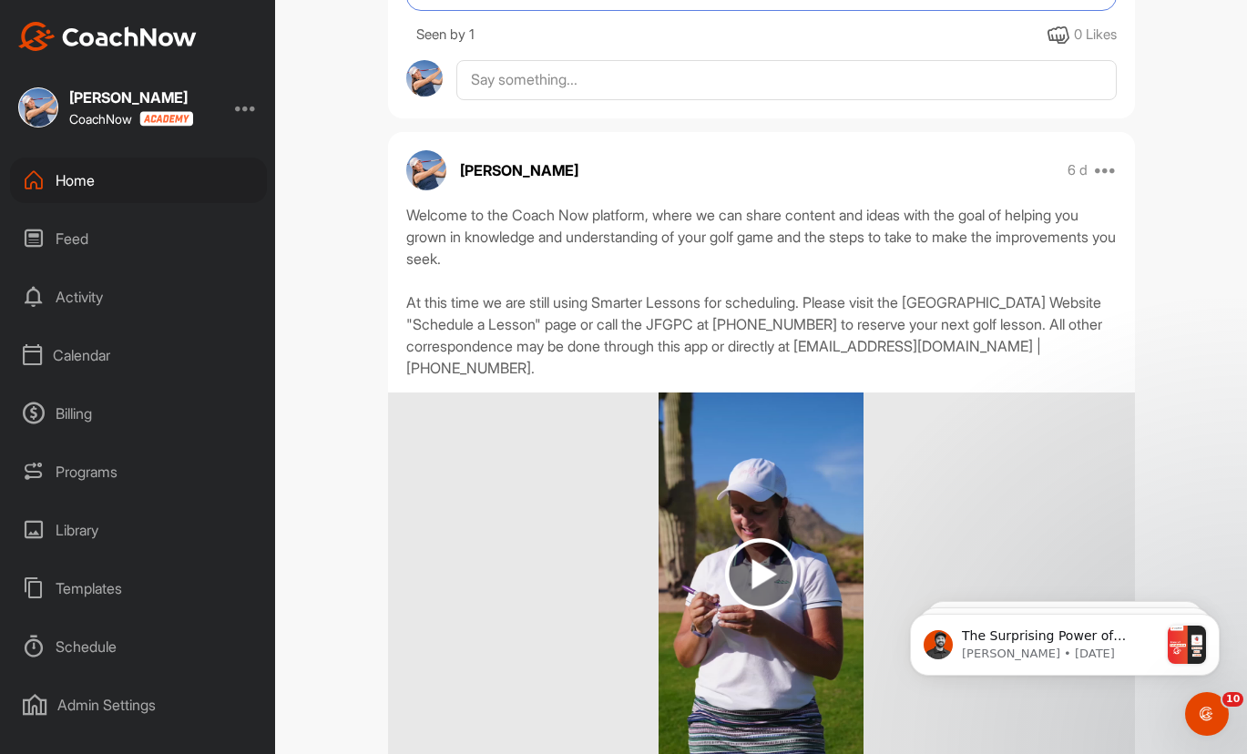
scroll to position [3370, 0]
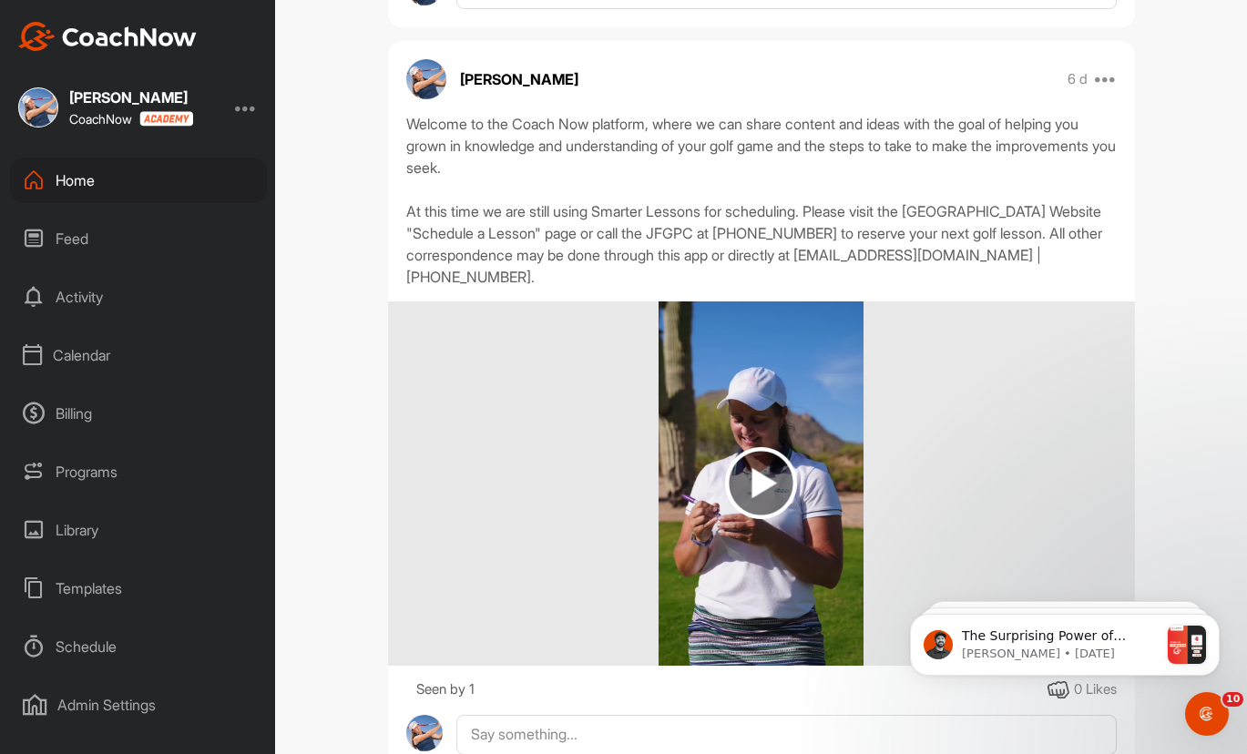
click at [768, 479] on img at bounding box center [761, 483] width 72 height 72
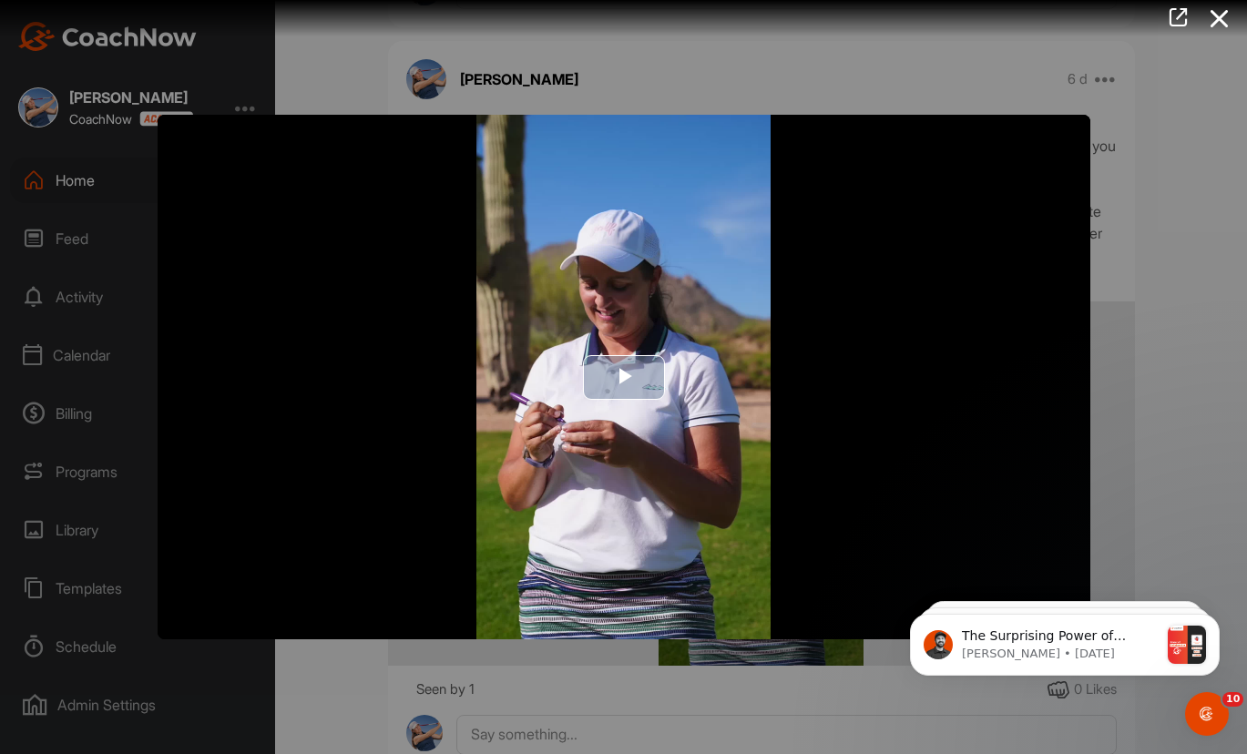
click at [624, 377] on span "Video Player" at bounding box center [624, 377] width 0 height 0
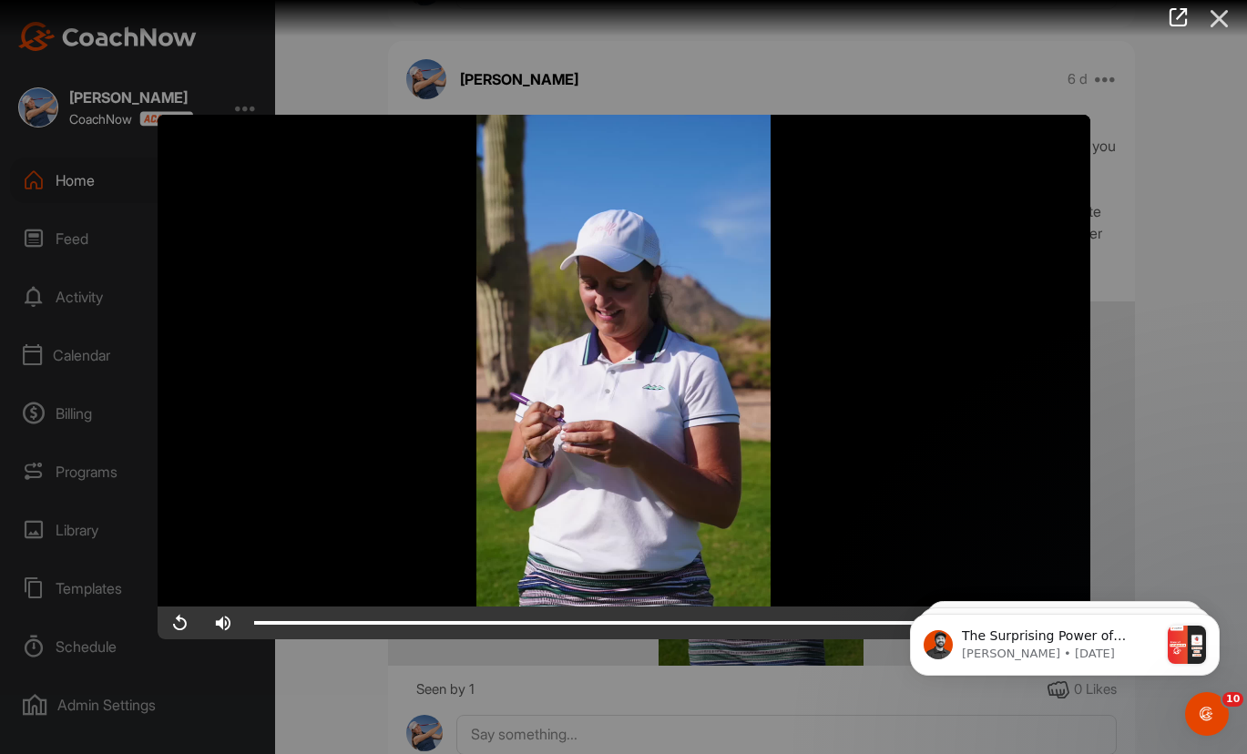
click at [1217, 16] on icon at bounding box center [1220, 19] width 42 height 34
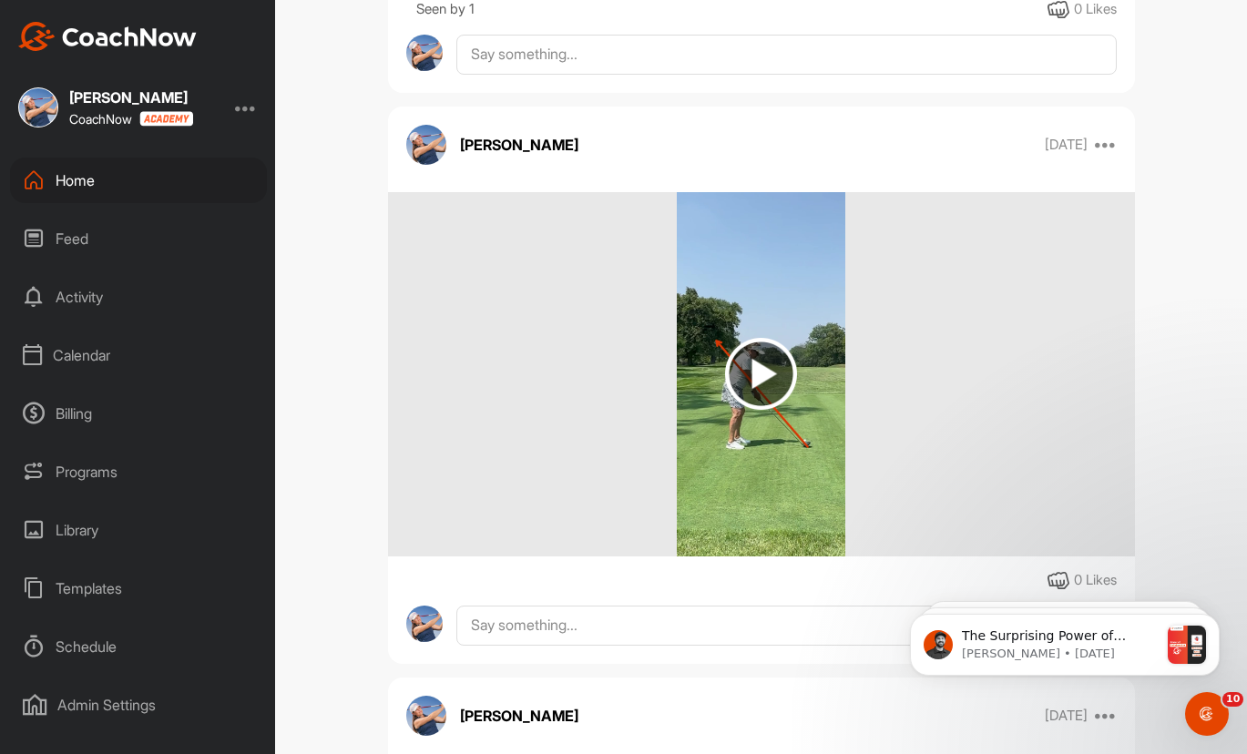
scroll to position [4008, 0]
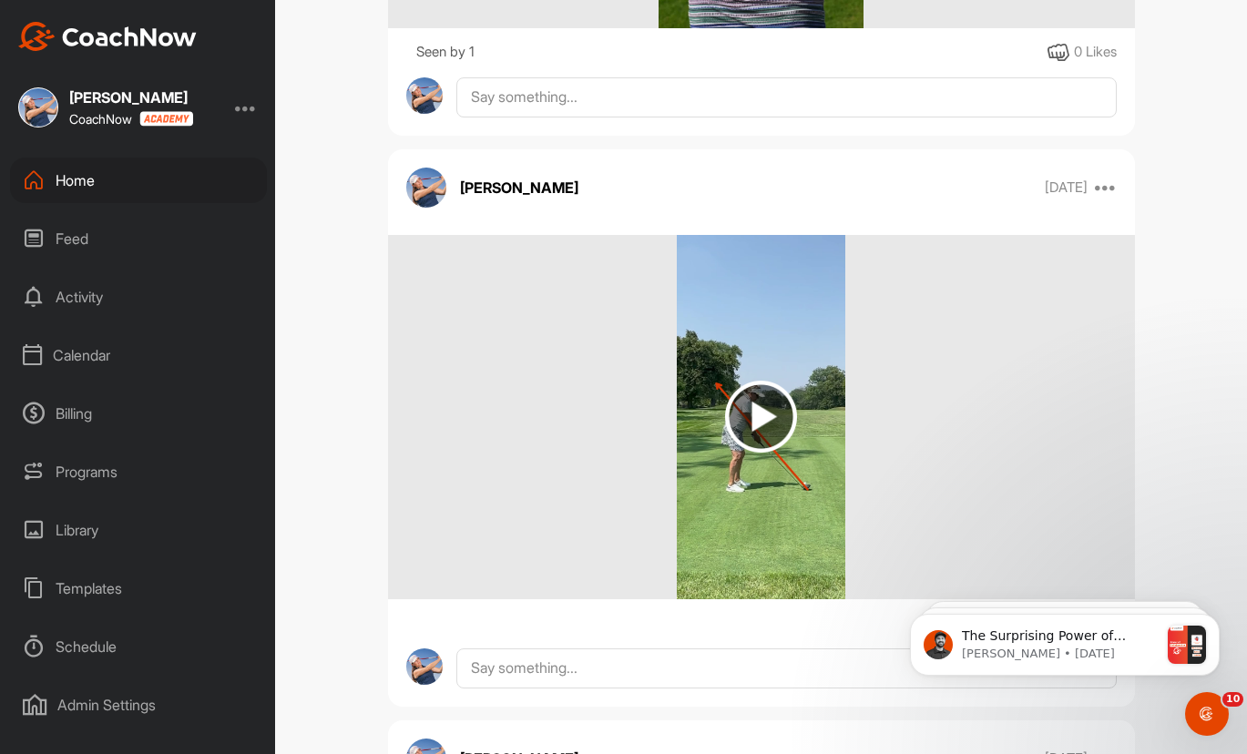
click at [759, 416] on img at bounding box center [761, 417] width 72 height 72
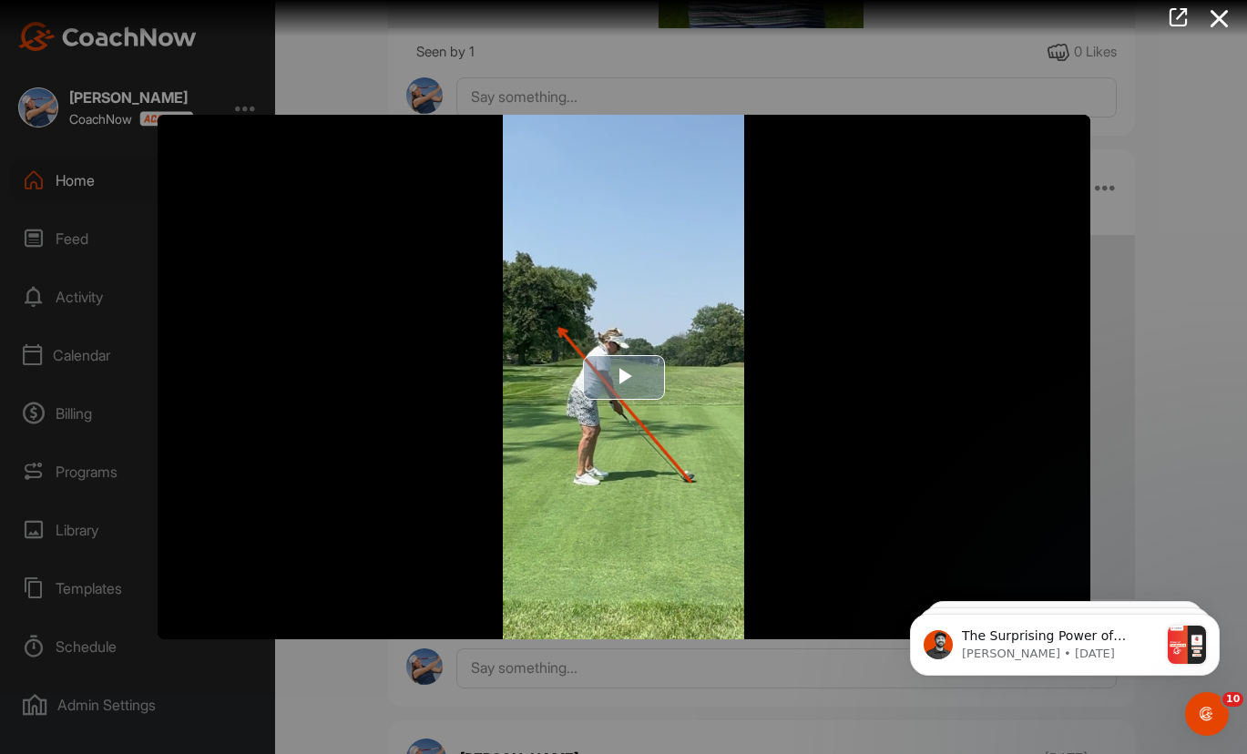
click at [624, 377] on span "Video Player" at bounding box center [624, 377] width 0 height 0
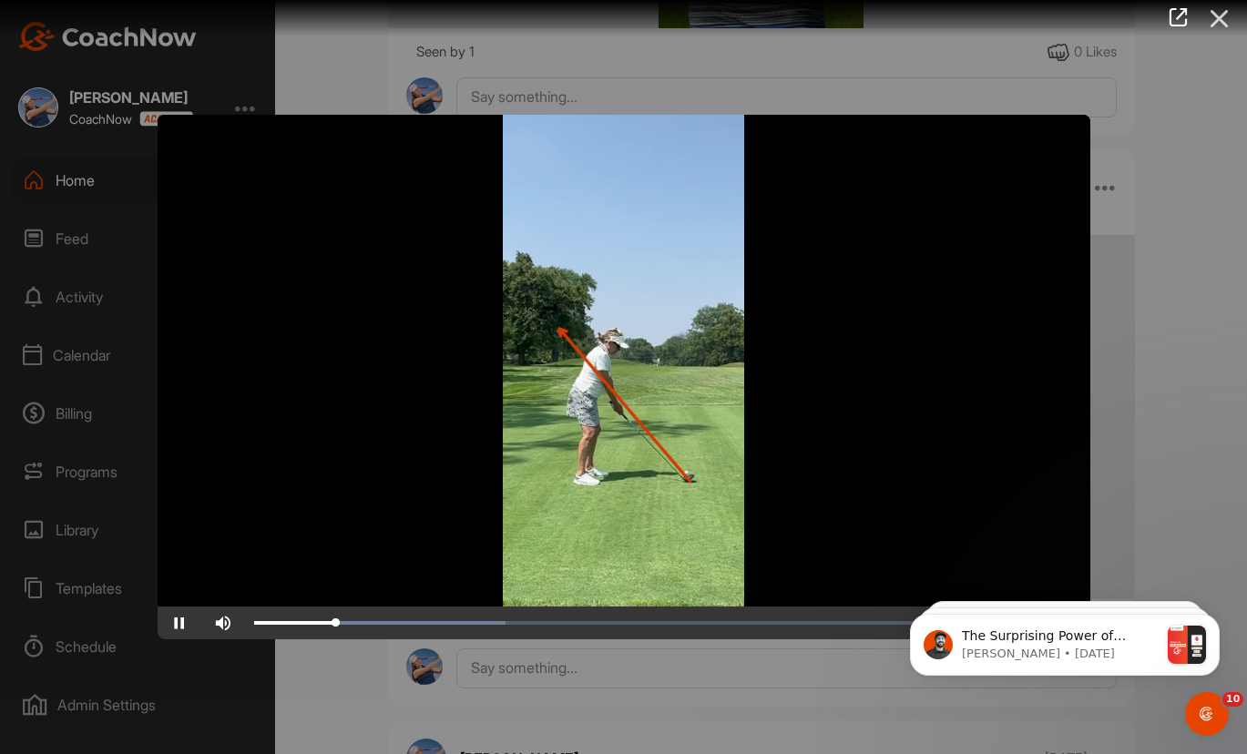
click at [1220, 15] on icon at bounding box center [1220, 19] width 42 height 34
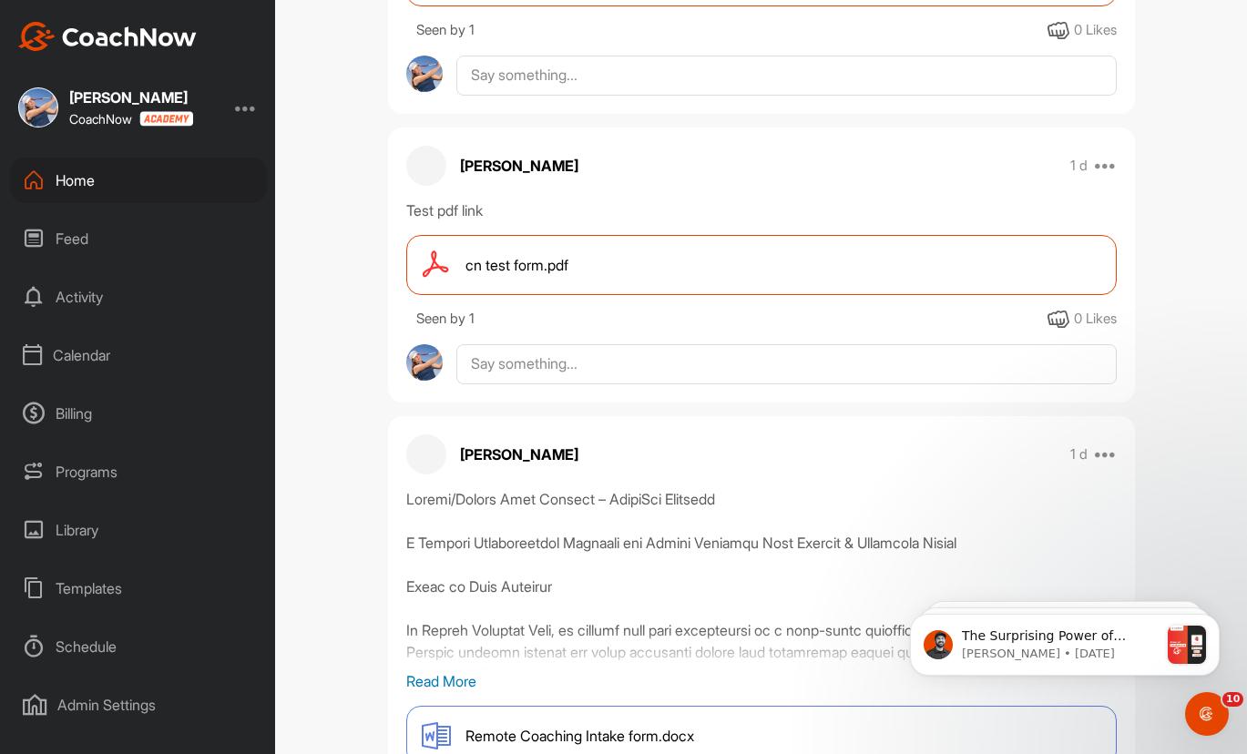
scroll to position [0, 0]
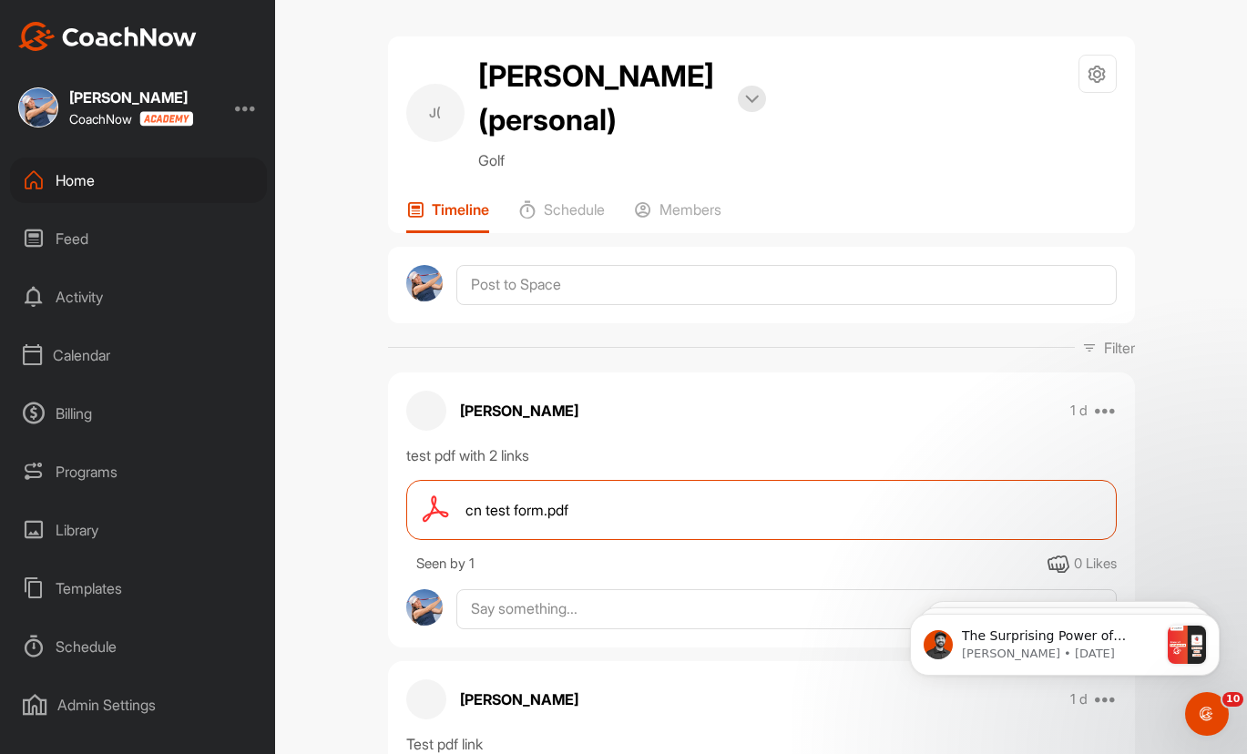
click at [106, 598] on div "Templates" at bounding box center [138, 589] width 257 height 46
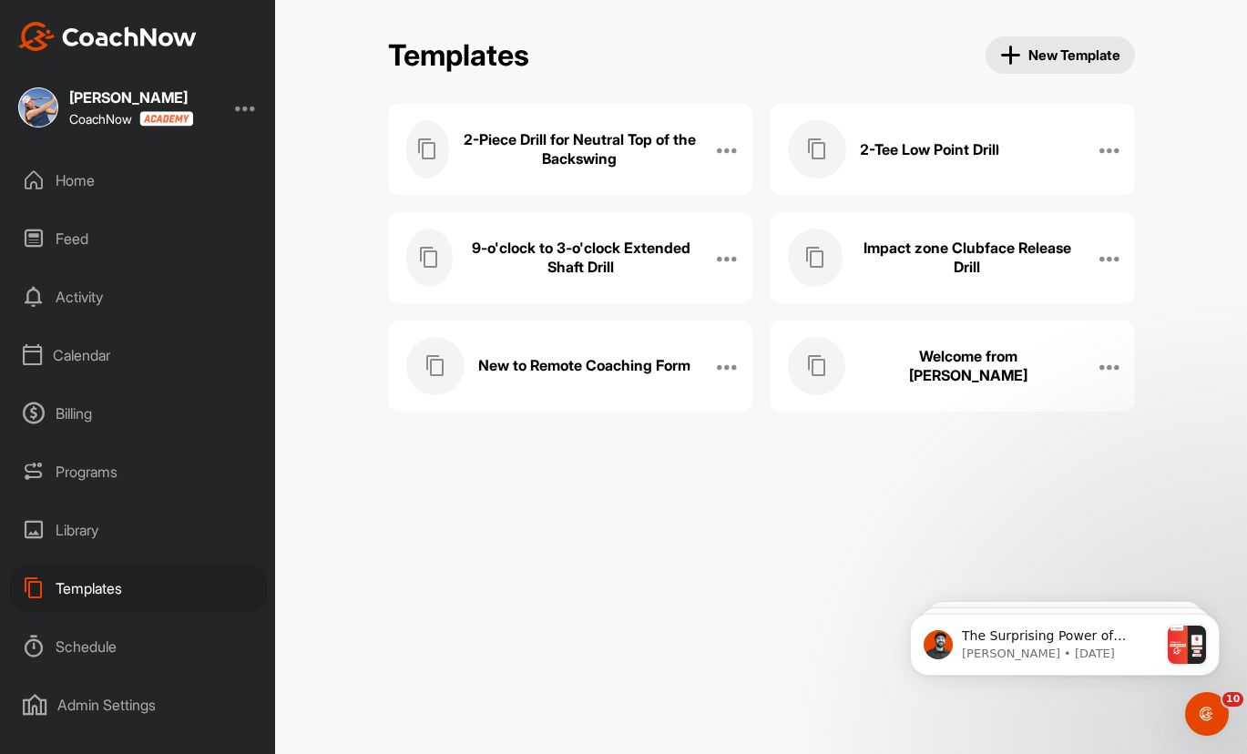
click at [670, 160] on h3 "2-Piece Drill for Neutral Top of the Backswing" at bounding box center [579, 149] width 233 height 38
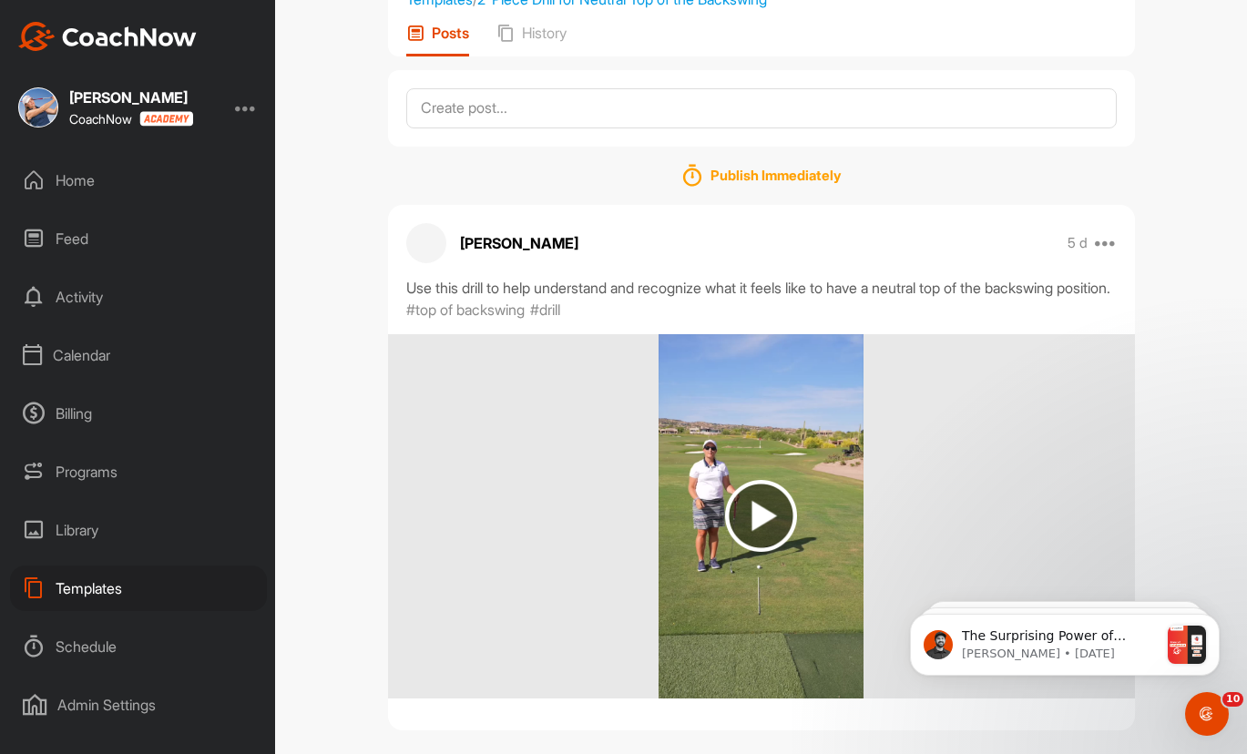
scroll to position [245, 0]
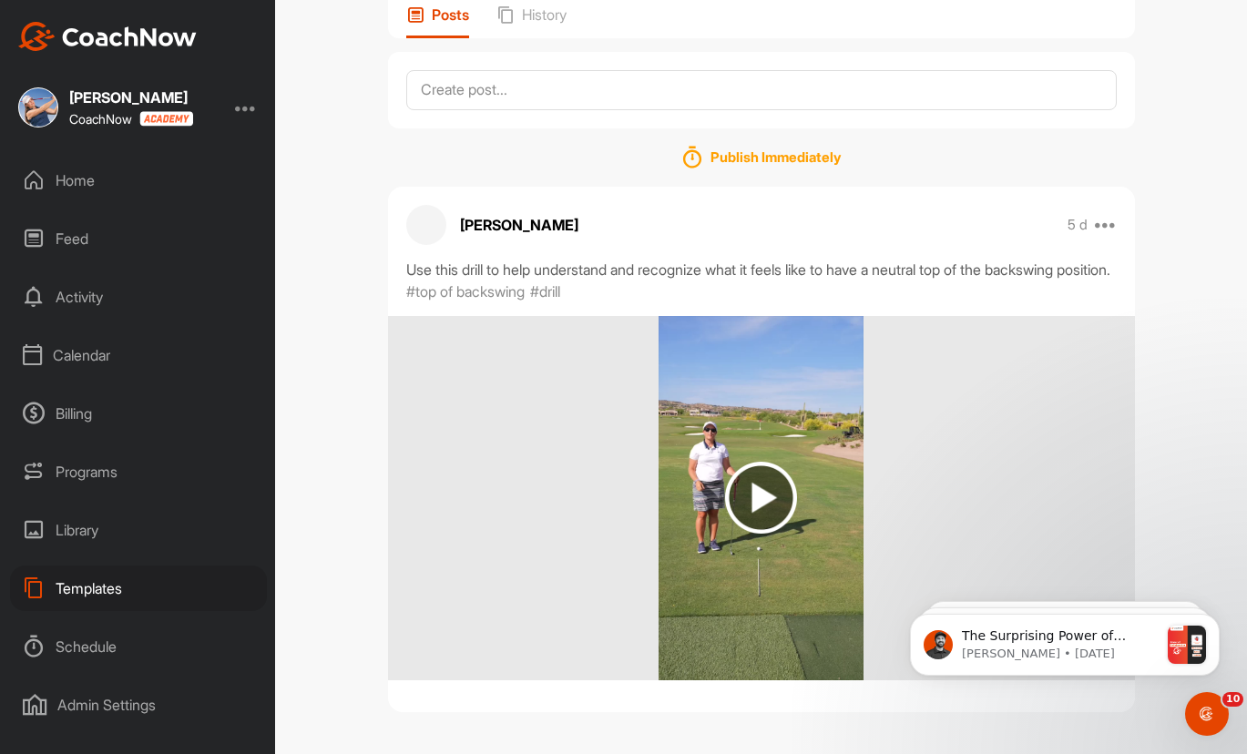
click at [750, 499] on img at bounding box center [761, 498] width 72 height 72
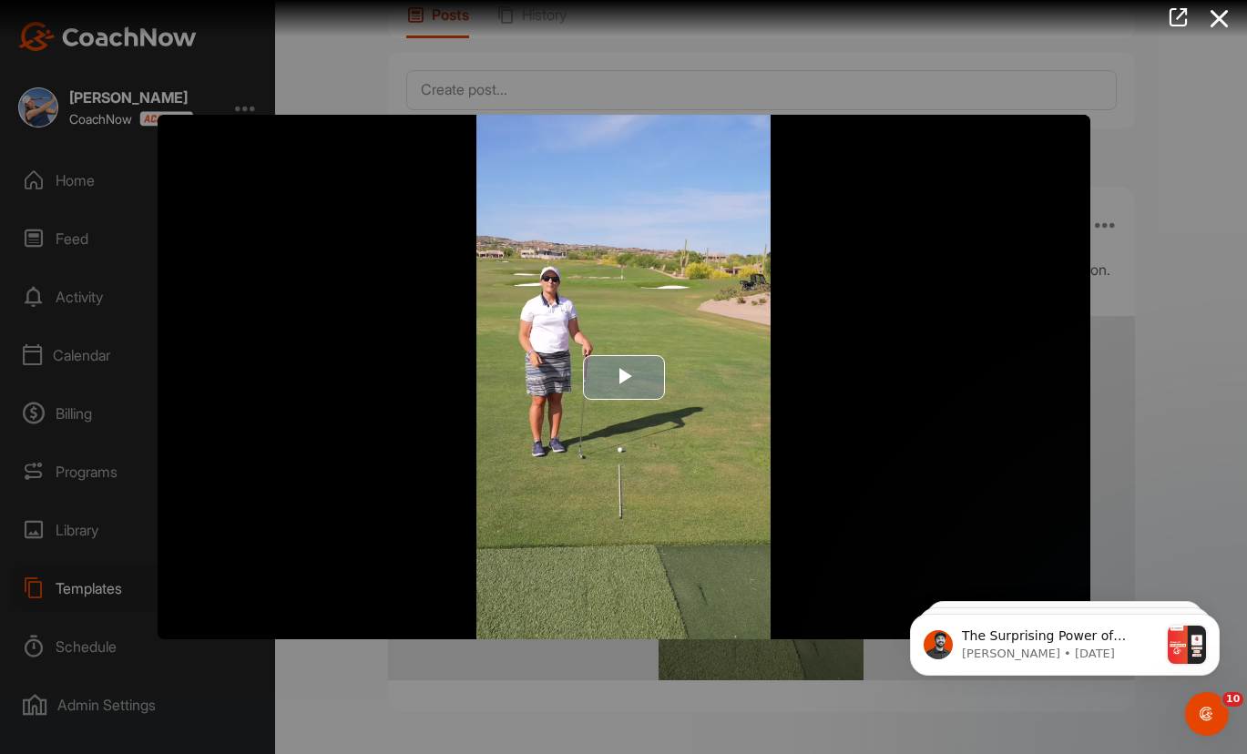
click at [624, 377] on span "Video Player" at bounding box center [624, 377] width 0 height 0
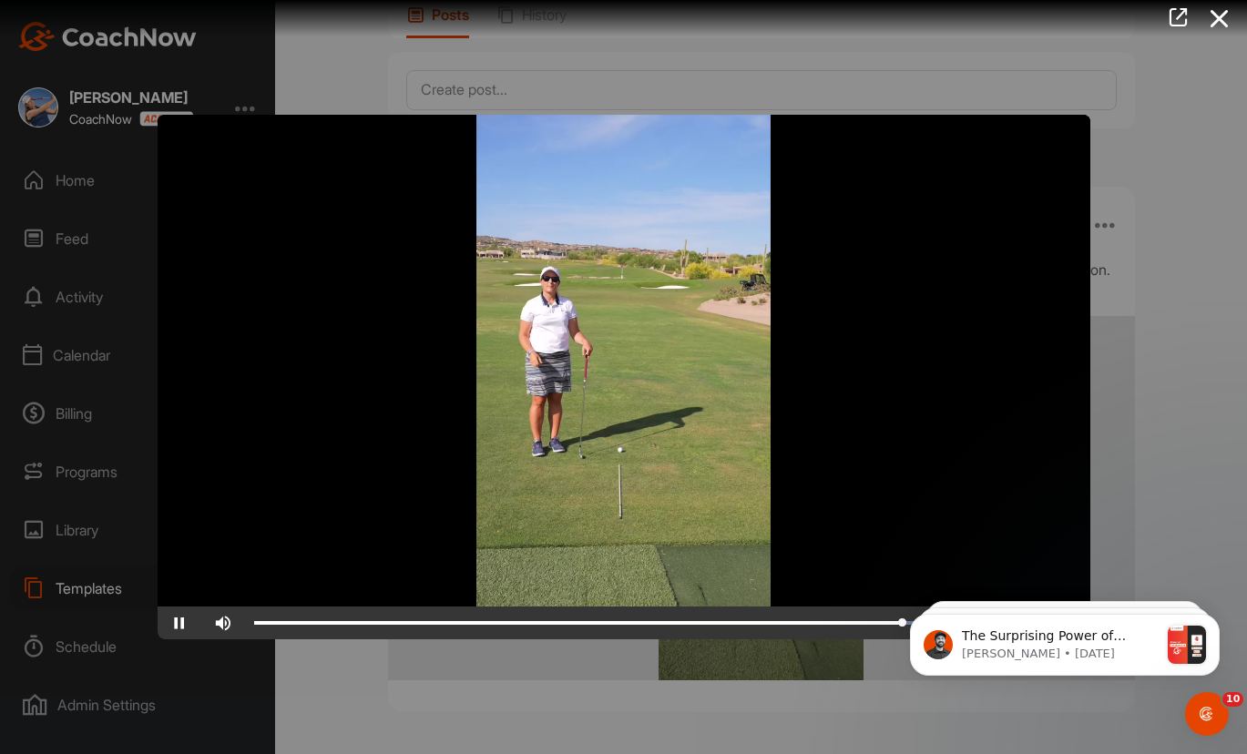
click at [603, 363] on video "Video Player" at bounding box center [624, 377] width 933 height 525
click at [505, 653] on div at bounding box center [623, 377] width 1247 height 754
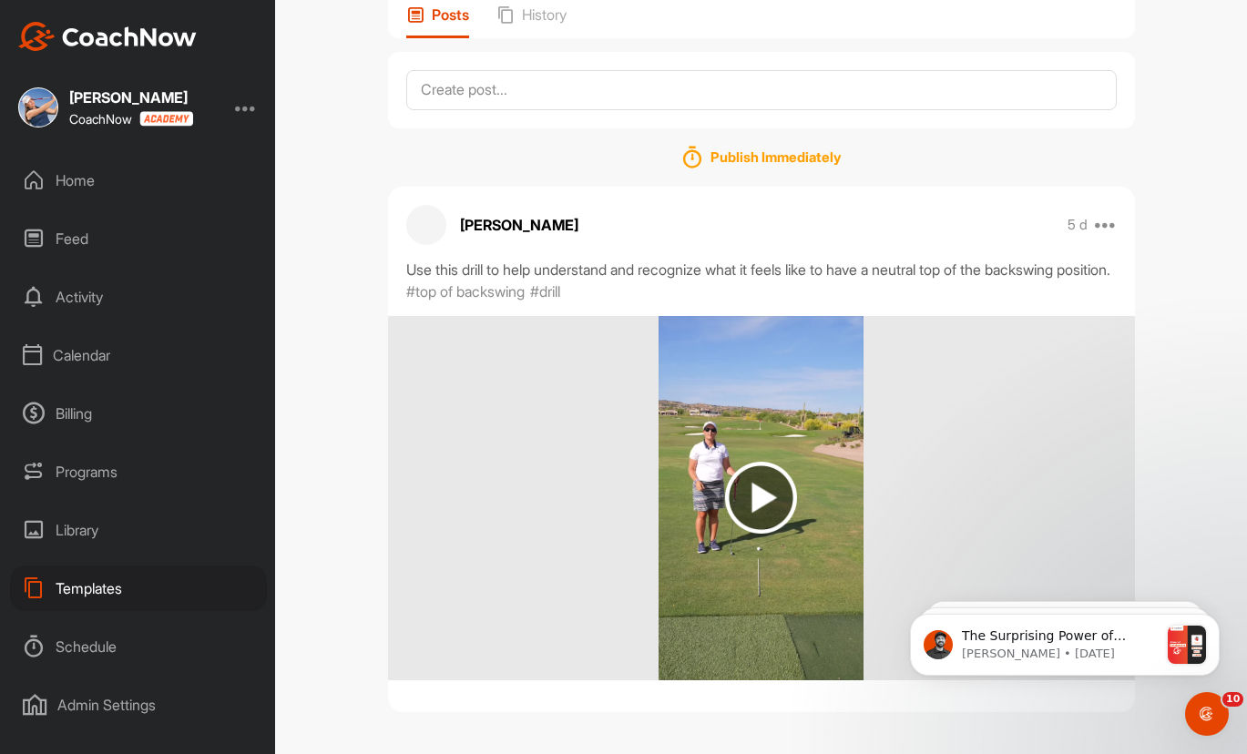
click at [79, 185] on div "Home" at bounding box center [138, 181] width 257 height 46
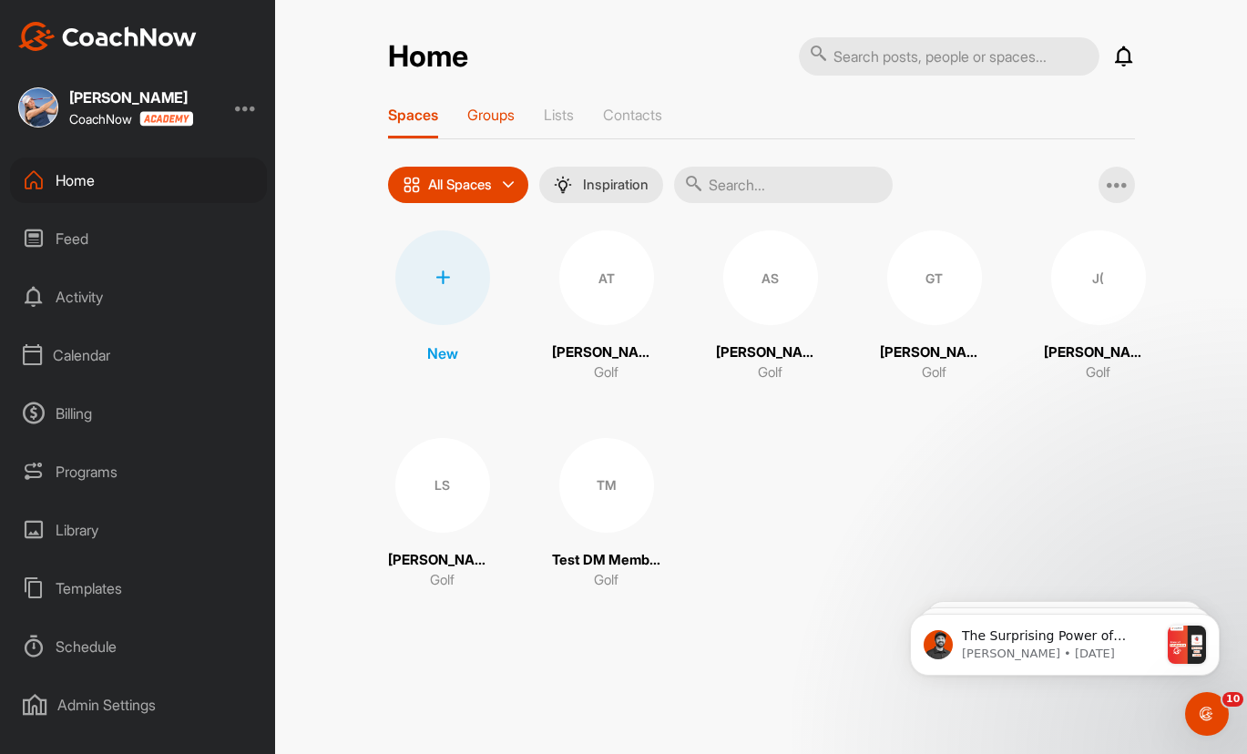
click at [488, 121] on p "Groups" at bounding box center [490, 115] width 47 height 18
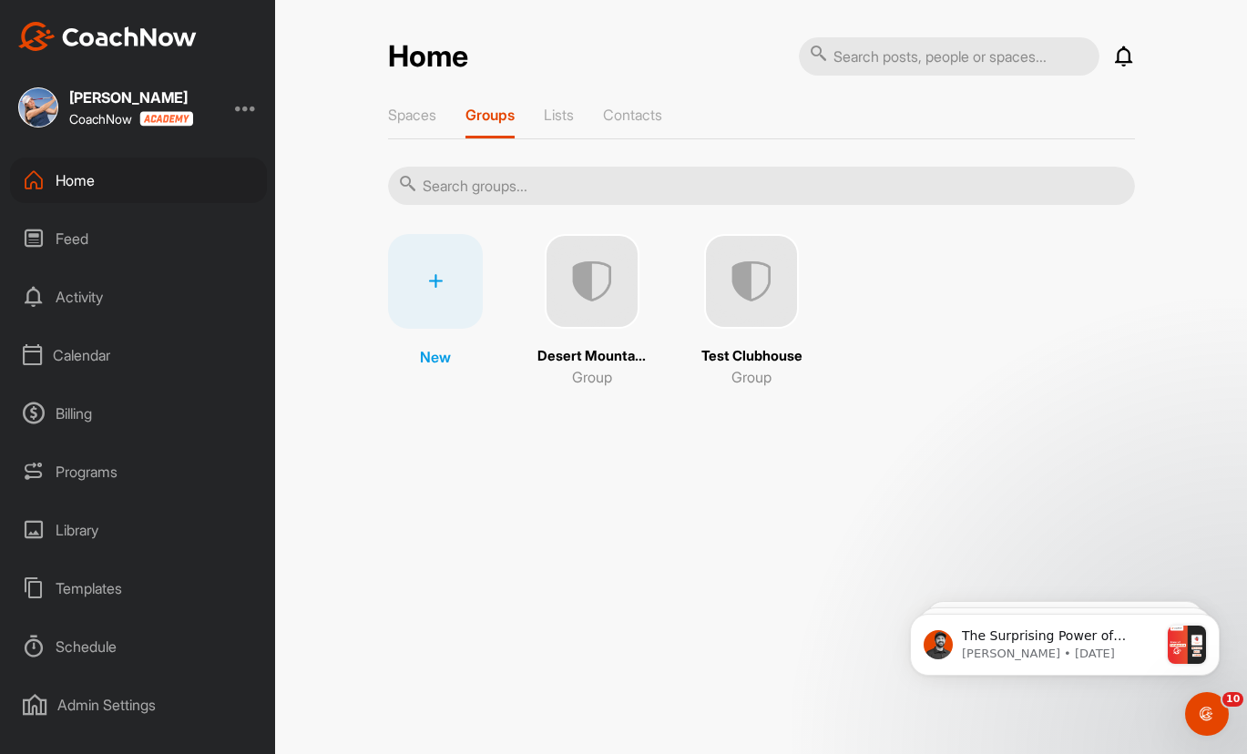
click at [733, 322] on img at bounding box center [751, 281] width 95 height 95
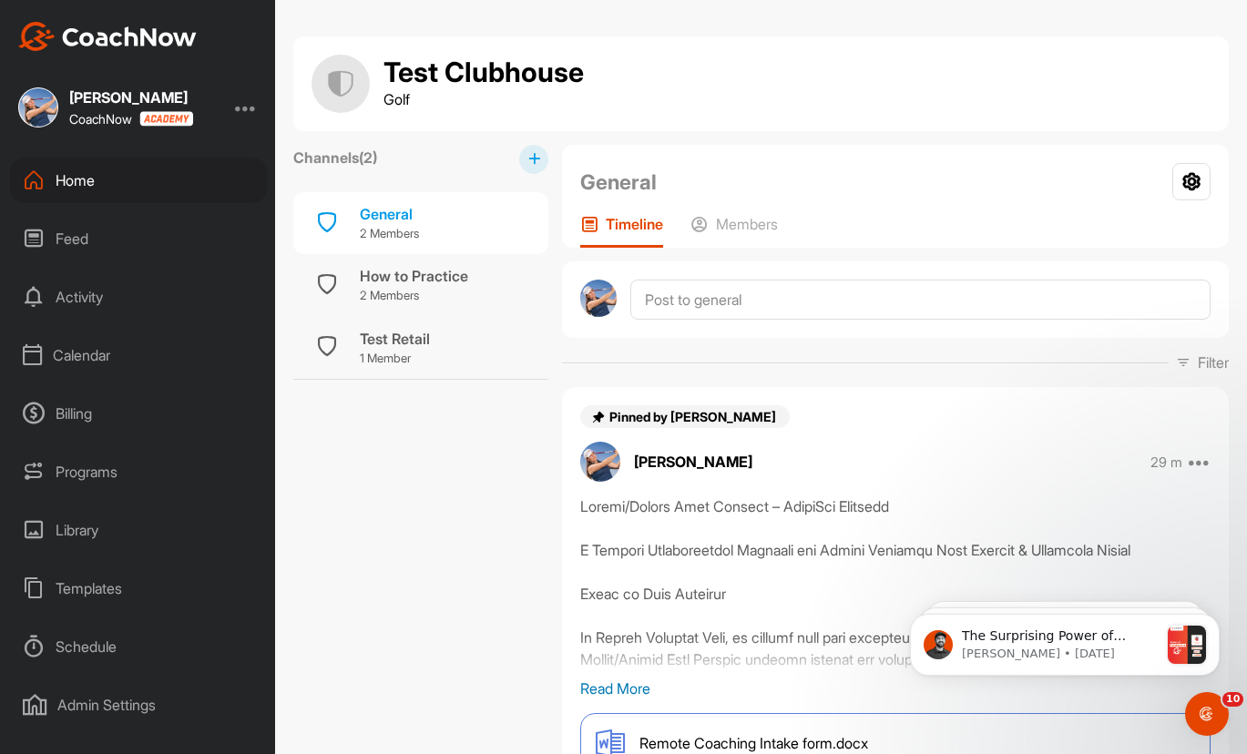
click at [494, 83] on h1 "Test Clubhouse" at bounding box center [483, 72] width 200 height 31
click at [1189, 185] on icon at bounding box center [1191, 181] width 38 height 37
click at [398, 91] on p "Golf" at bounding box center [483, 99] width 200 height 22
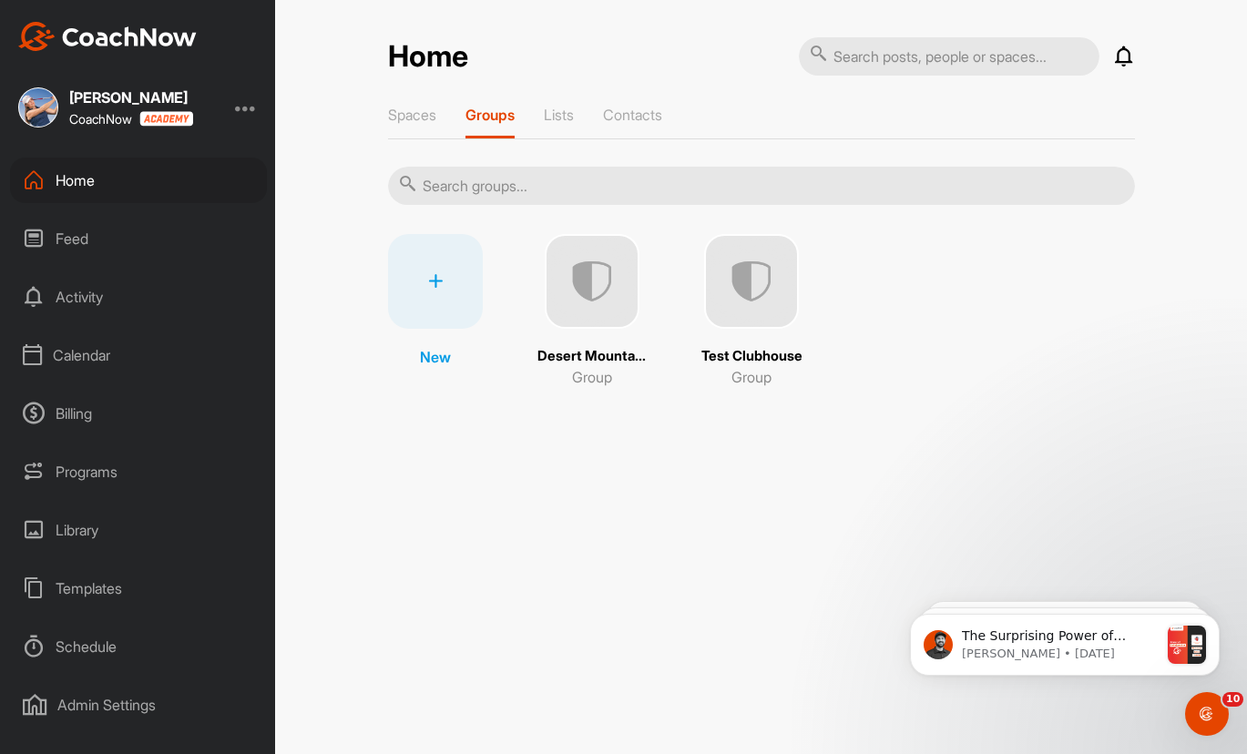
click at [598, 312] on img at bounding box center [592, 281] width 95 height 95
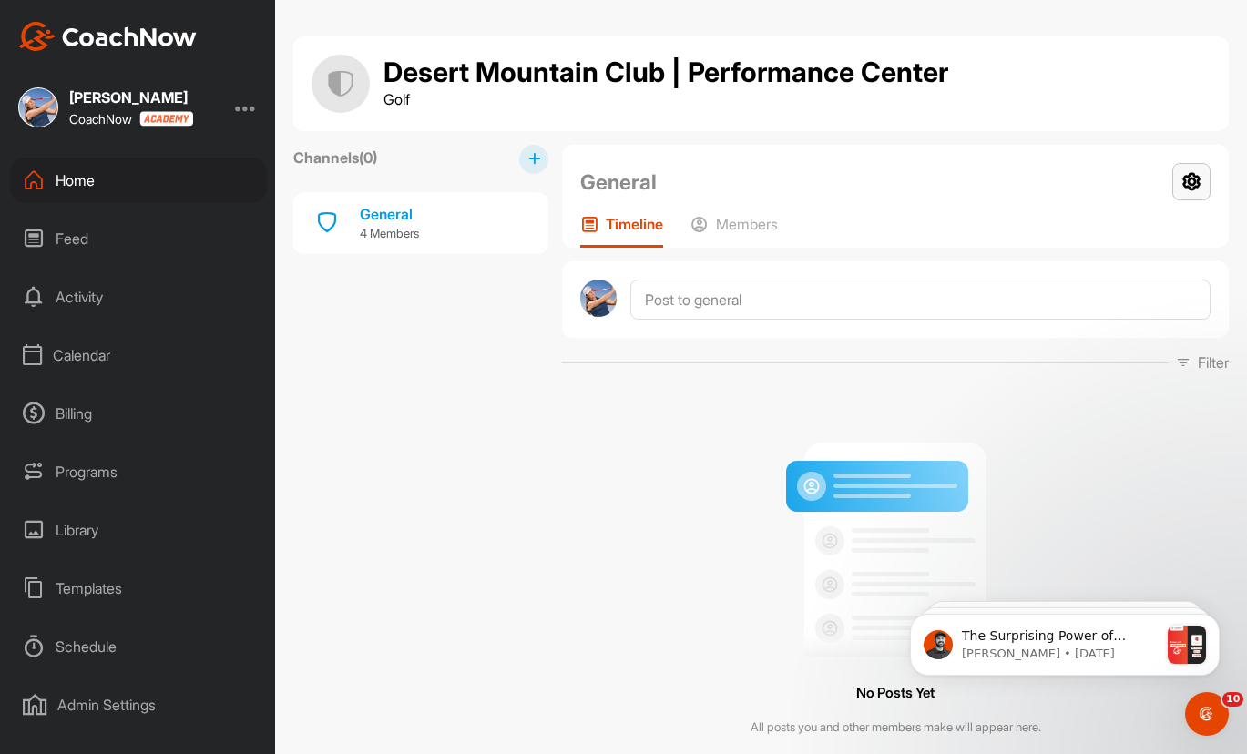
click at [1180, 179] on icon at bounding box center [1191, 181] width 38 height 37
click at [588, 444] on div "No Posts Yet All posts you and other members make will appear here." at bounding box center [895, 582] width 667 height 391
click at [87, 240] on div "Feed" at bounding box center [138, 239] width 257 height 46
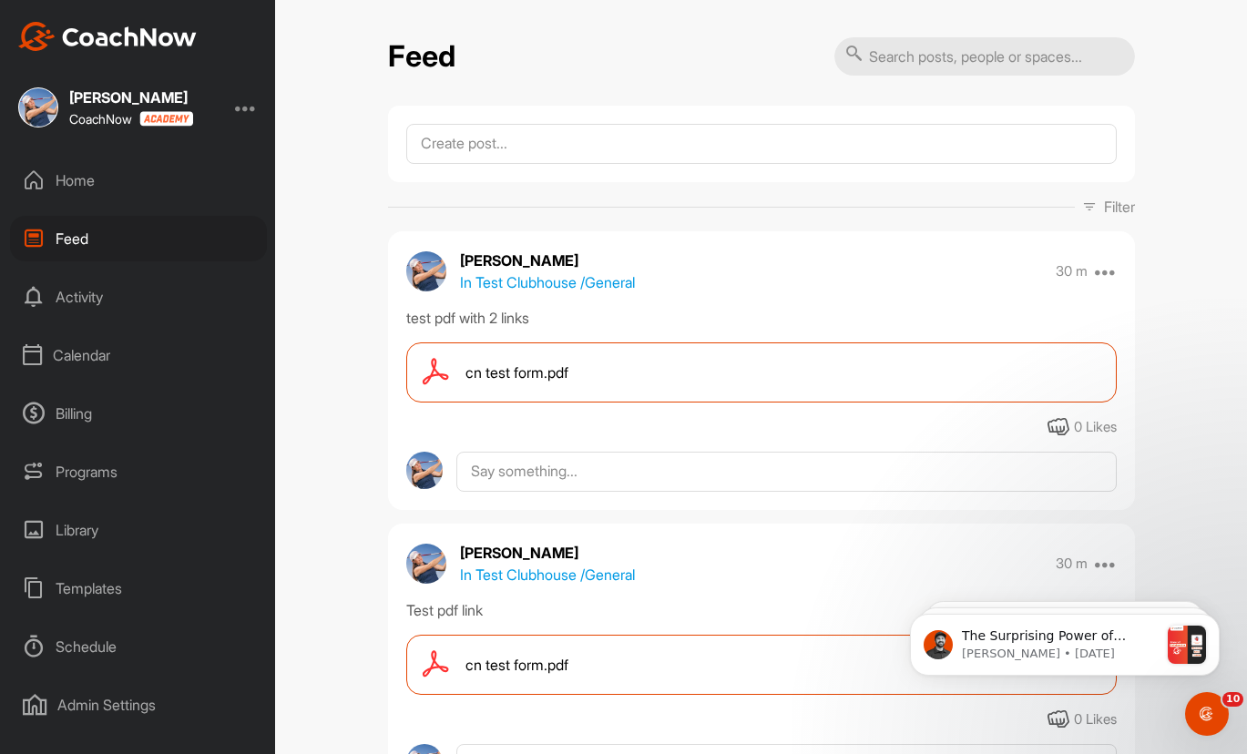
drag, startPoint x: 78, startPoint y: 207, endPoint x: 87, endPoint y: 189, distance: 20.4
click at [78, 201] on div "Home Feed Activity Calendar Billing Programs Library Templates Schedule Admin S…" at bounding box center [137, 456] width 275 height 597
click at [88, 177] on div "Home" at bounding box center [138, 181] width 257 height 46
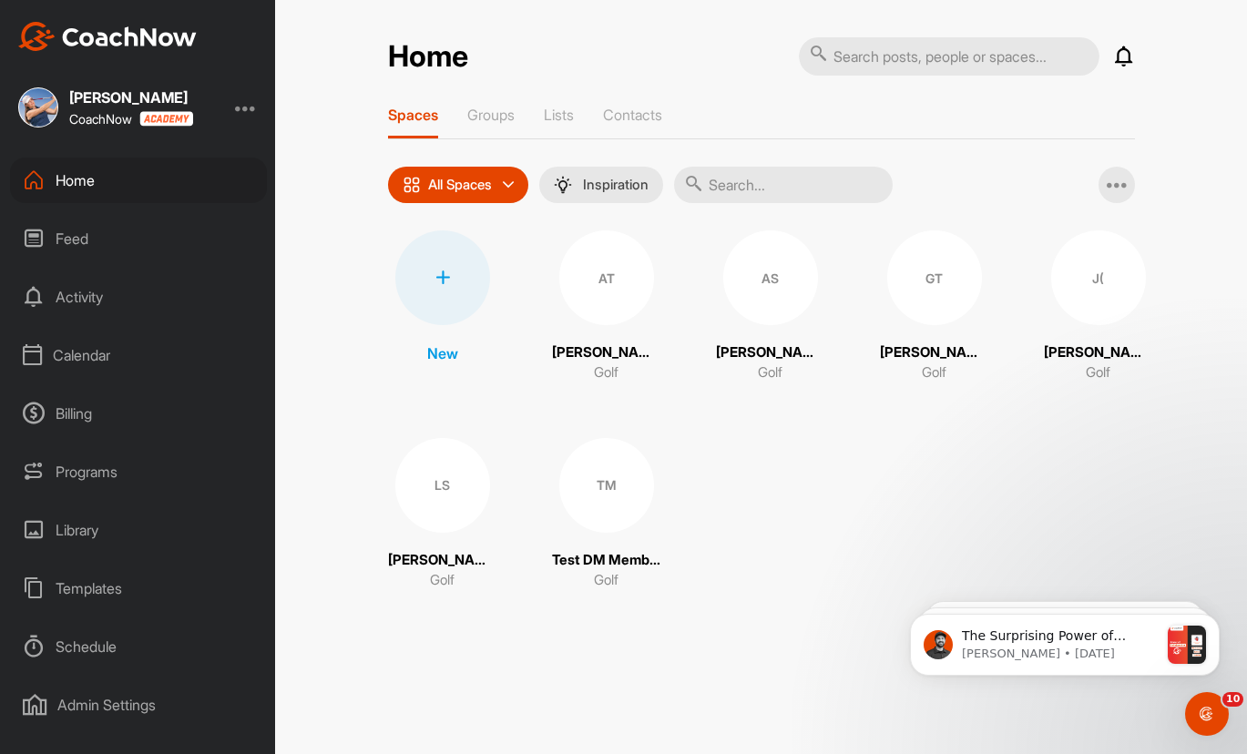
click at [465, 126] on div "Spaces Groups Lists Contacts" at bounding box center [761, 123] width 747 height 34
click at [473, 123] on p "Groups" at bounding box center [490, 115] width 47 height 18
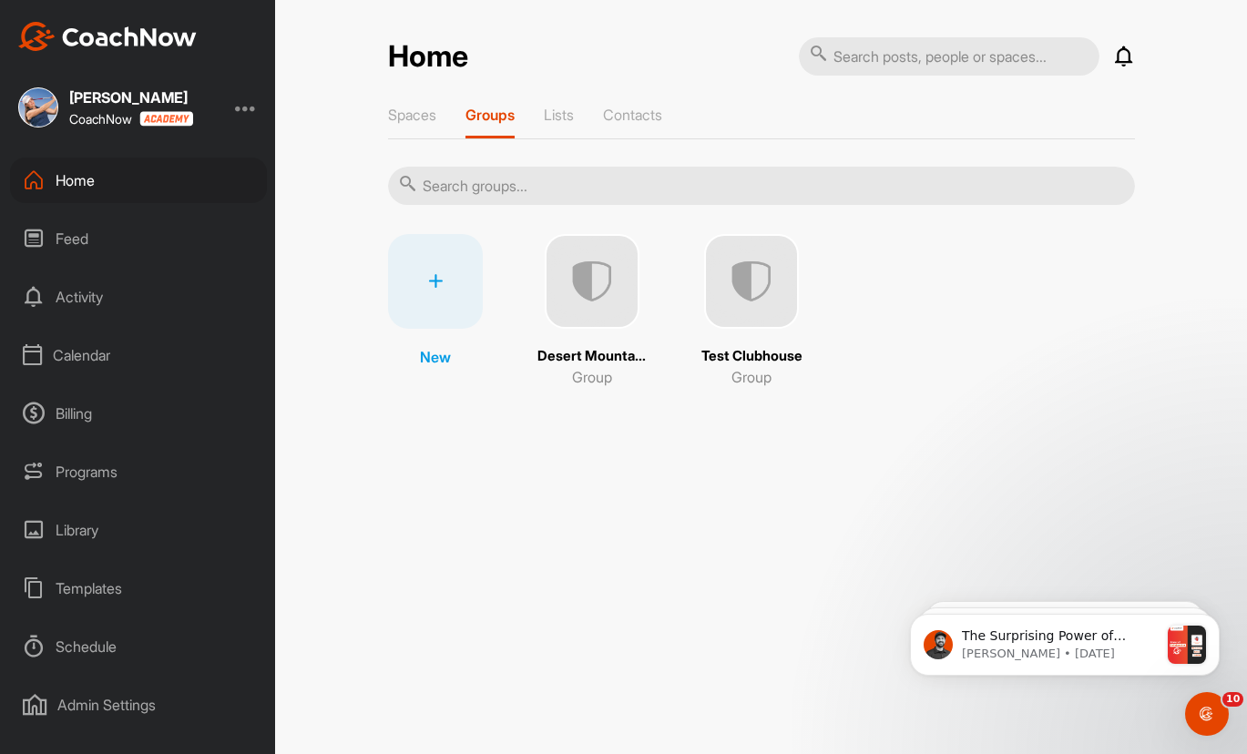
click at [751, 294] on img at bounding box center [751, 281] width 95 height 95
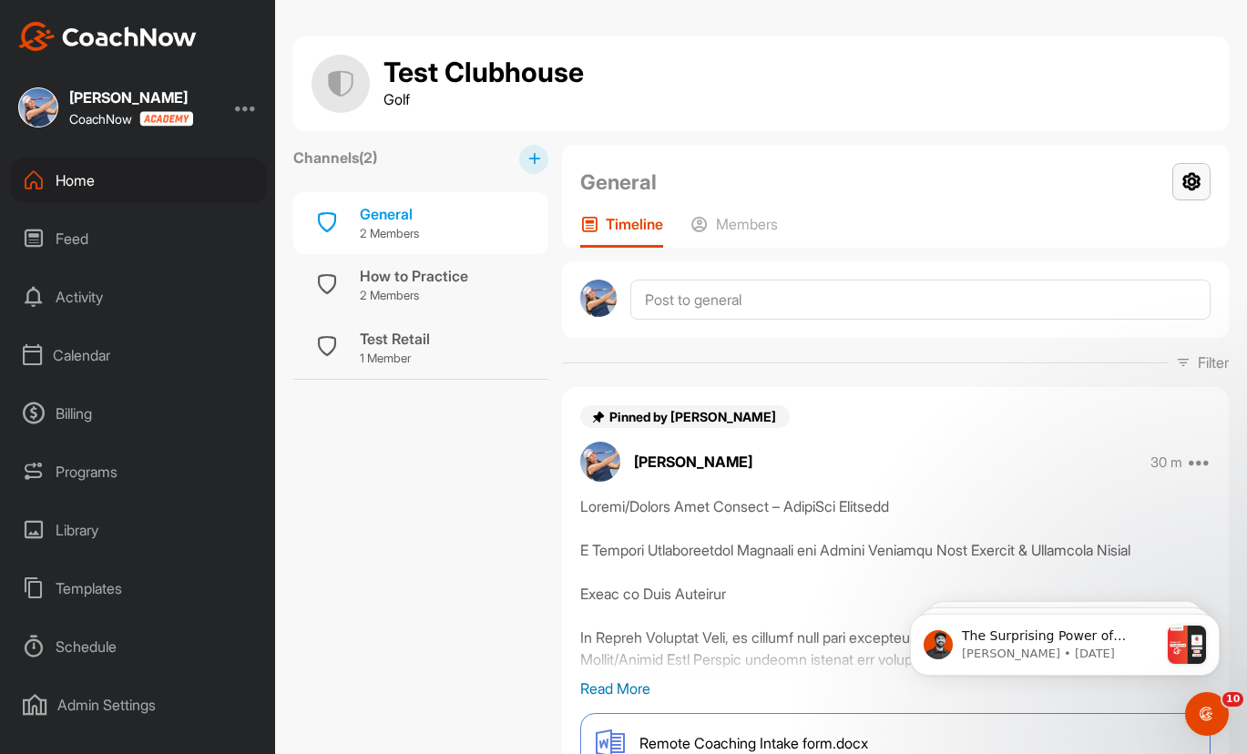
click at [1183, 181] on icon at bounding box center [1191, 181] width 38 height 37
click at [1139, 230] on li "Group Settings" at bounding box center [1137, 234] width 148 height 58
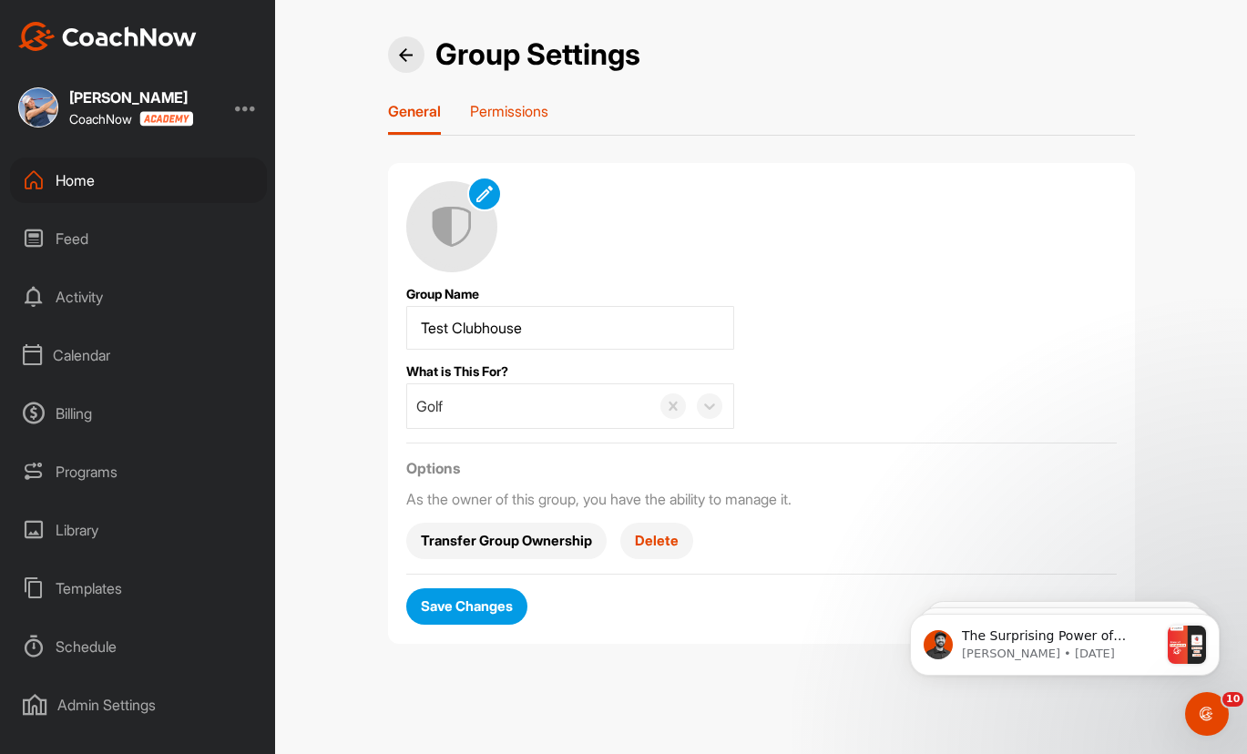
click at [532, 119] on p "Permissions" at bounding box center [509, 111] width 78 height 18
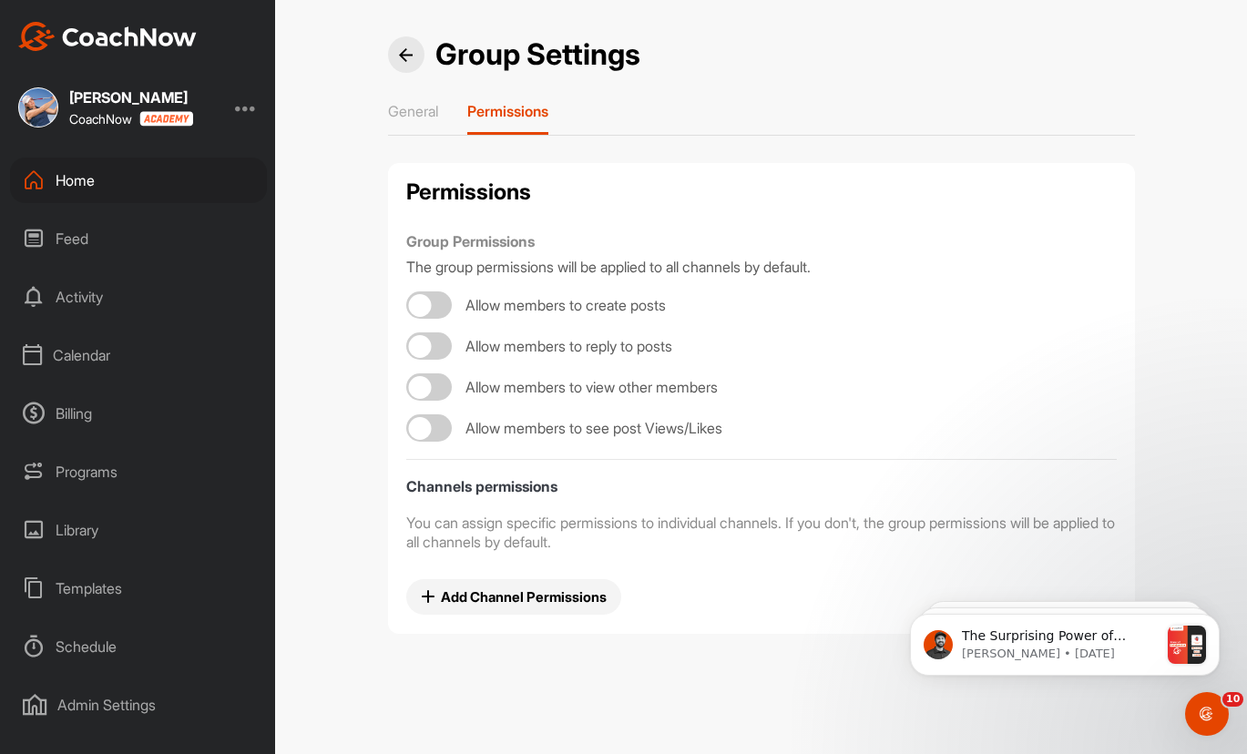
checkbox input "true"
click at [418, 106] on p "General" at bounding box center [413, 111] width 50 height 18
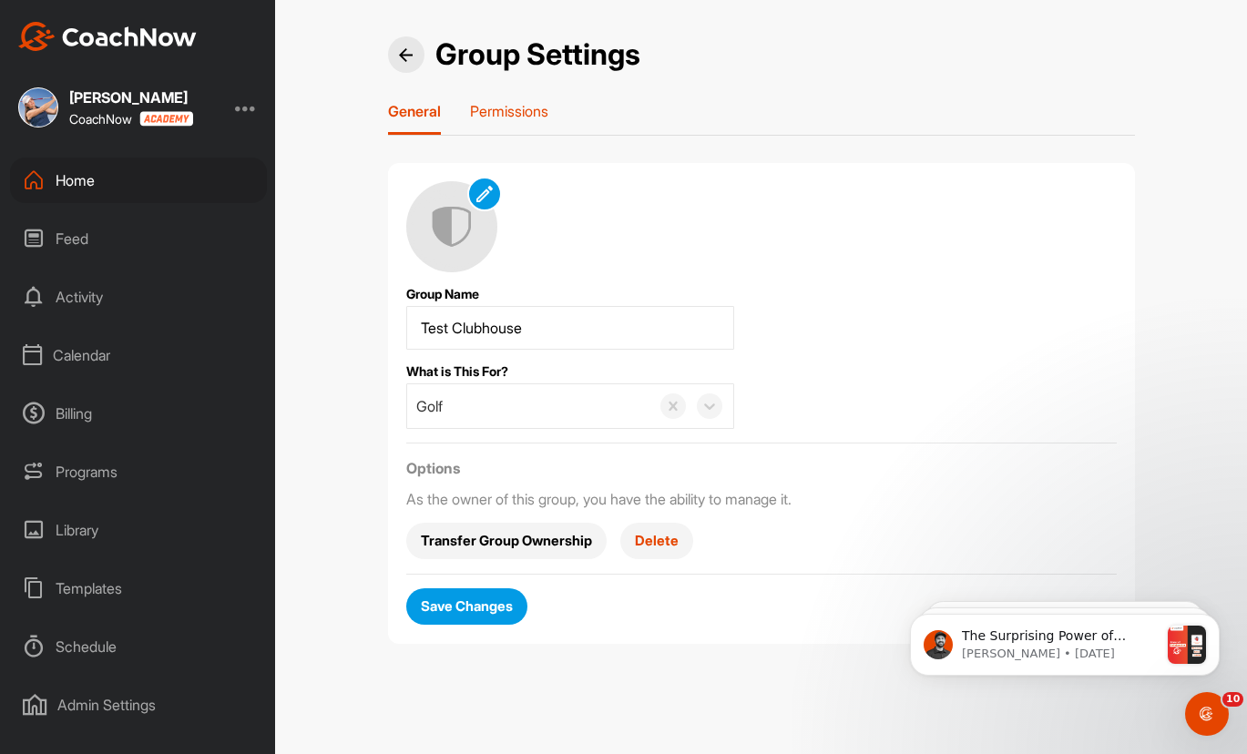
click at [501, 115] on p "Permissions" at bounding box center [509, 111] width 78 height 18
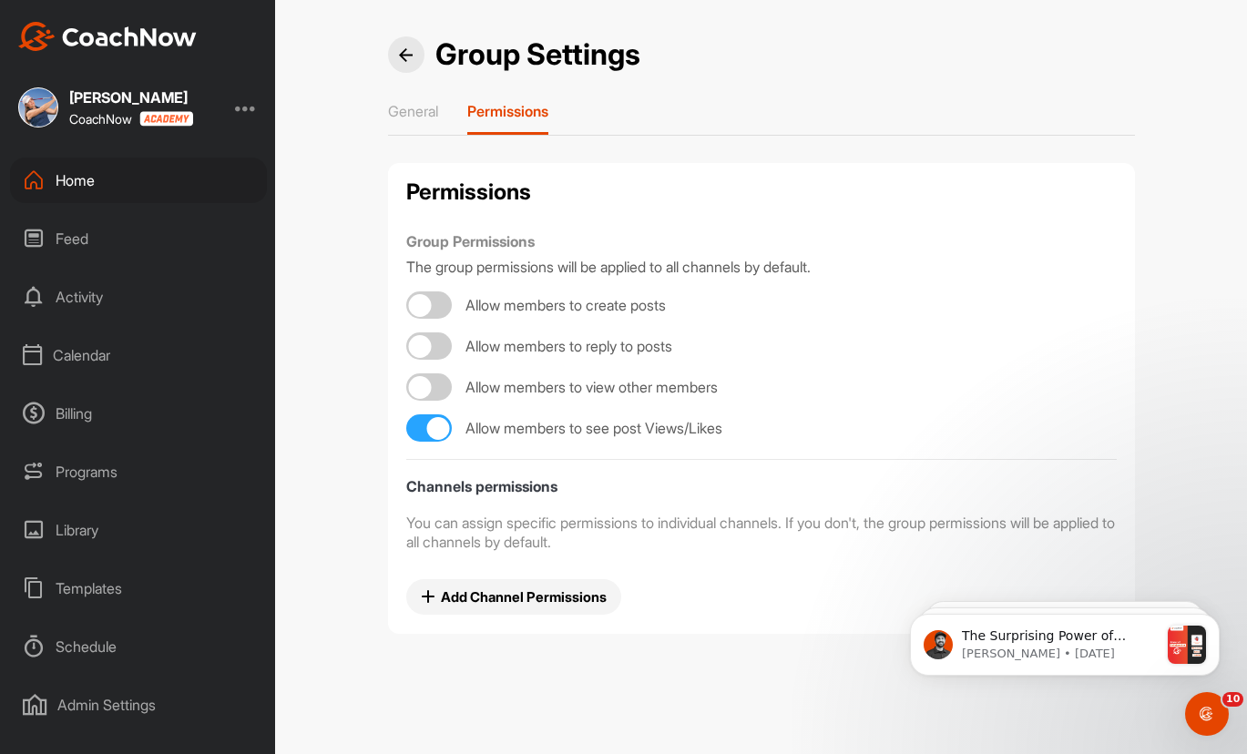
click at [499, 598] on span "Add Channel Permissions" at bounding box center [514, 596] width 187 height 19
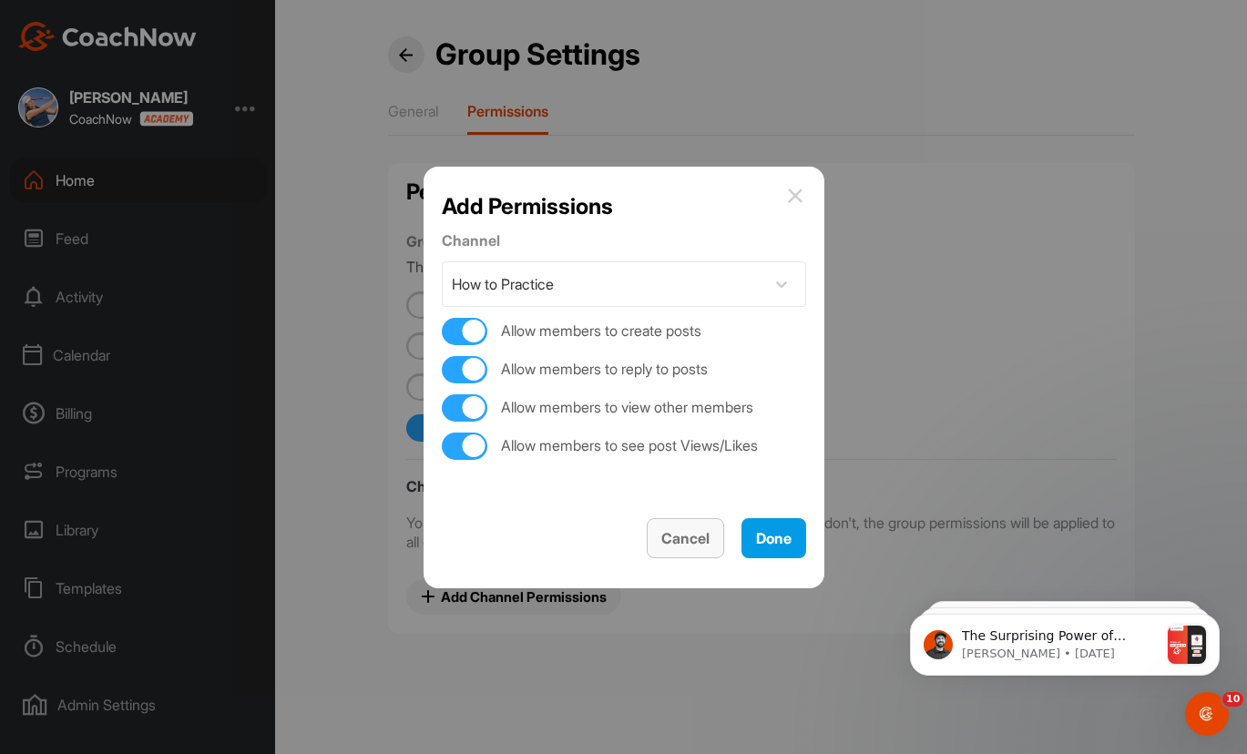
click at [700, 539] on span "Cancel" at bounding box center [685, 538] width 48 height 18
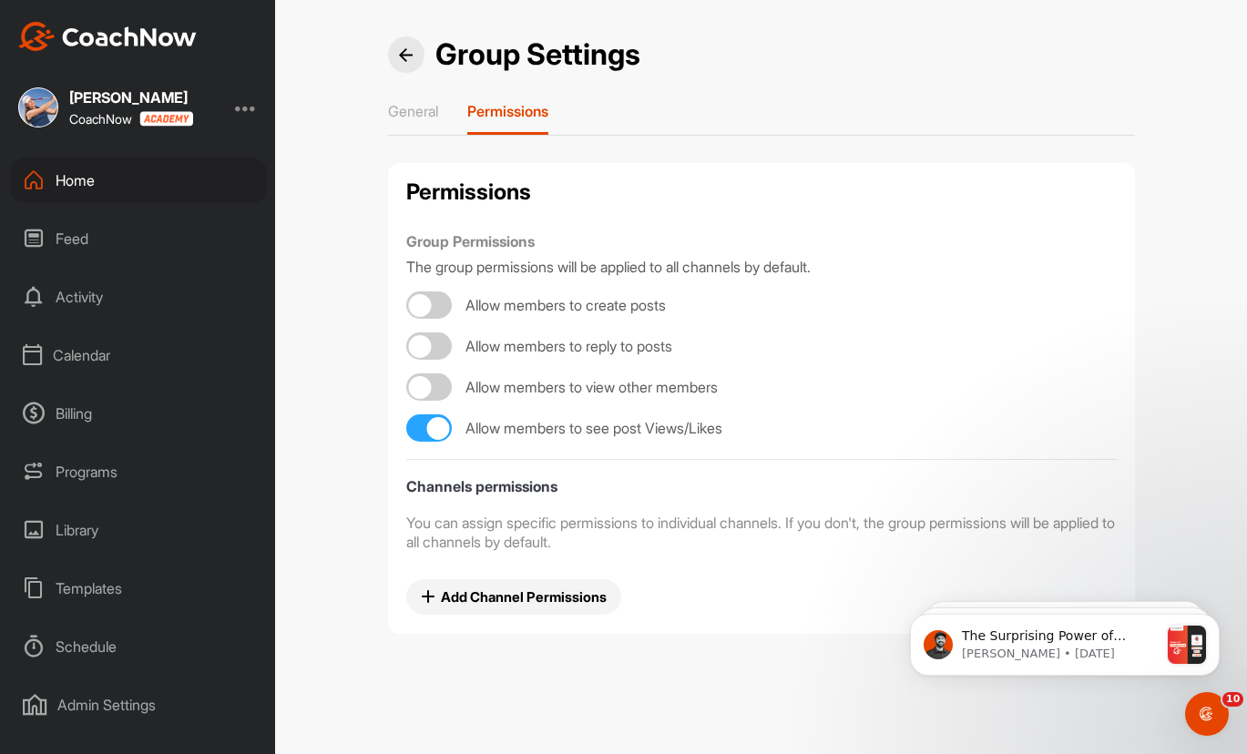
click at [408, 64] on div at bounding box center [406, 54] width 36 height 36
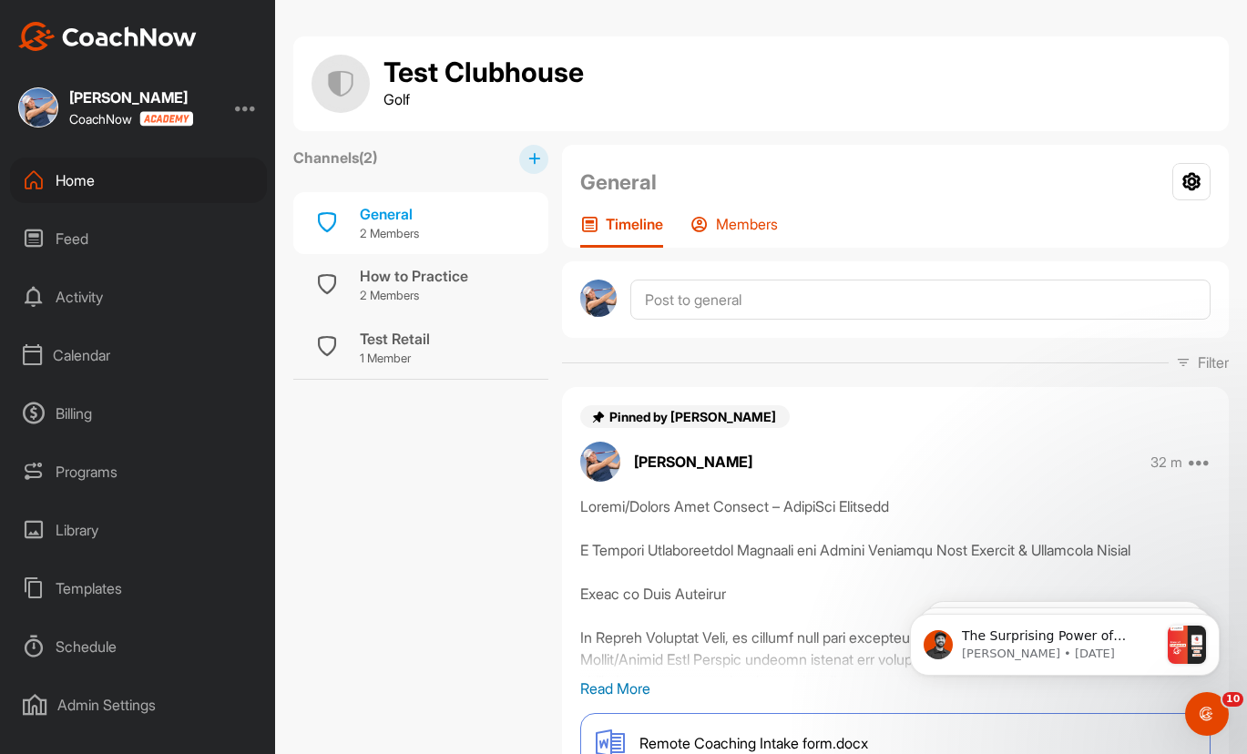
click at [733, 221] on p "Members" at bounding box center [747, 224] width 62 height 18
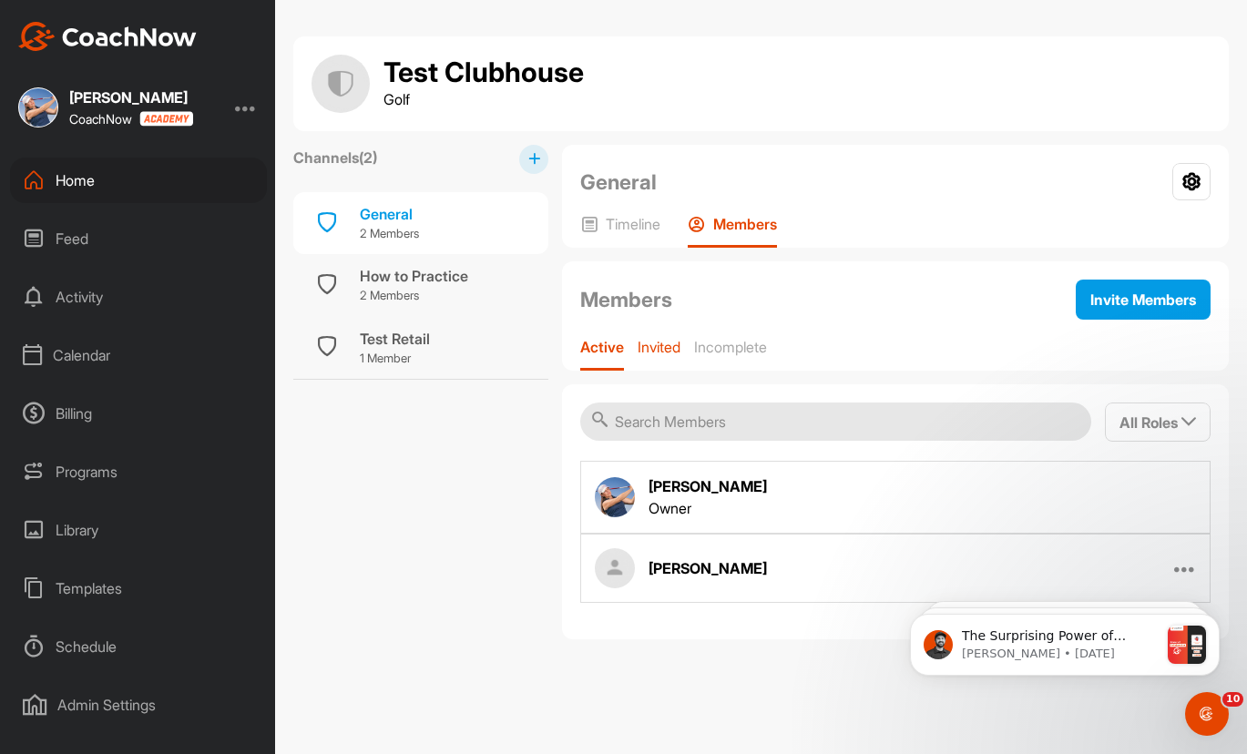
click at [666, 345] on p "Invited" at bounding box center [659, 347] width 43 height 18
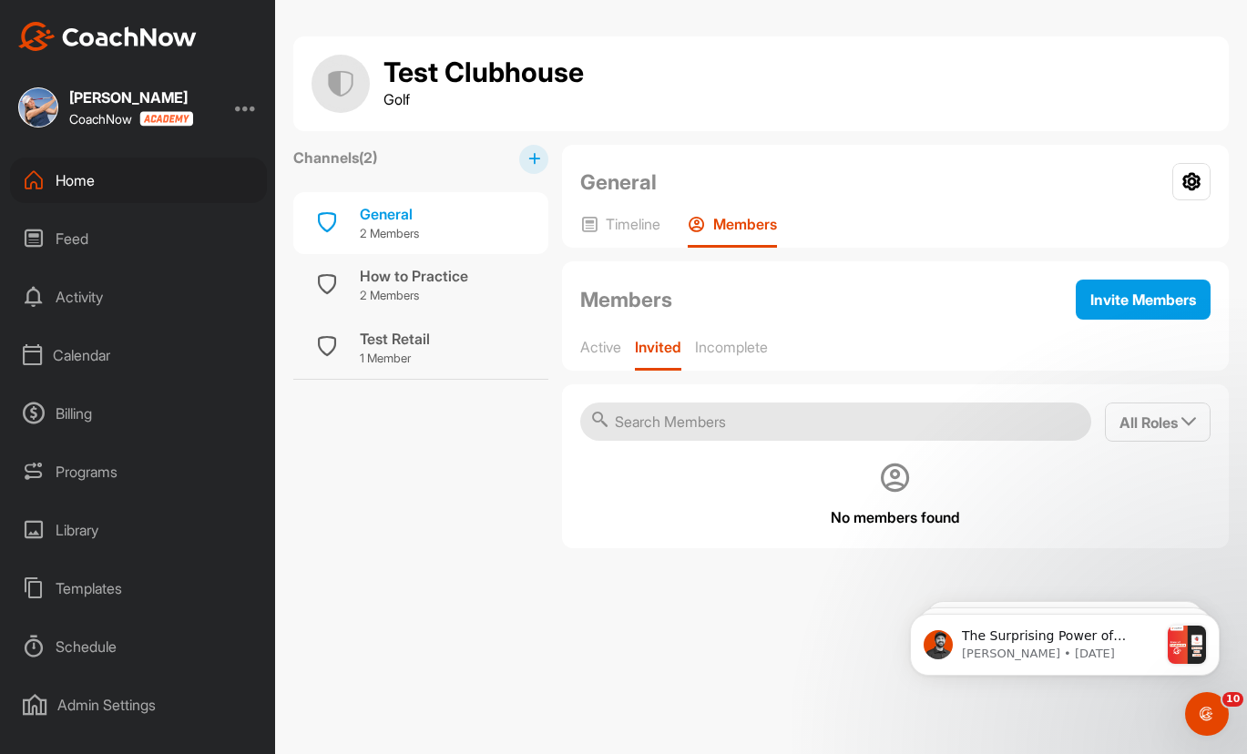
click at [716, 422] on input "text" at bounding box center [835, 422] width 511 height 38
type input "zcapel@desertmt.com"
click at [1134, 289] on div "Invite Members" at bounding box center [1143, 300] width 106 height 22
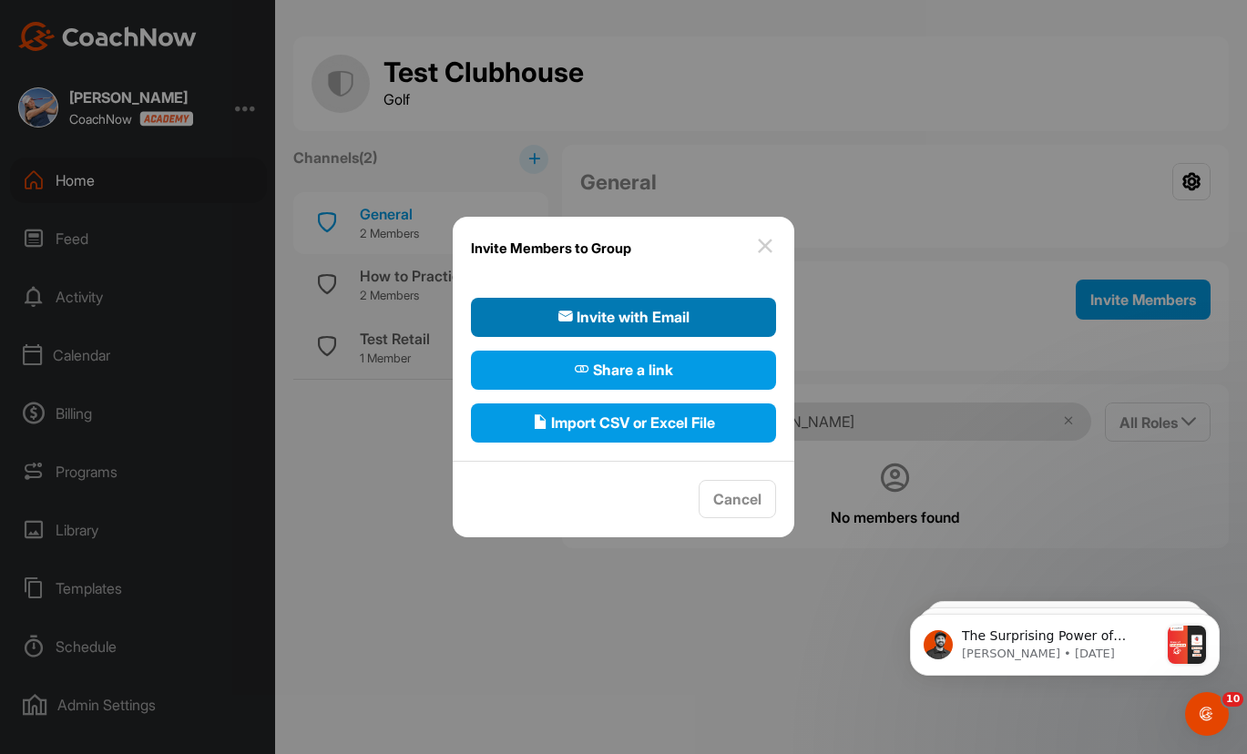
click at [656, 316] on span "Invite with Email" at bounding box center [623, 317] width 131 height 22
select select"] "player"
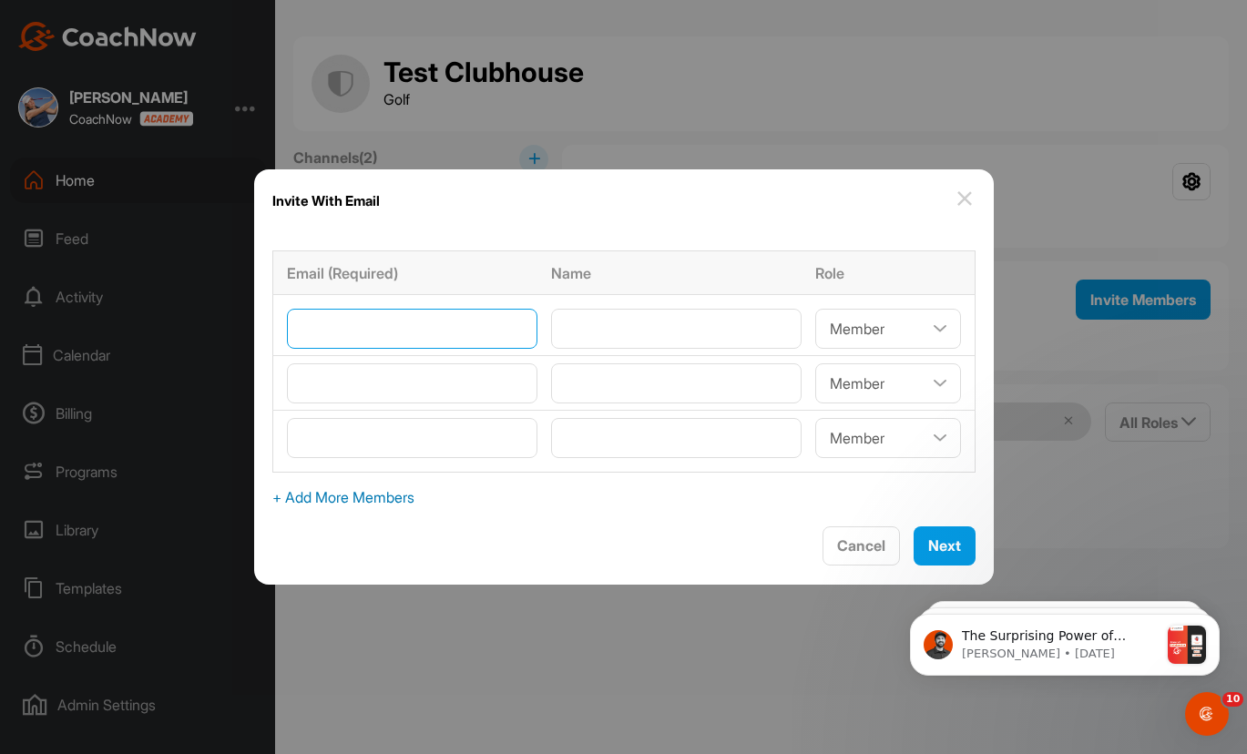
click at [426, 329] on input"] "email" at bounding box center [412, 329] width 250 height 40
type input"] "zcapel@desertmt.com"
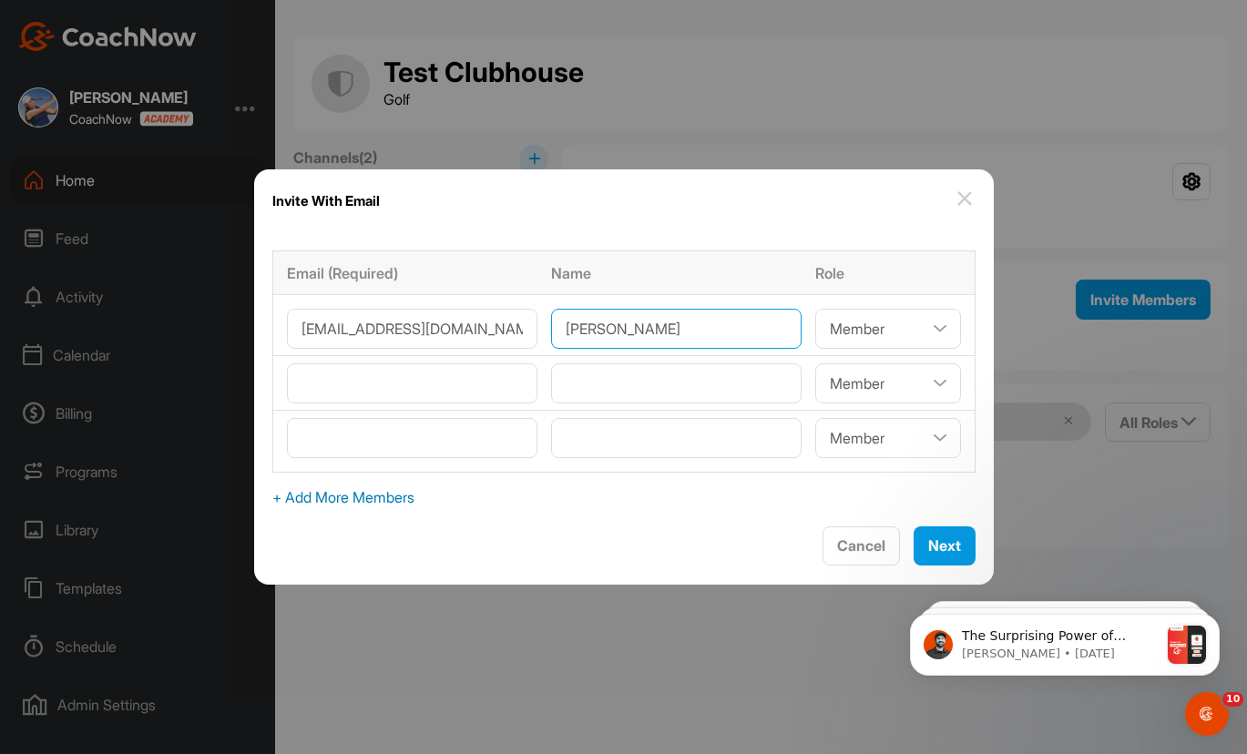
type input"] "Zach Capel"
click at [892, 324] on select"] "Coach/Admin Member Viewer" at bounding box center [888, 329] width 146 height 40
select select"] "coach"
click at [815, 309] on select"] "Coach/Admin Member Viewer" at bounding box center [888, 329] width 146 height 40
click at [936, 546] on span "Next" at bounding box center [944, 545] width 33 height 18
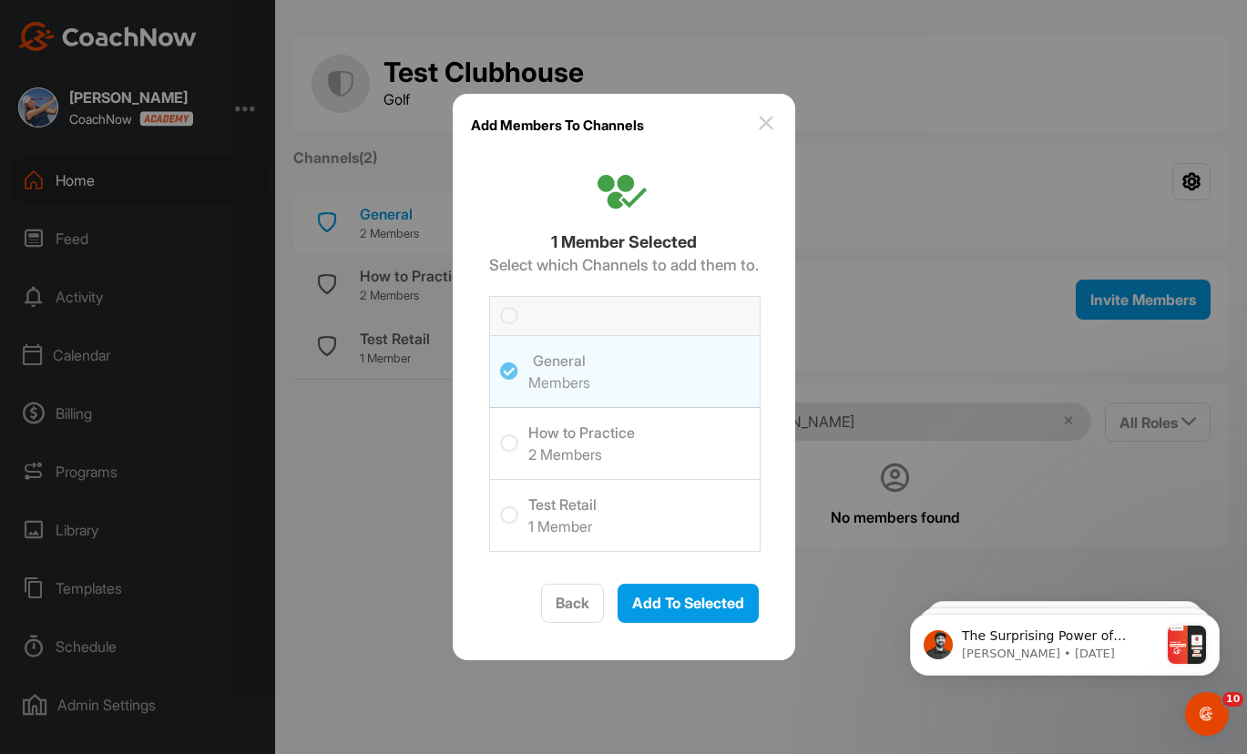
click at [502, 436] on icon at bounding box center [509, 443] width 18 height 18
click at [500, 434] on input "checkbox" at bounding box center [500, 434] width 0 height 0
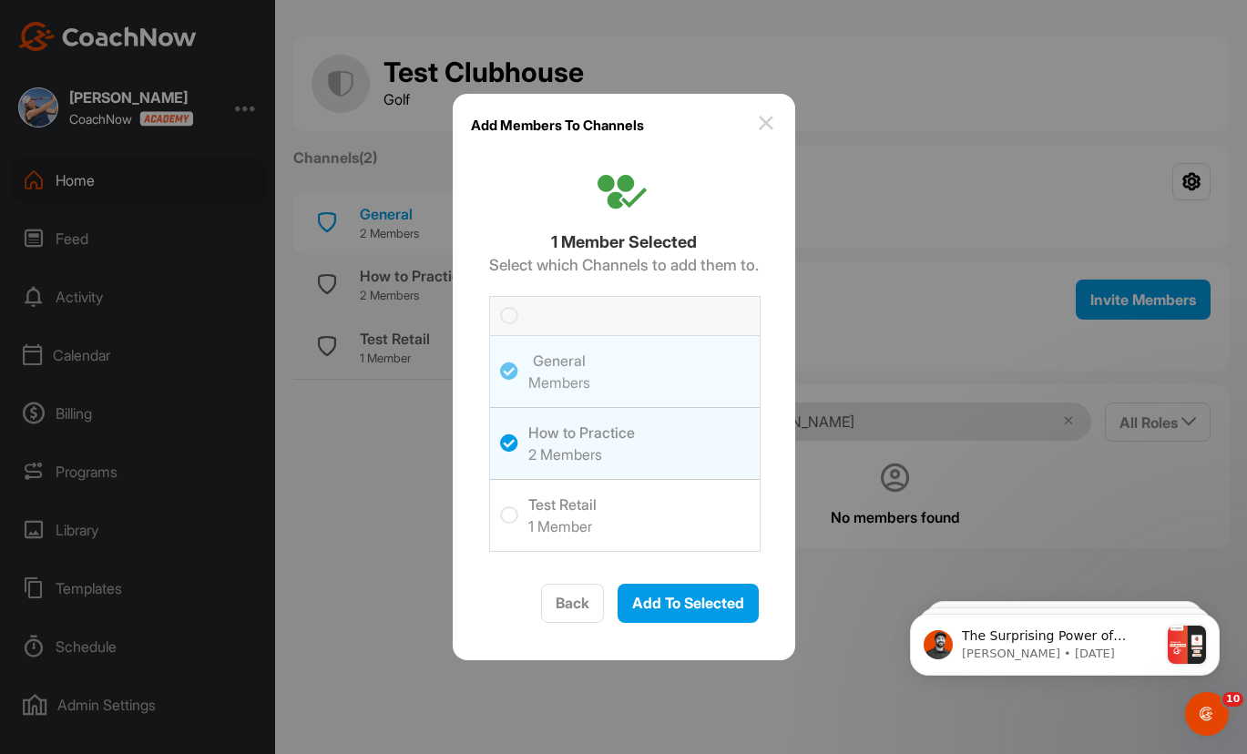
click at [504, 513] on icon at bounding box center [509, 515] width 18 height 18
click at [500, 506] on input "checkbox" at bounding box center [500, 506] width 0 height 0
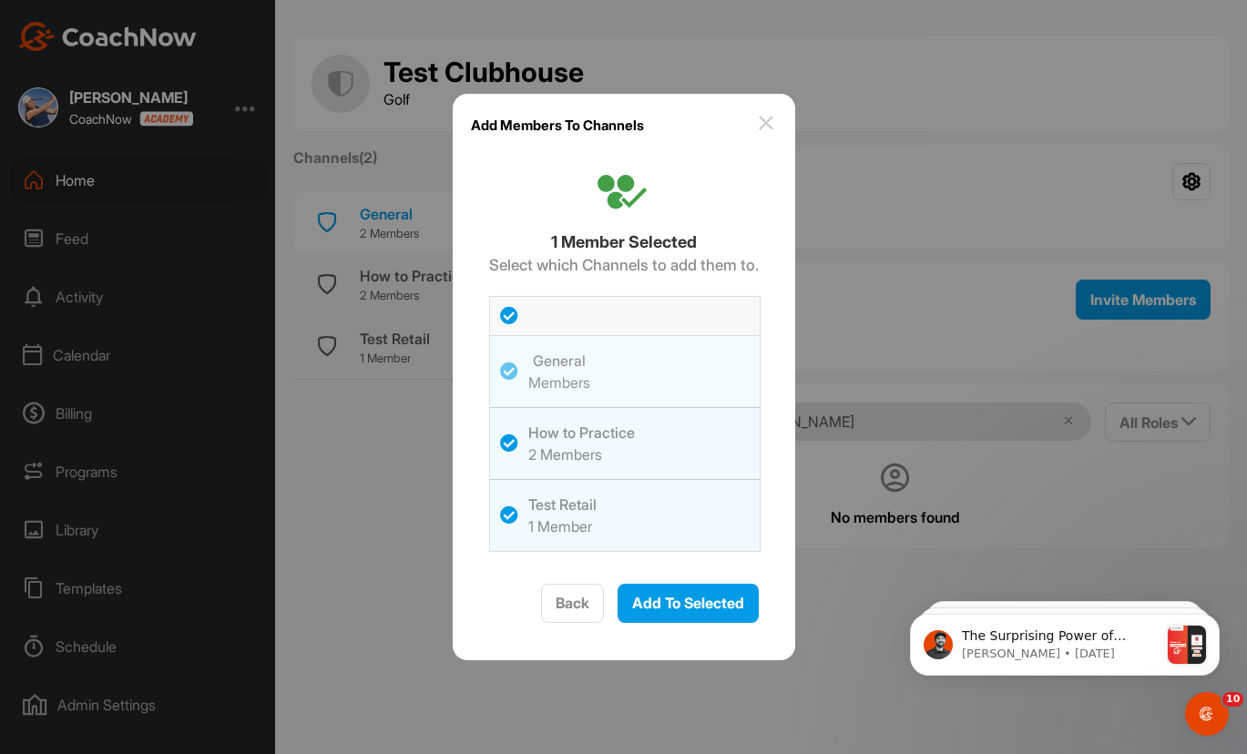
click at [509, 440] on icon at bounding box center [509, 443] width 18 height 18
click at [500, 434] on input "checkbox" at bounding box center [500, 434] width 0 height 0
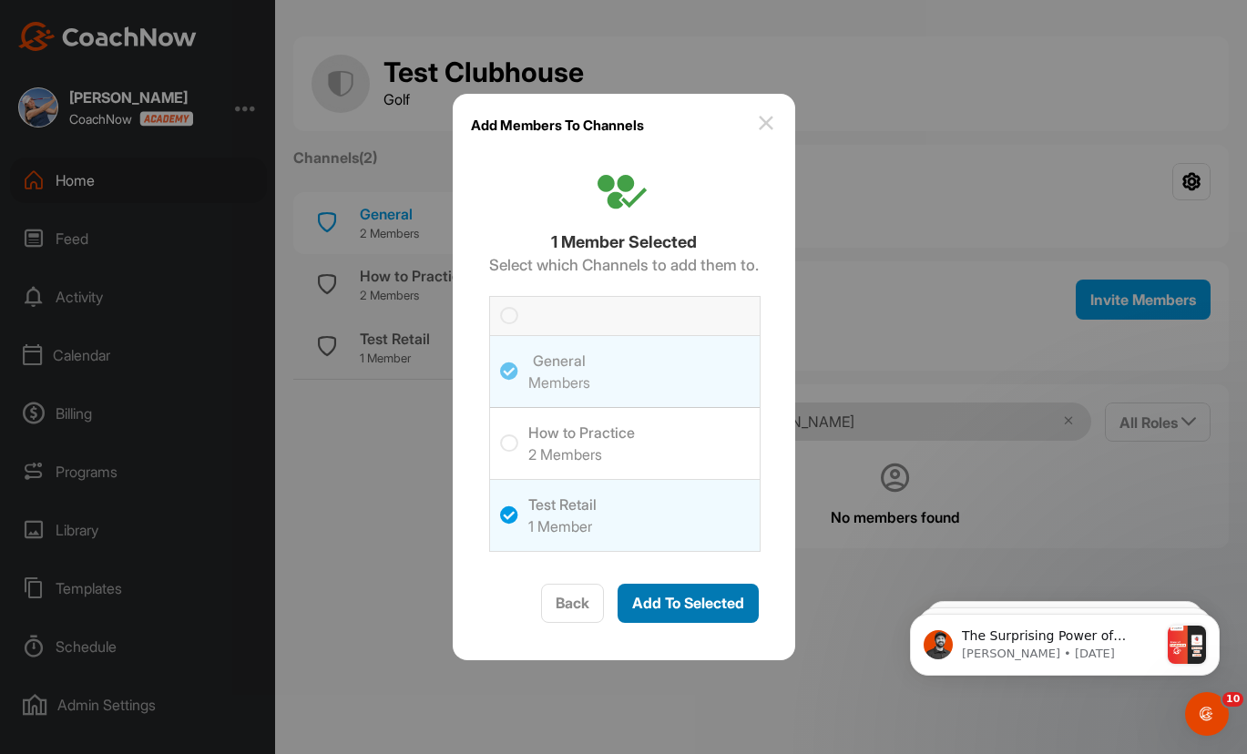
click at [707, 613] on div "Add To Selected" at bounding box center [688, 603] width 112 height 22
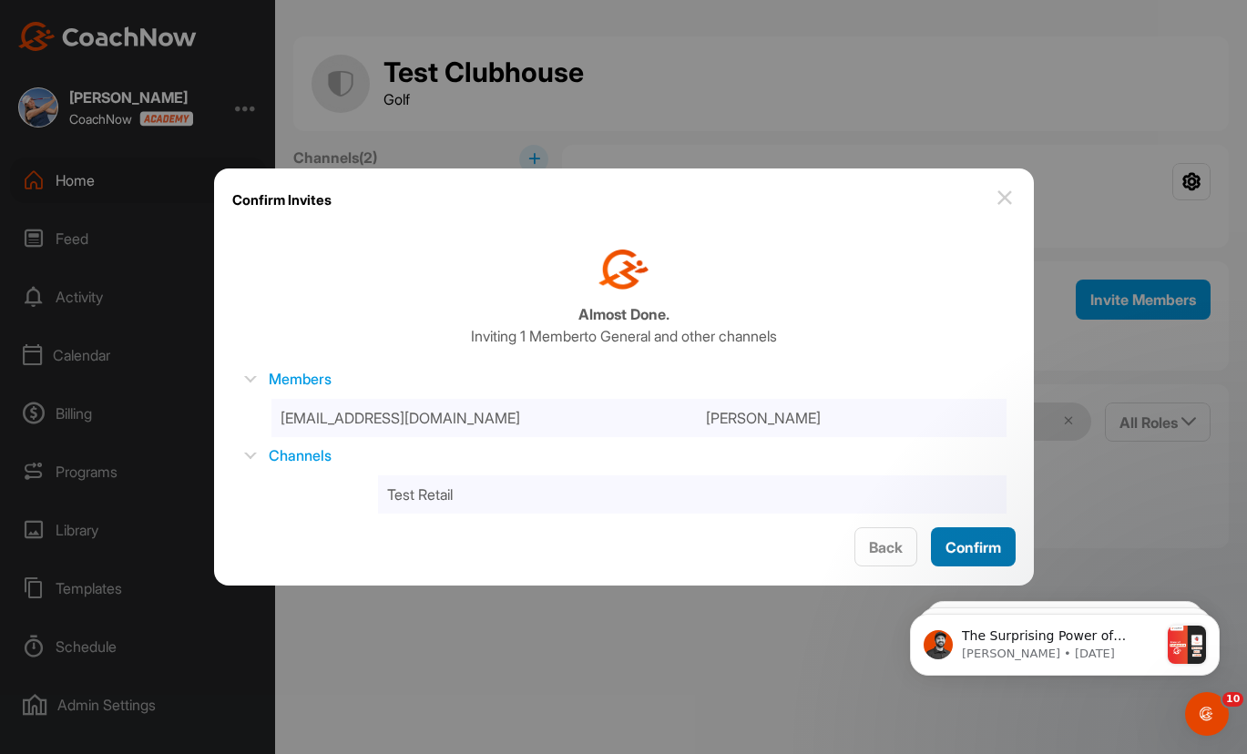
click at [965, 549] on span "Confirm" at bounding box center [973, 547] width 56 height 18
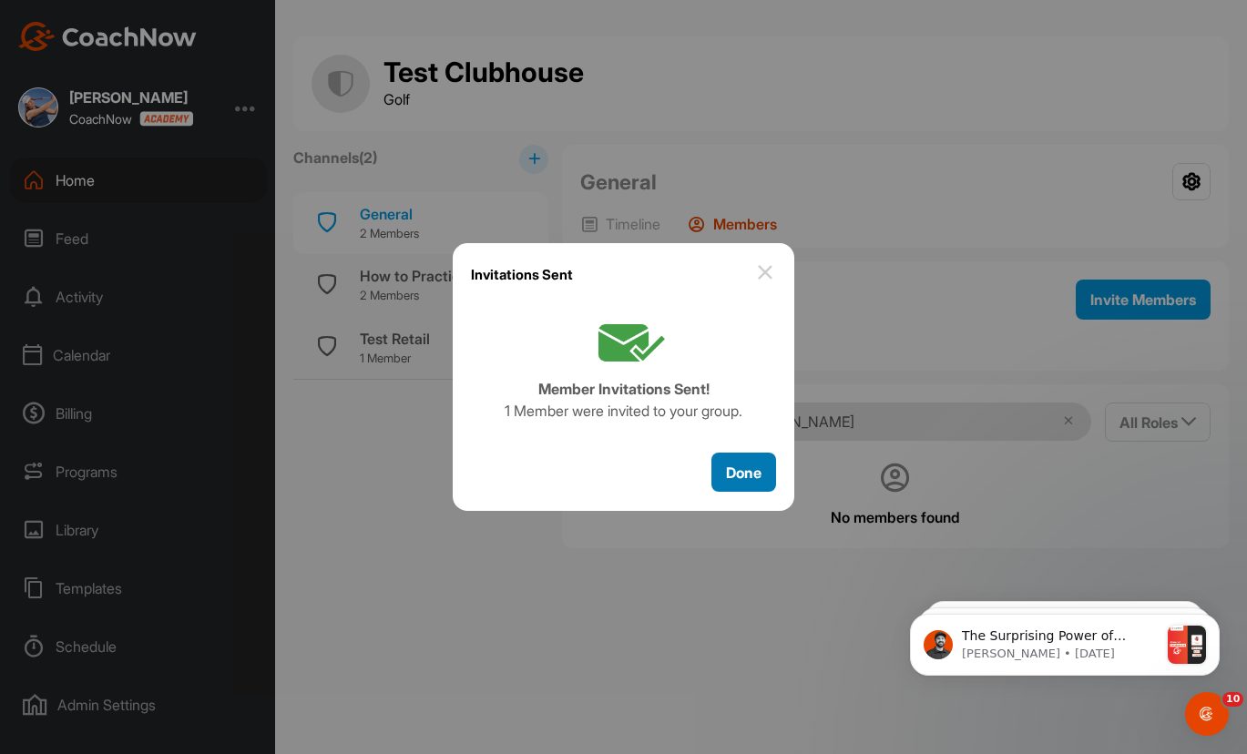
click at [747, 474] on span "Done" at bounding box center [744, 473] width 36 height 18
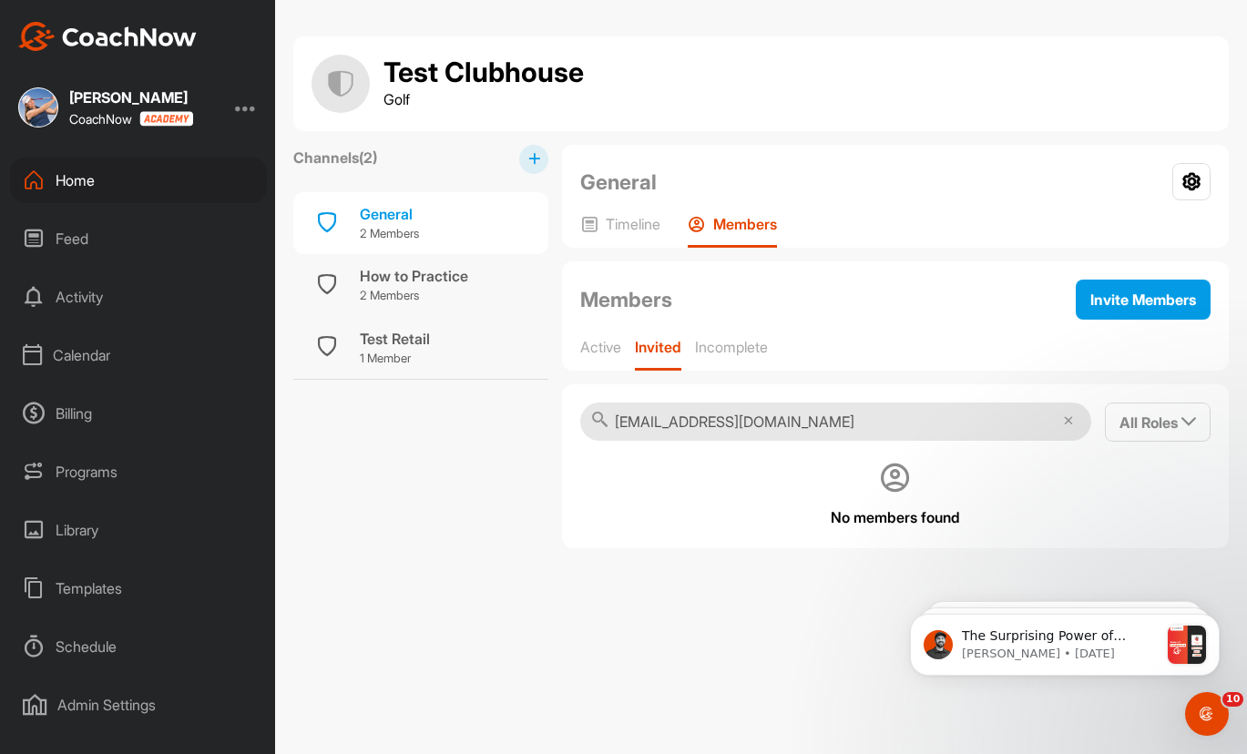
click at [79, 232] on div "Feed" at bounding box center [138, 239] width 257 height 46
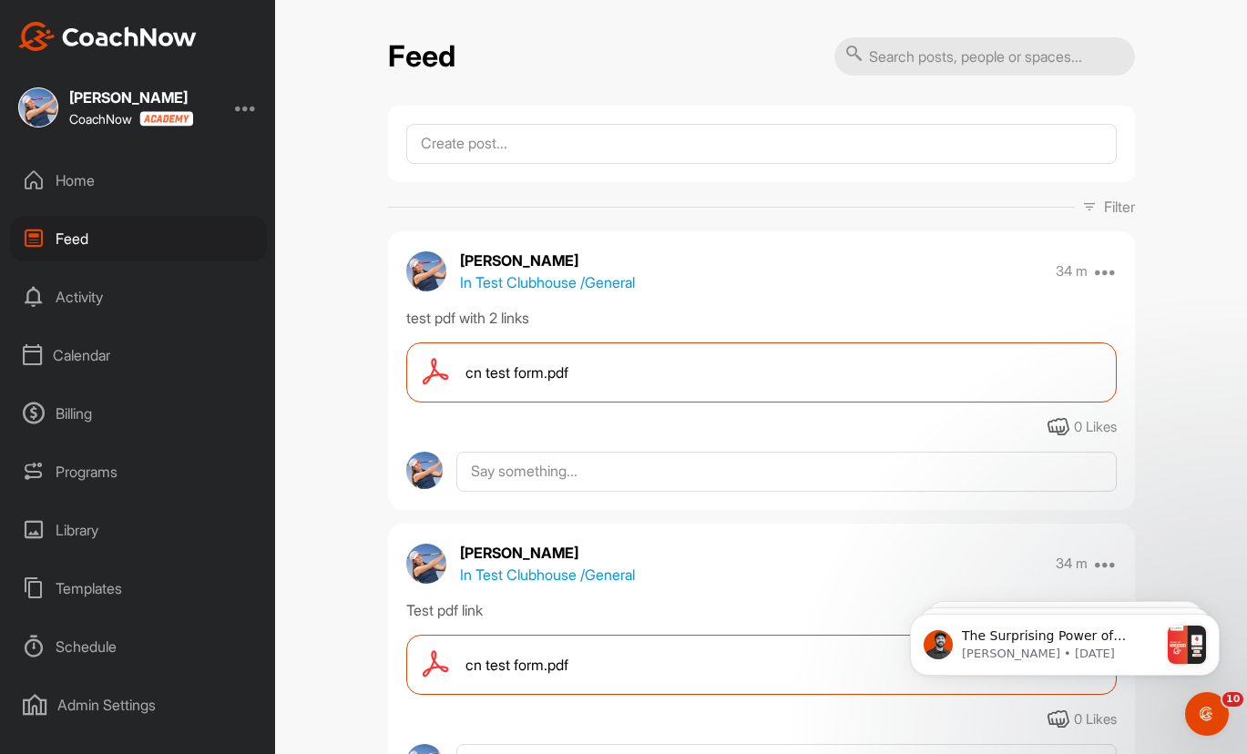
click at [92, 178] on div "Home" at bounding box center [138, 181] width 257 height 46
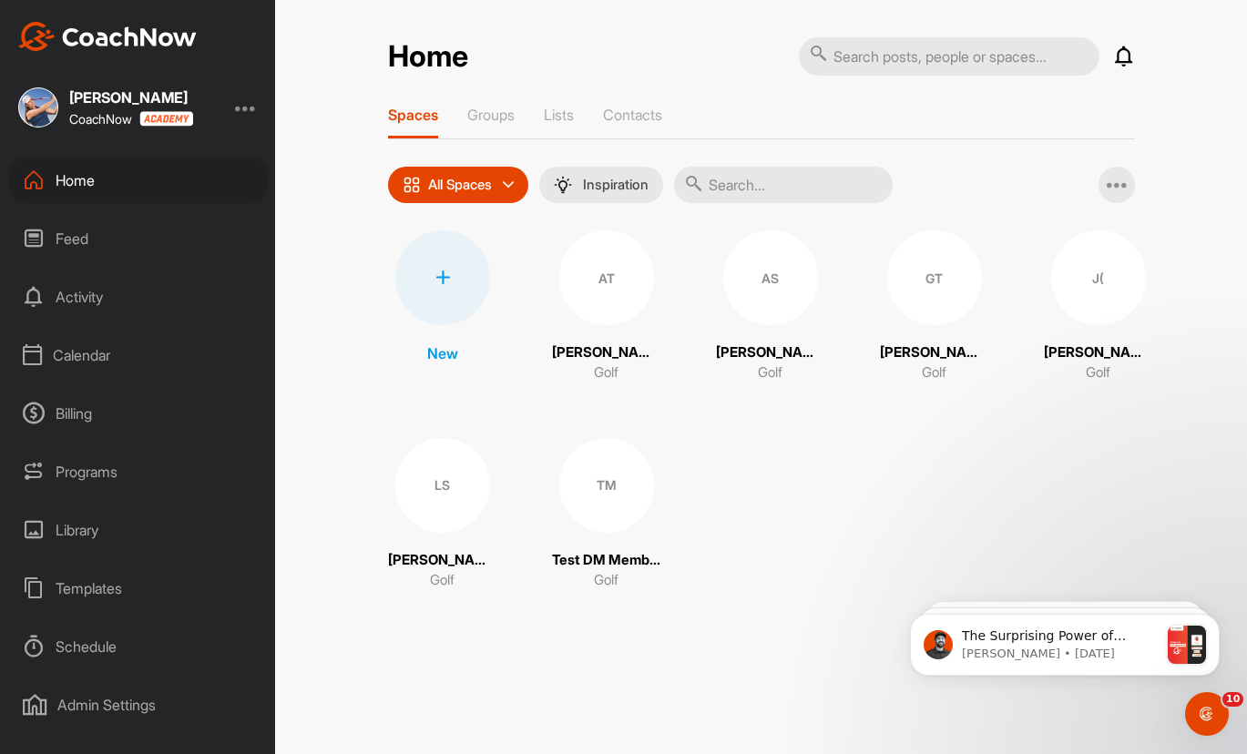
click at [464, 107] on div "Spaces Groups Lists Contacts" at bounding box center [761, 123] width 747 height 34
click at [476, 115] on p "Groups" at bounding box center [490, 115] width 47 height 18
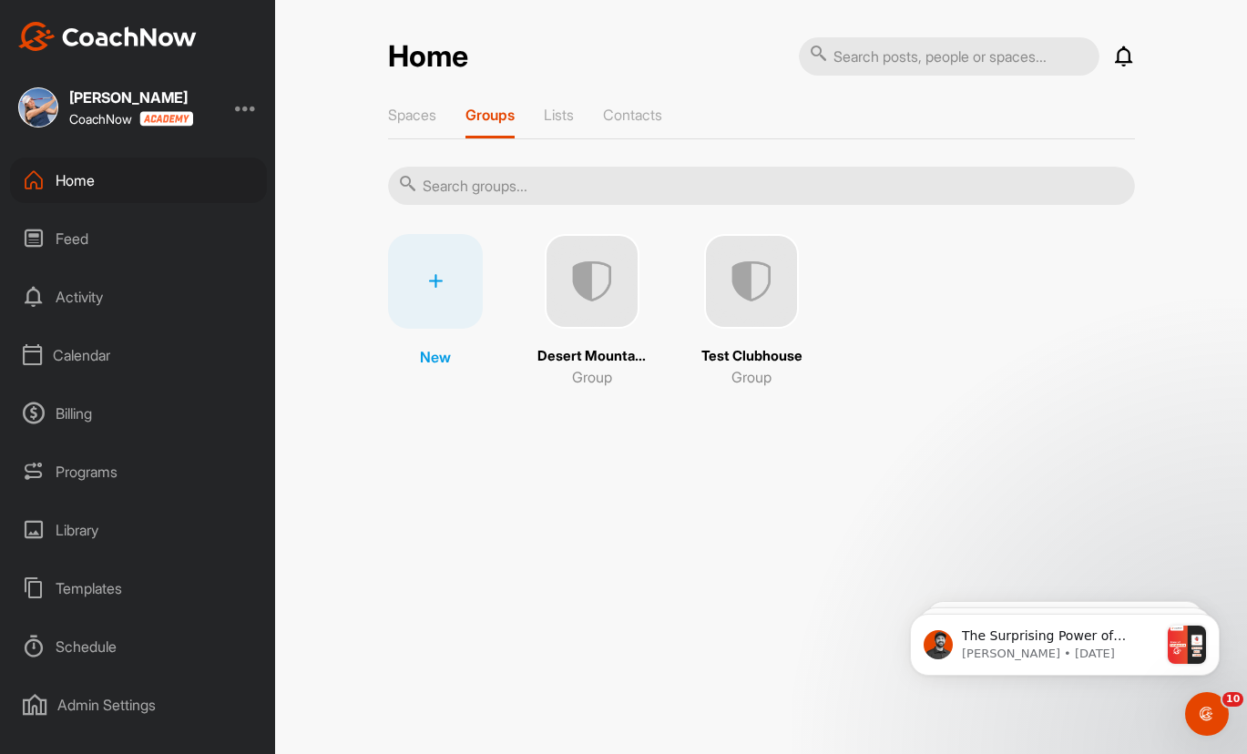
click at [614, 296] on img at bounding box center [592, 281] width 95 height 95
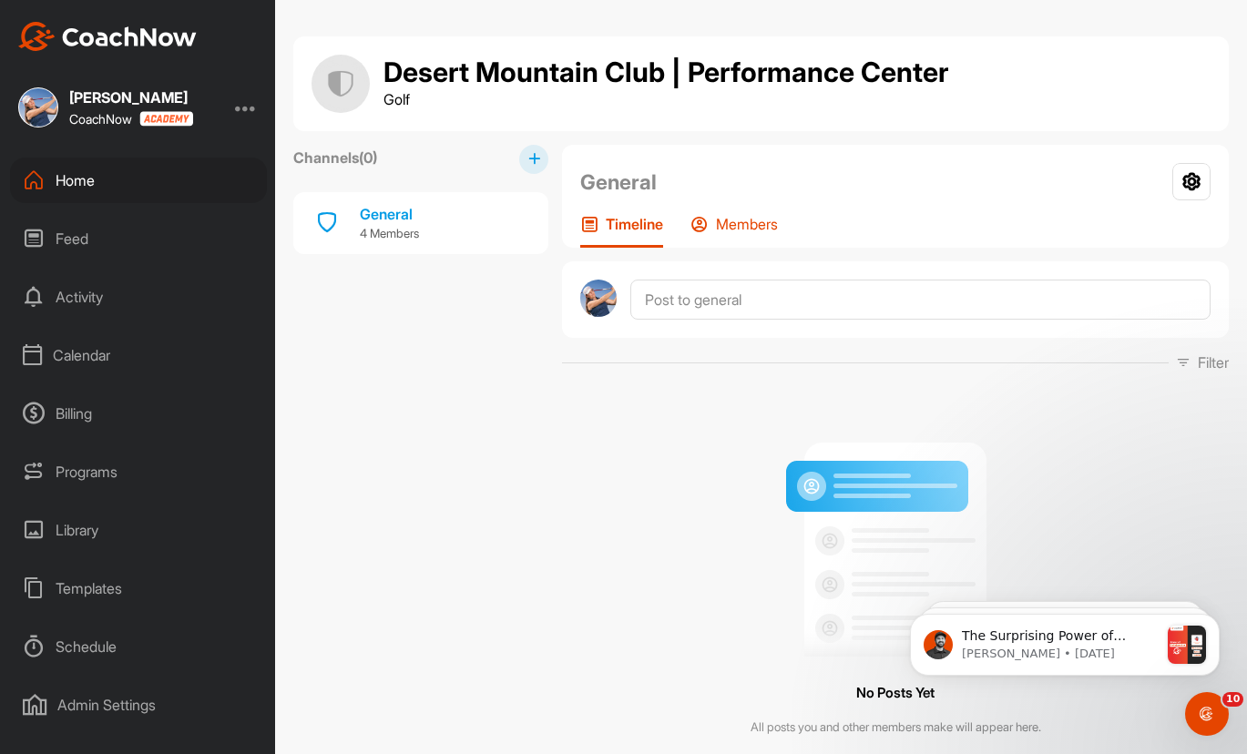
click at [757, 226] on p "Members" at bounding box center [747, 224] width 62 height 18
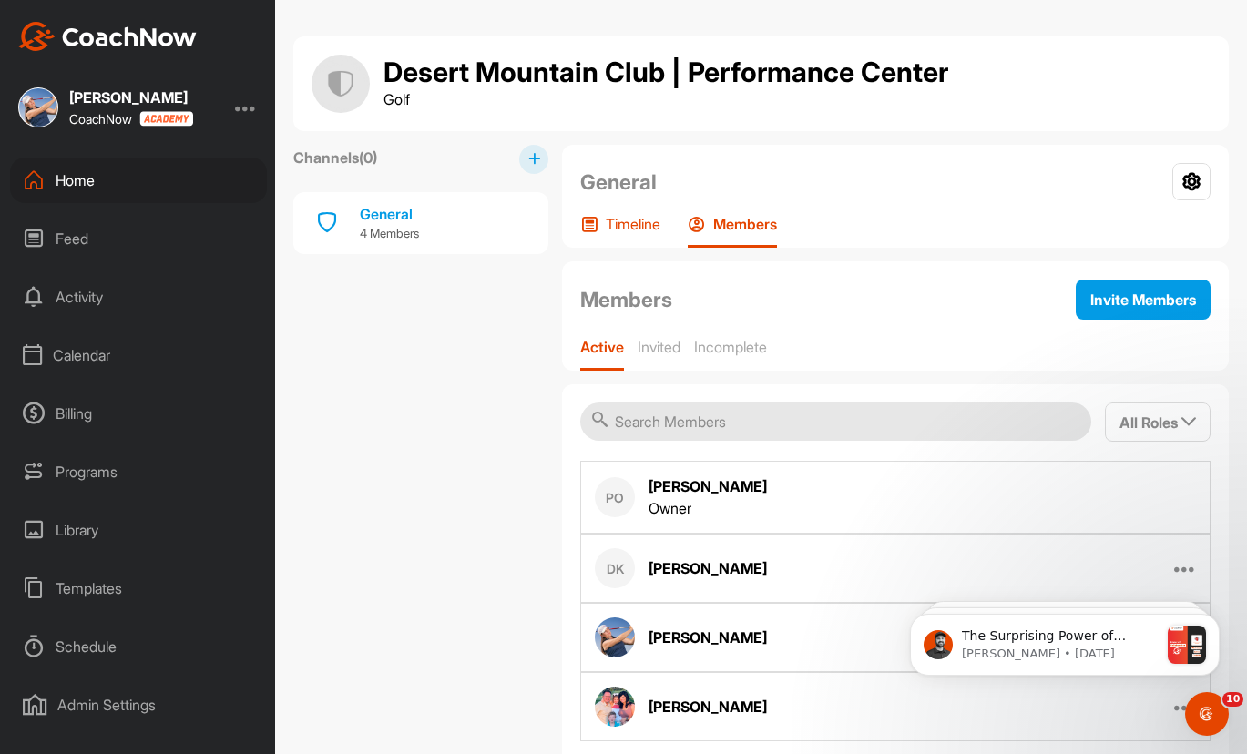
click at [624, 230] on p "Timeline" at bounding box center [633, 224] width 55 height 18
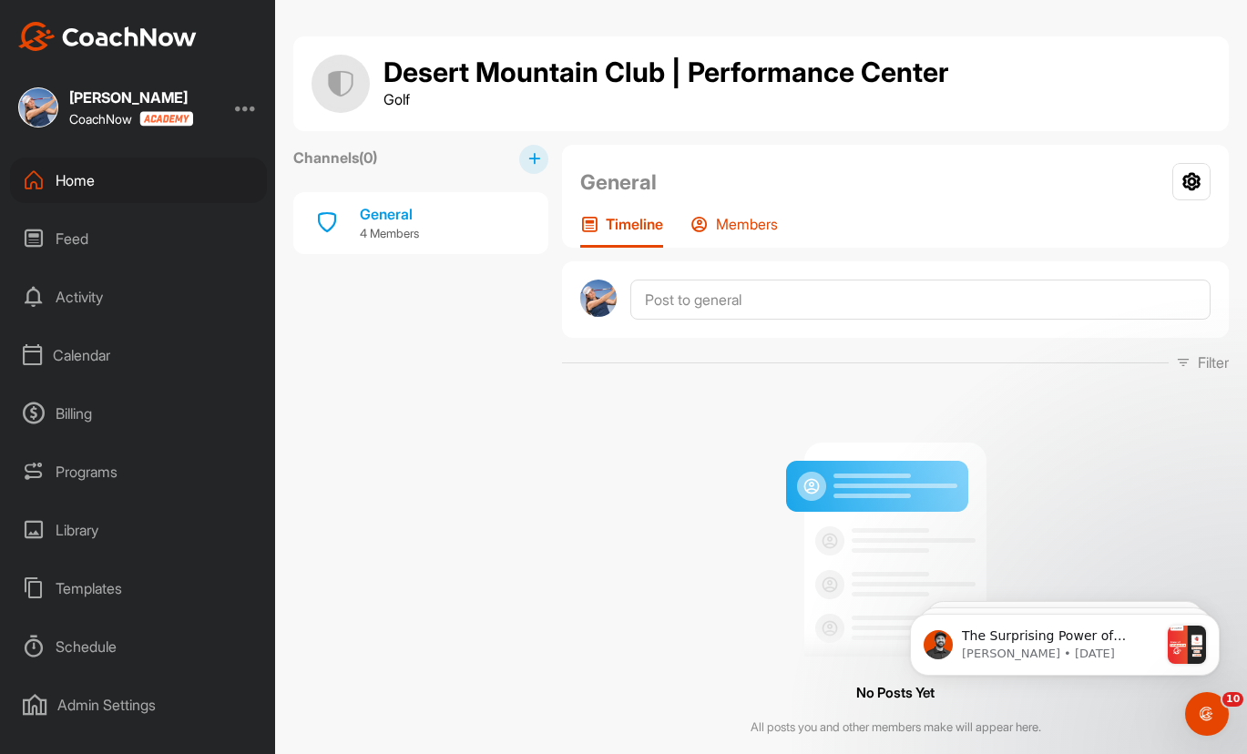
click at [720, 220] on p "Members" at bounding box center [747, 224] width 62 height 18
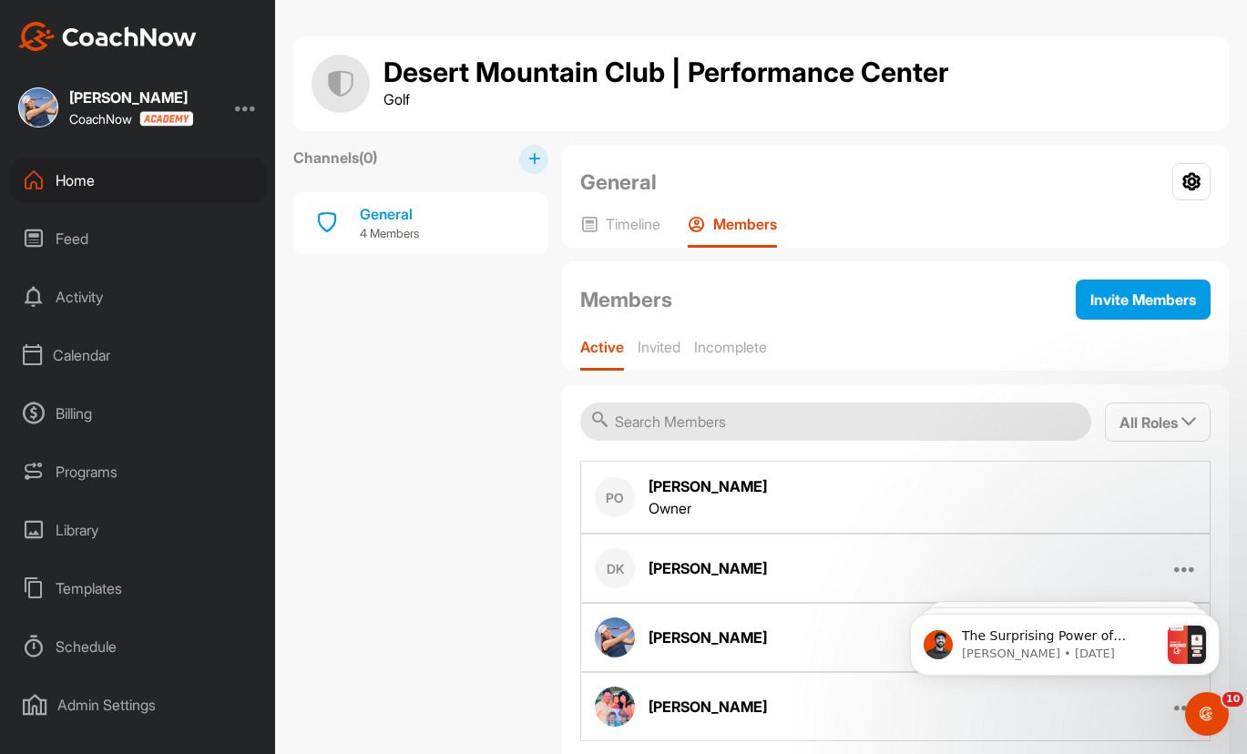
click at [77, 179] on div "Home" at bounding box center [138, 181] width 257 height 46
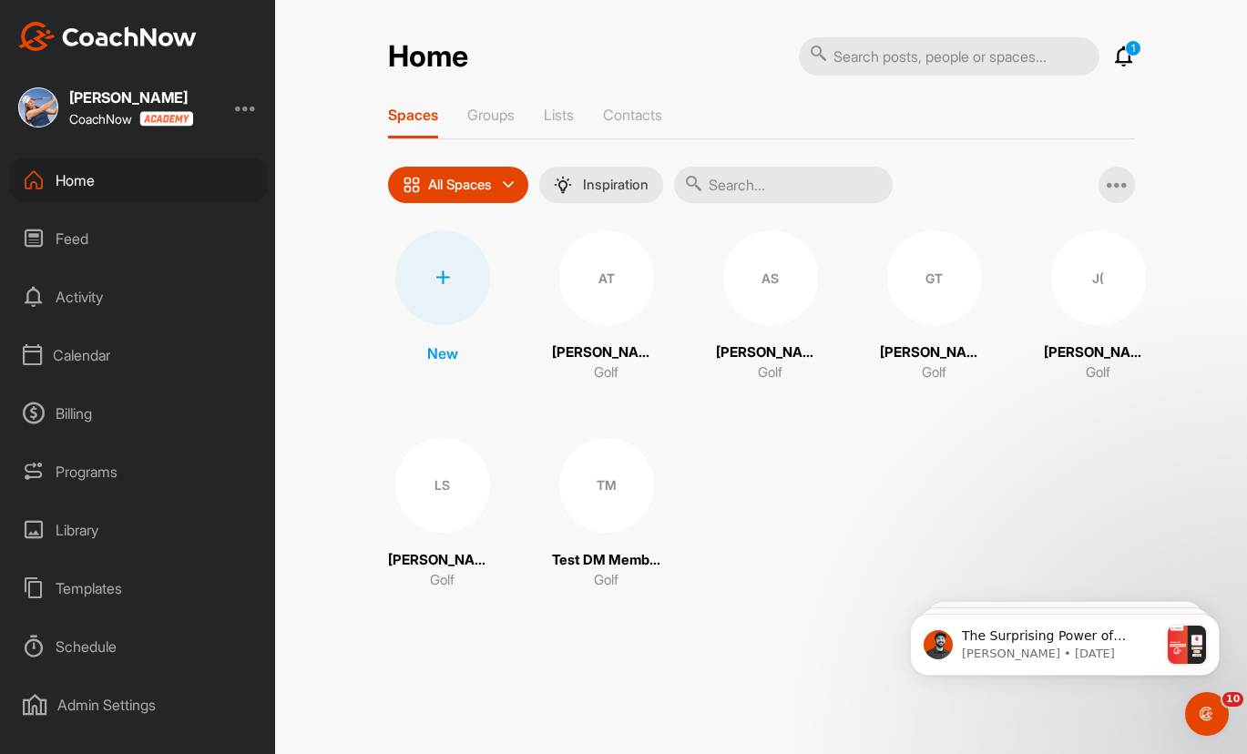
click at [465, 111] on div "Spaces Groups Lists Contacts" at bounding box center [761, 123] width 747 height 34
click at [476, 113] on p "Groups" at bounding box center [490, 115] width 47 height 18
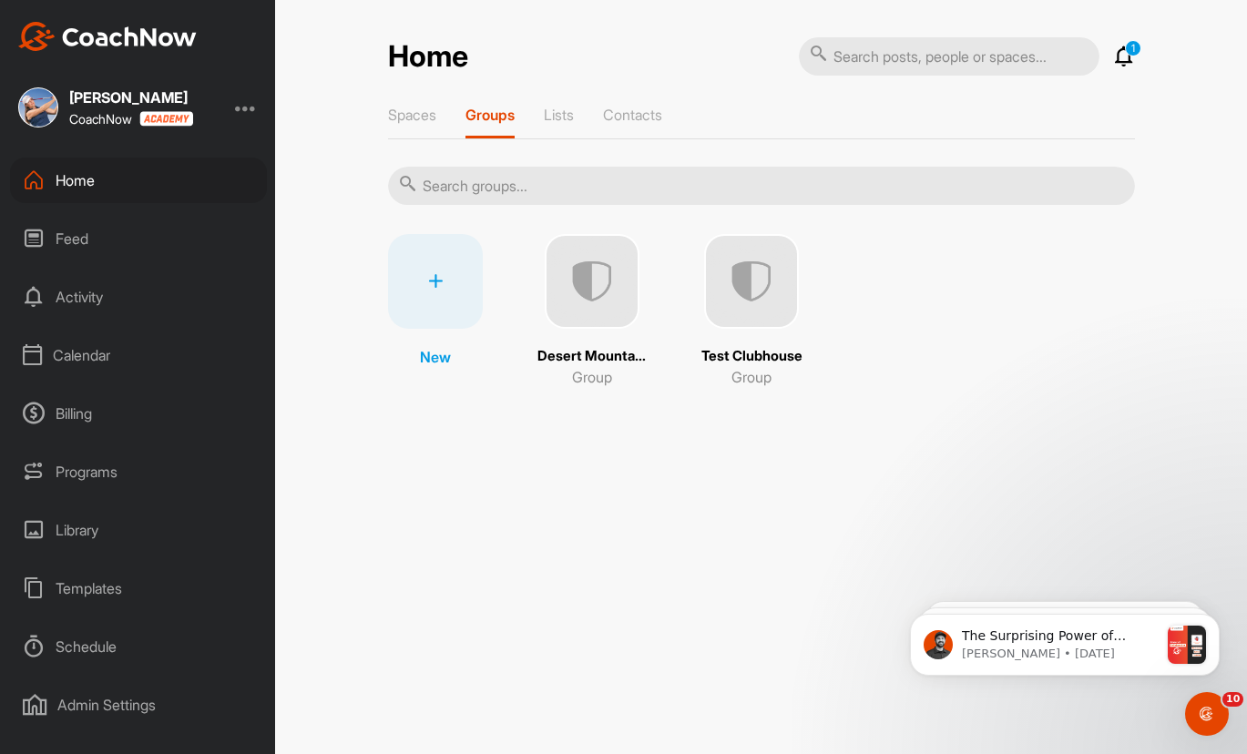
click at [747, 288] on img at bounding box center [751, 281] width 95 height 95
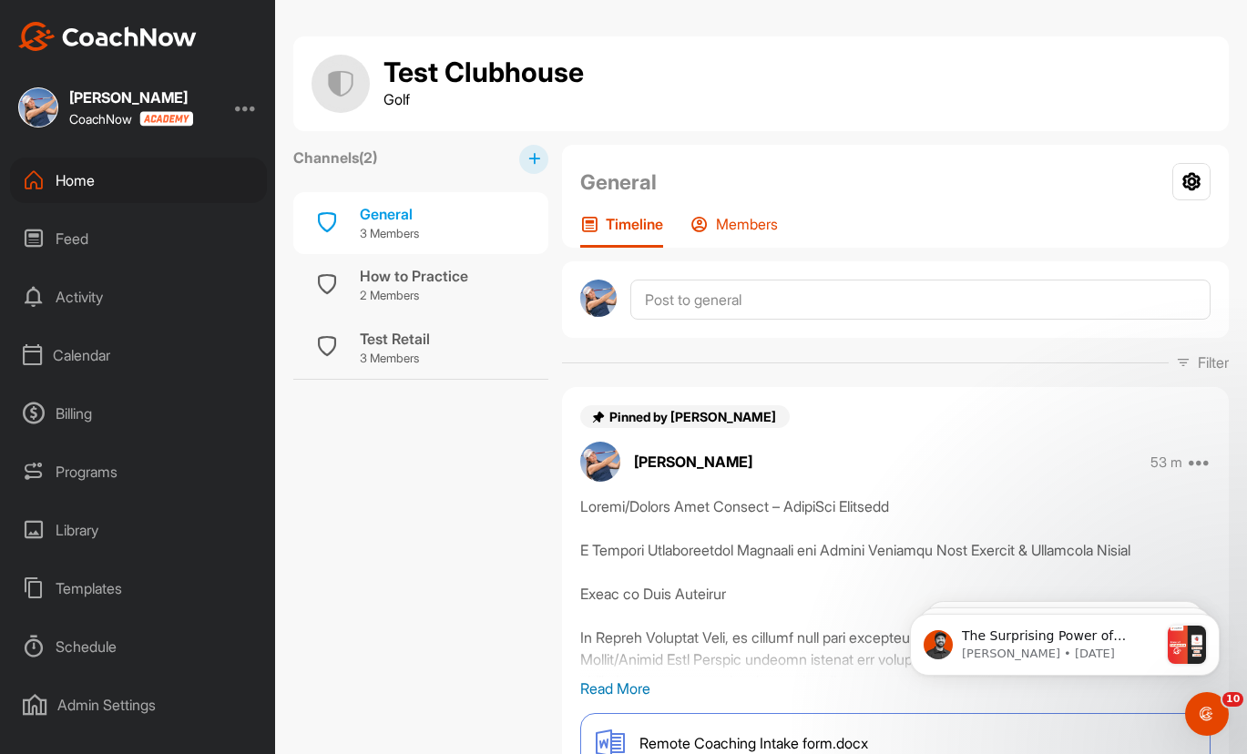
click at [735, 220] on p "Members" at bounding box center [747, 224] width 62 height 18
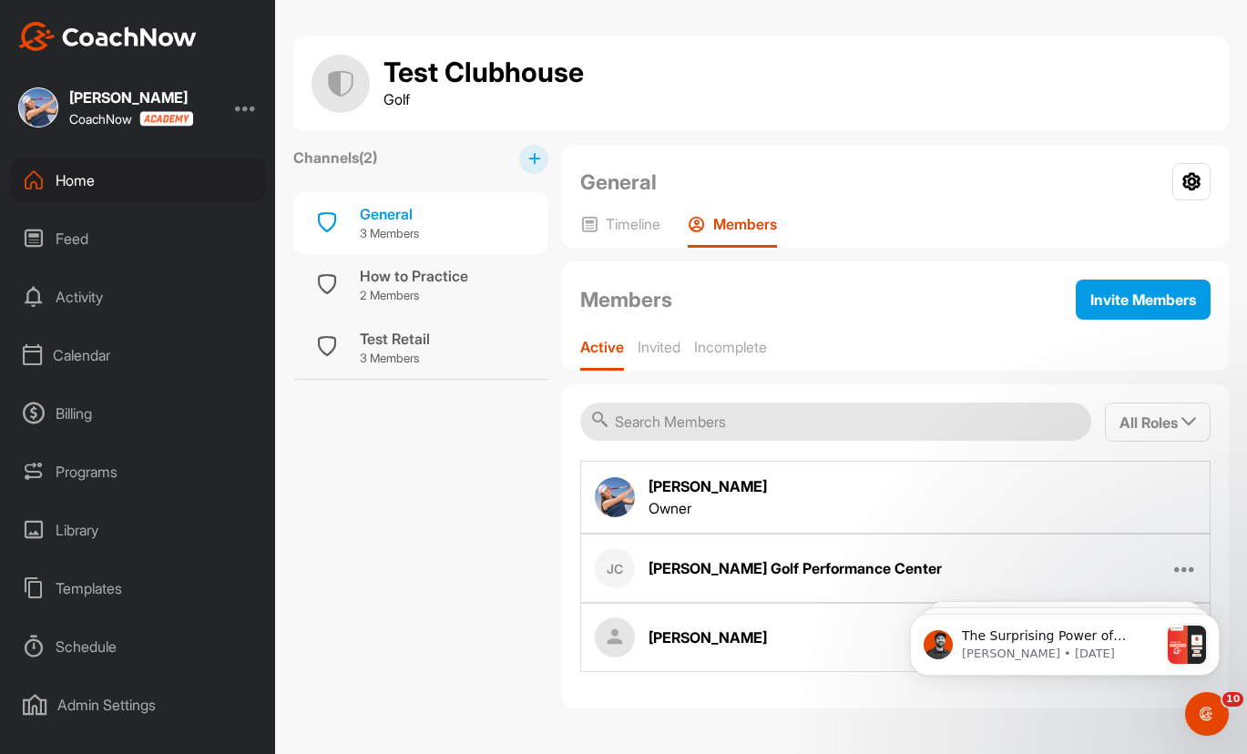
click at [778, 576] on div "Jim Flick Golf Performance Center" at bounding box center [795, 568] width 293 height 22
click at [1141, 301] on span "Invite Members" at bounding box center [1143, 300] width 106 height 18
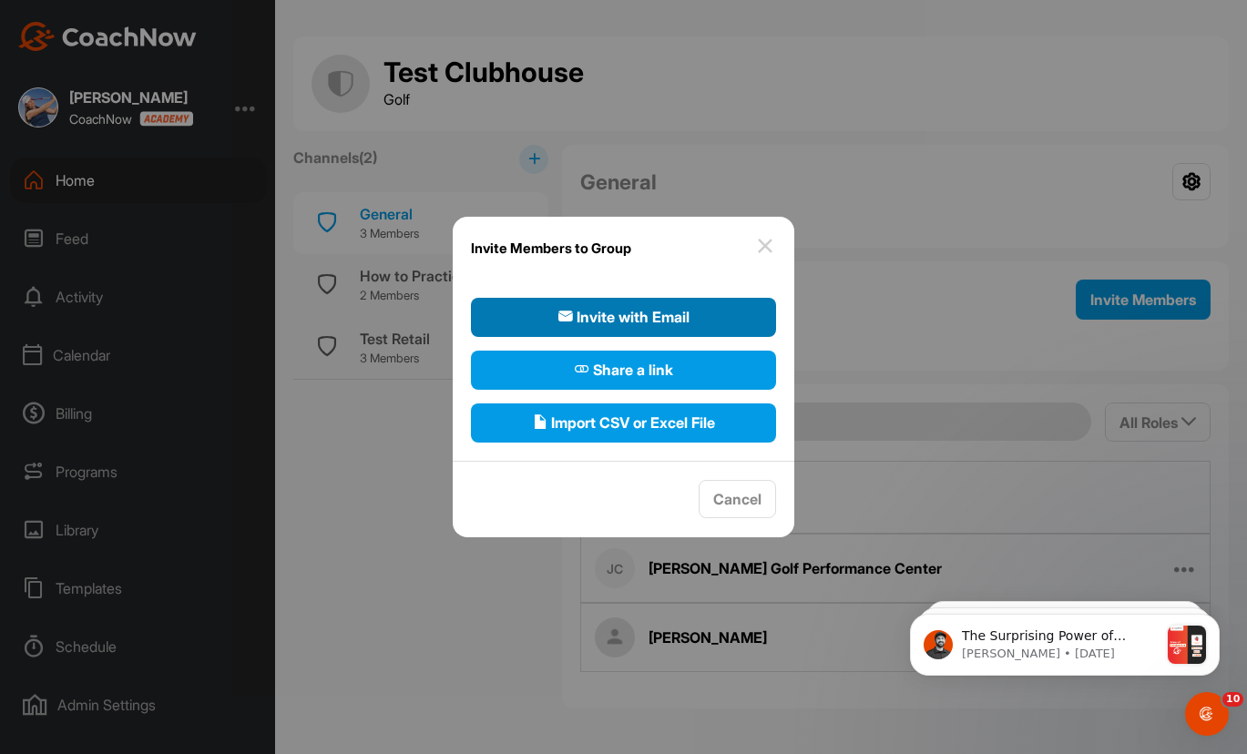
click at [672, 320] on span "Invite with Email" at bounding box center [623, 317] width 131 height 22
select select"] "player"
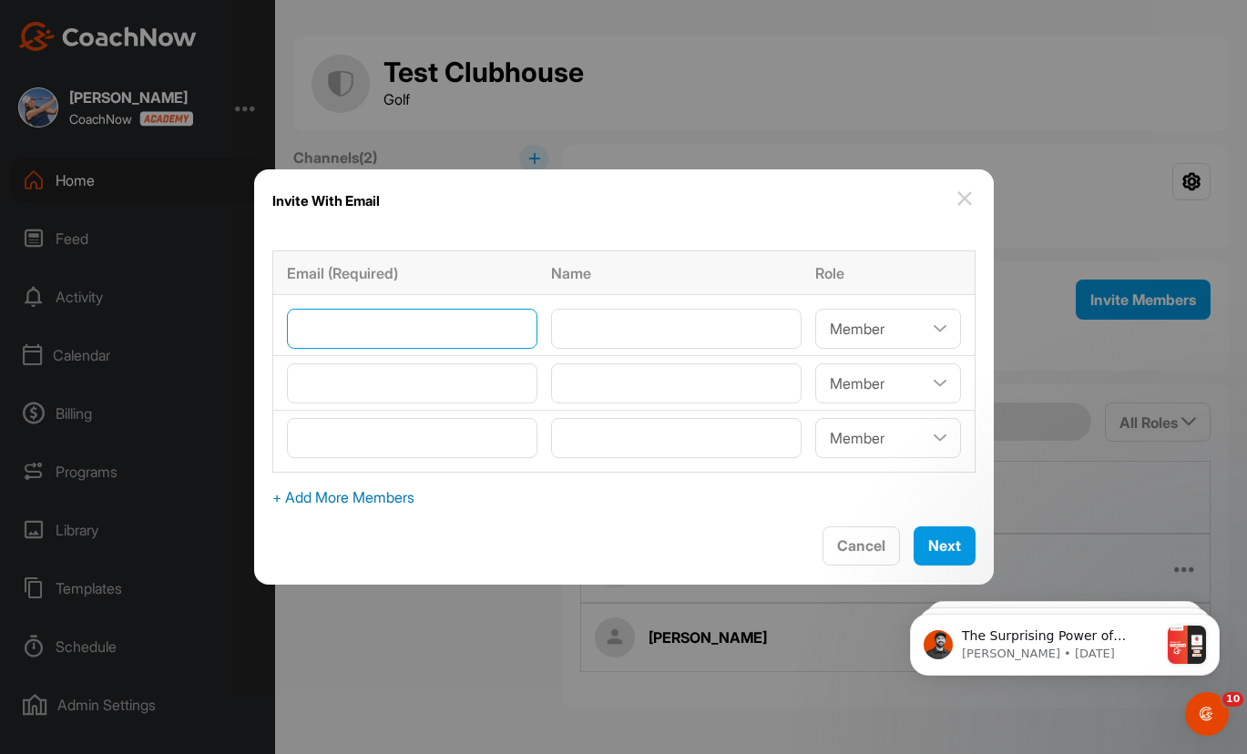
click at [483, 328] on input"] "email" at bounding box center [412, 329] width 250 height 40
type input"] "[EMAIL_ADDRESS][DOMAIN_NAME]"
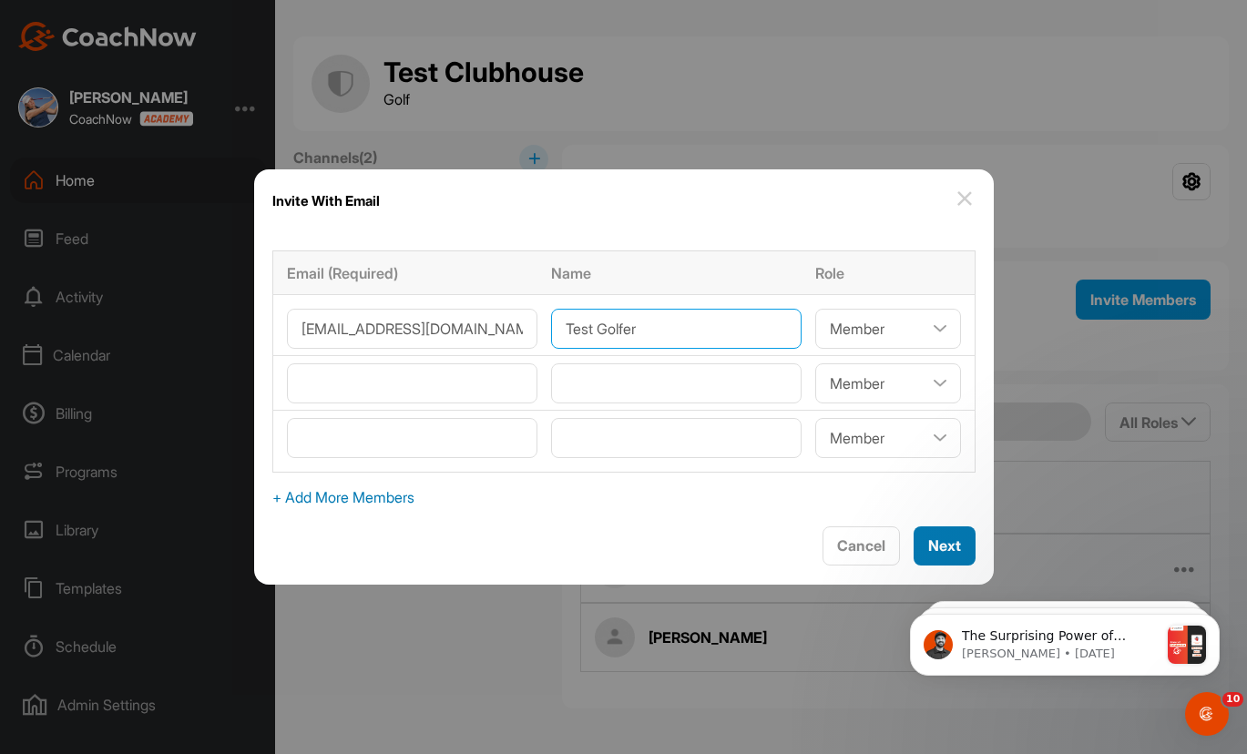
type input"] "Test Golfer"
click at [929, 550] on span "Next" at bounding box center [944, 545] width 33 height 18
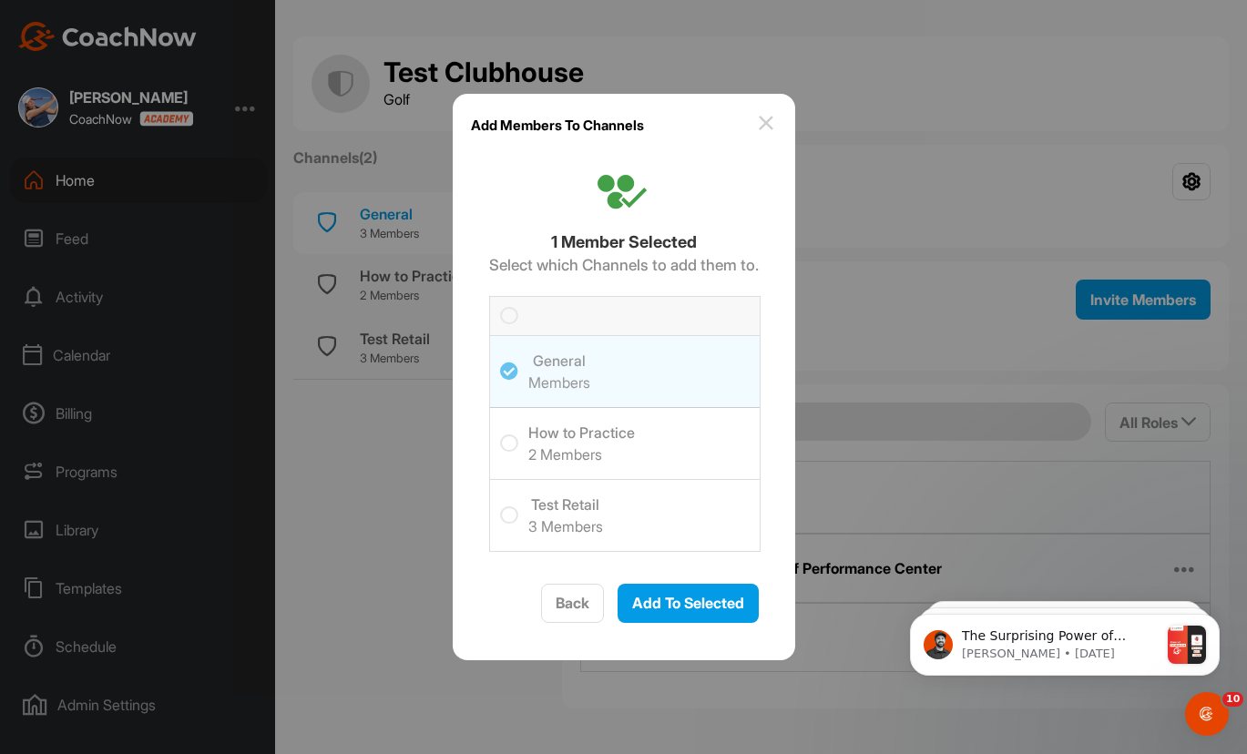
click at [568, 516] on h6 "3 Members" at bounding box center [565, 527] width 75 height 22
click at [500, 506] on input "checkbox" at bounding box center [500, 506] width 0 height 0
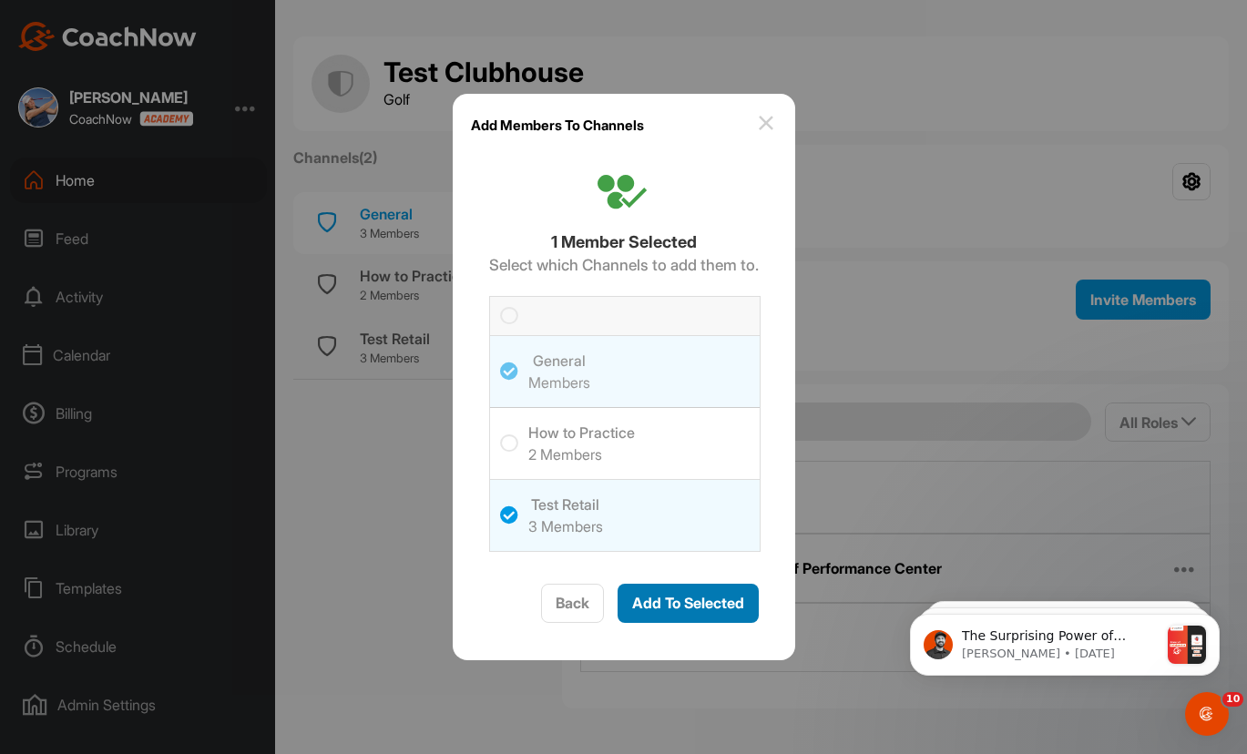
click at [707, 611] on span "Add To Selected" at bounding box center [688, 603] width 112 height 18
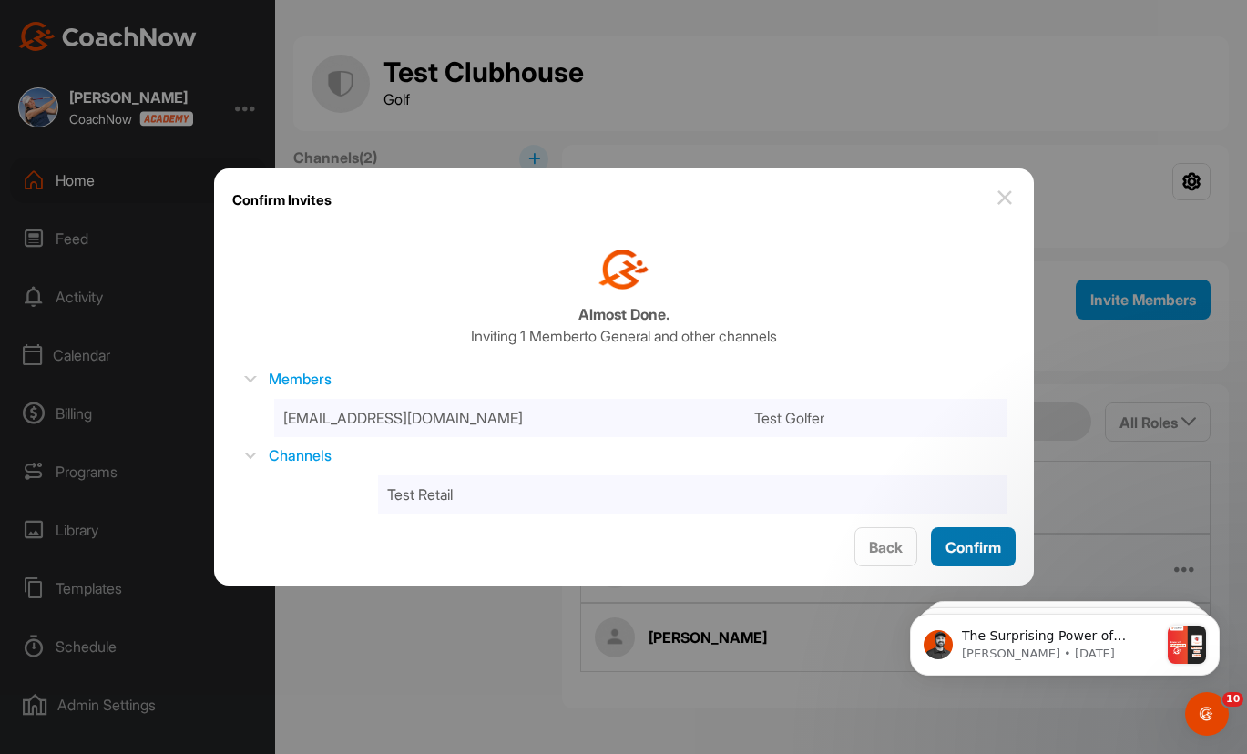
click at [995, 549] on span "Confirm" at bounding box center [973, 547] width 56 height 18
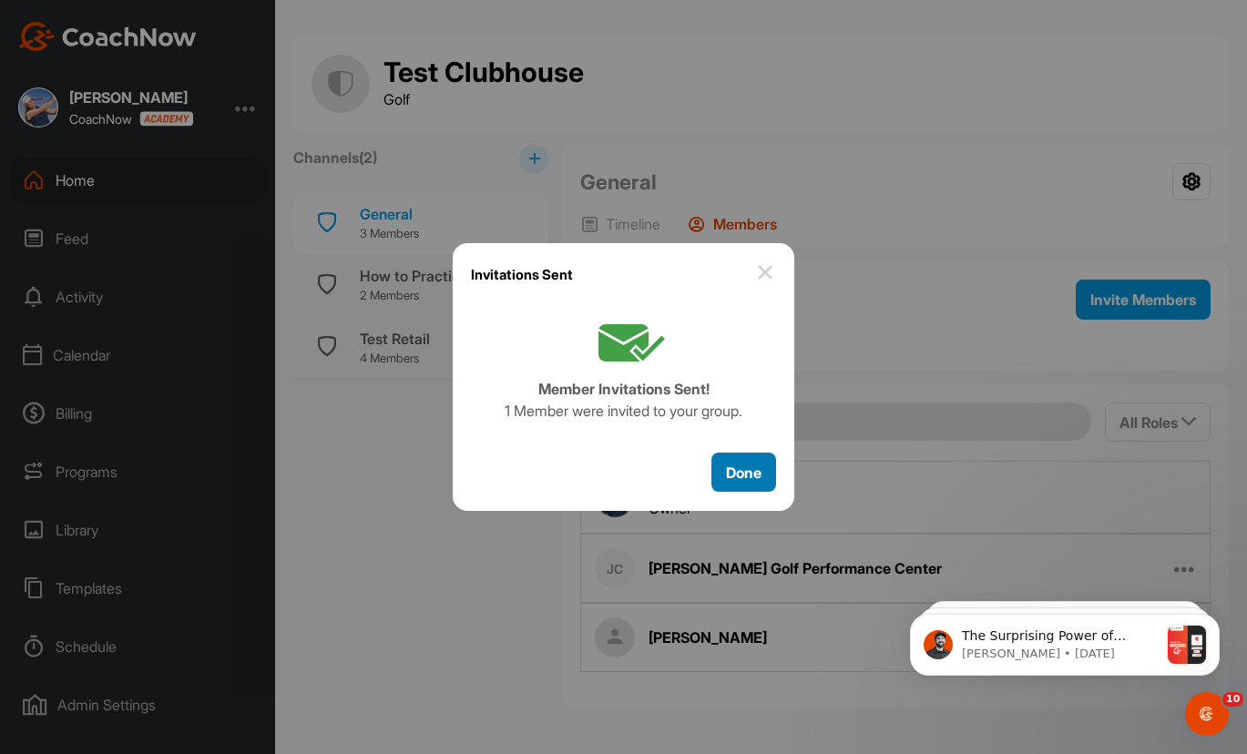
click at [748, 466] on span "Done" at bounding box center [744, 473] width 36 height 18
